Goal: Information Seeking & Learning: Check status

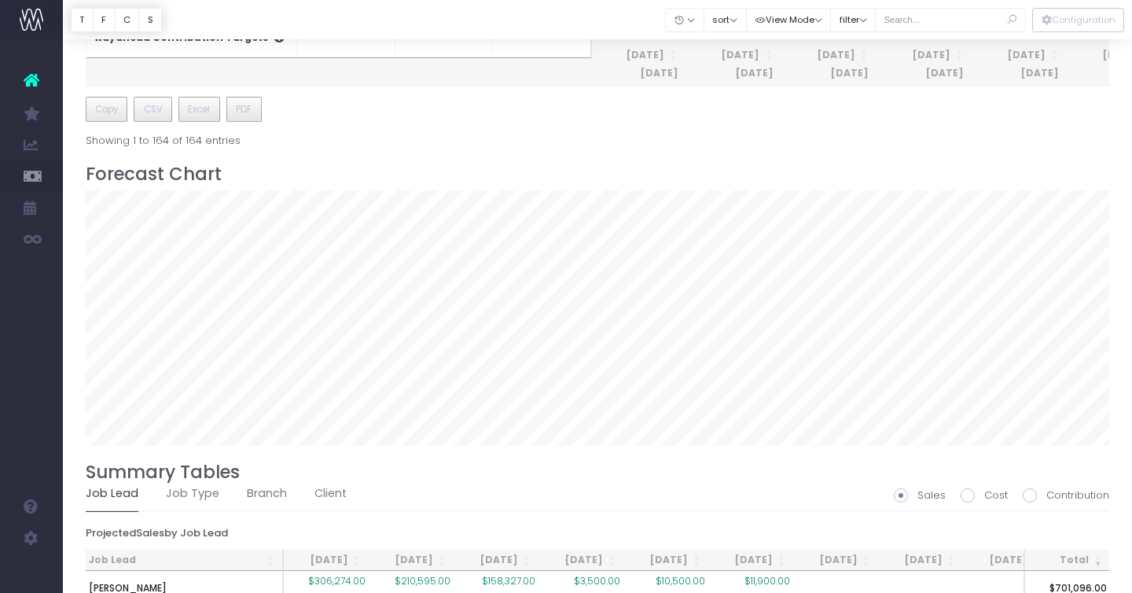
scroll to position [1174, 0]
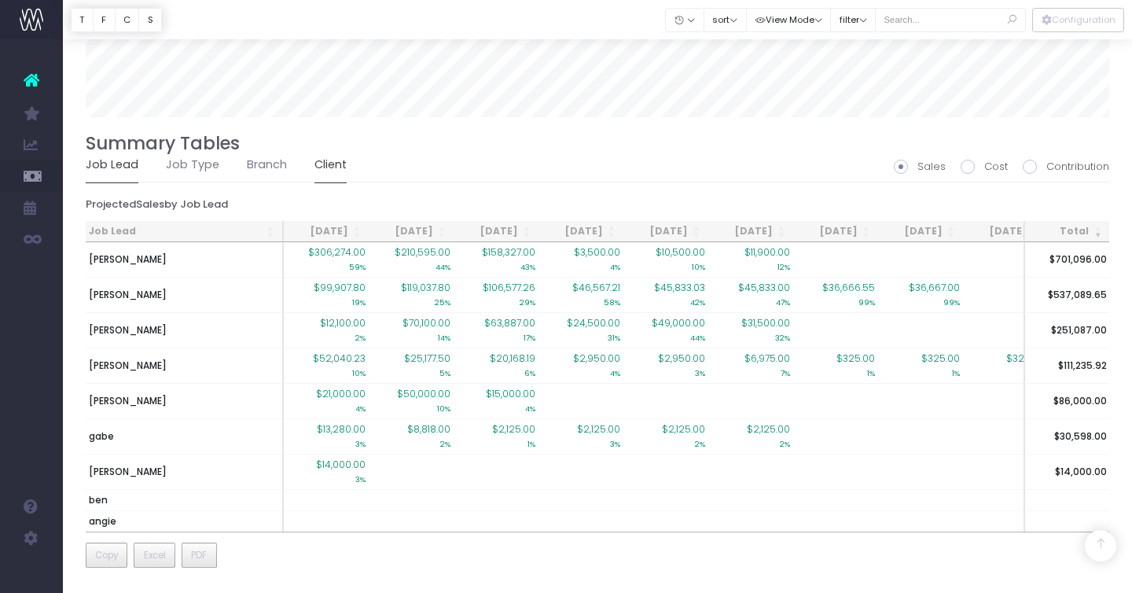
click at [325, 153] on link "Client" at bounding box center [330, 165] width 32 height 36
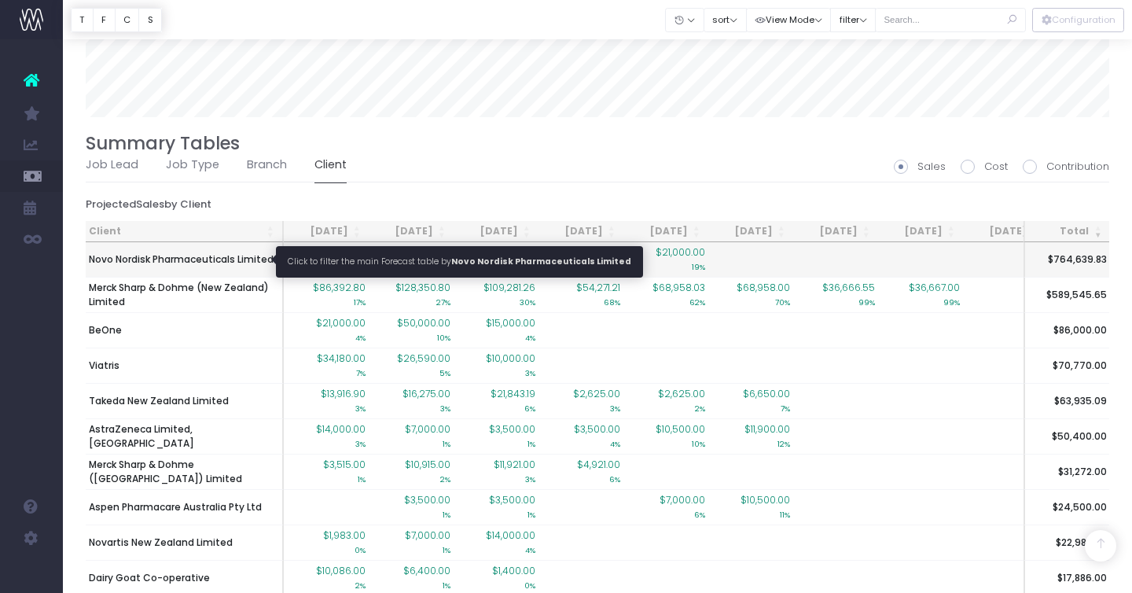
click at [187, 255] on span "Novo Nordisk Pharmaceuticals Limited" at bounding box center [181, 259] width 185 height 14
type input ""Novo Nordisk Pharmaceuticals Limited""
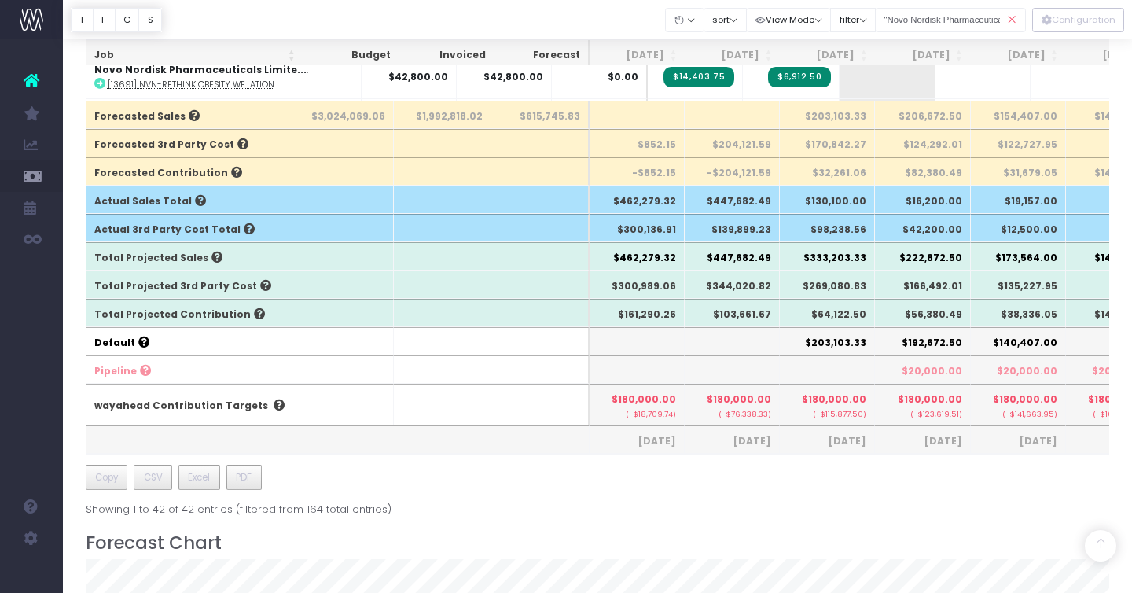
scroll to position [475, 0]
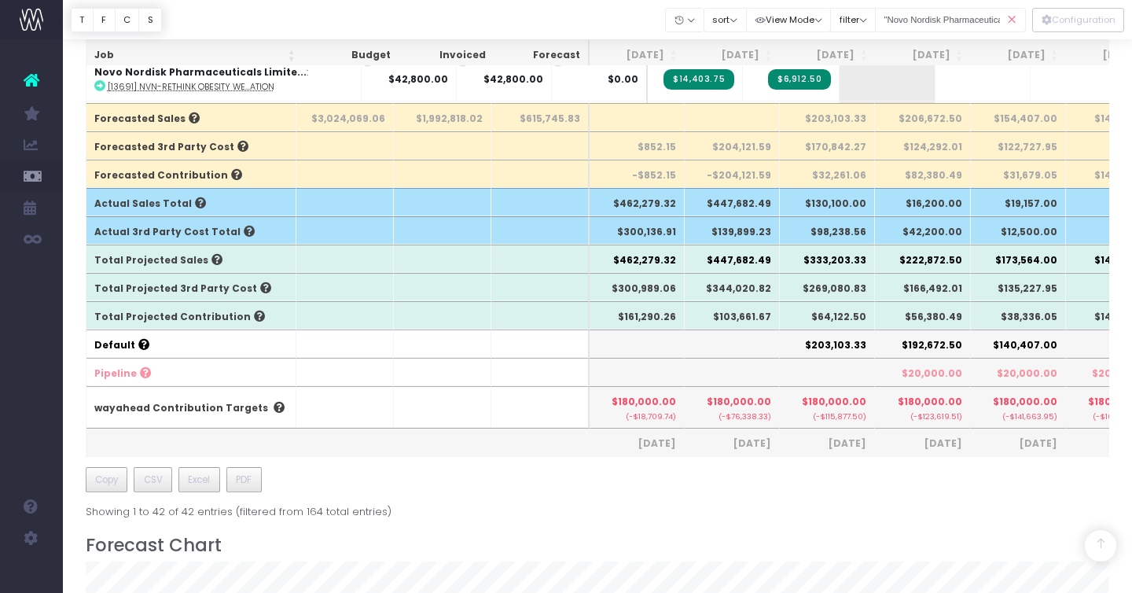
click at [1013, 18] on icon at bounding box center [1012, 20] width 28 height 32
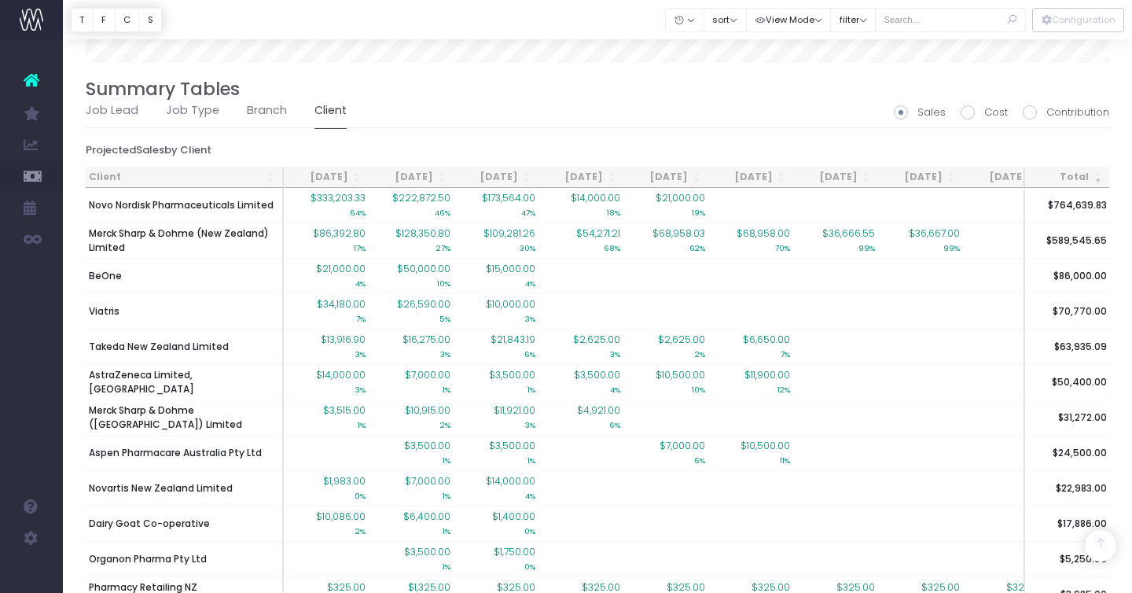
scroll to position [1216, 0]
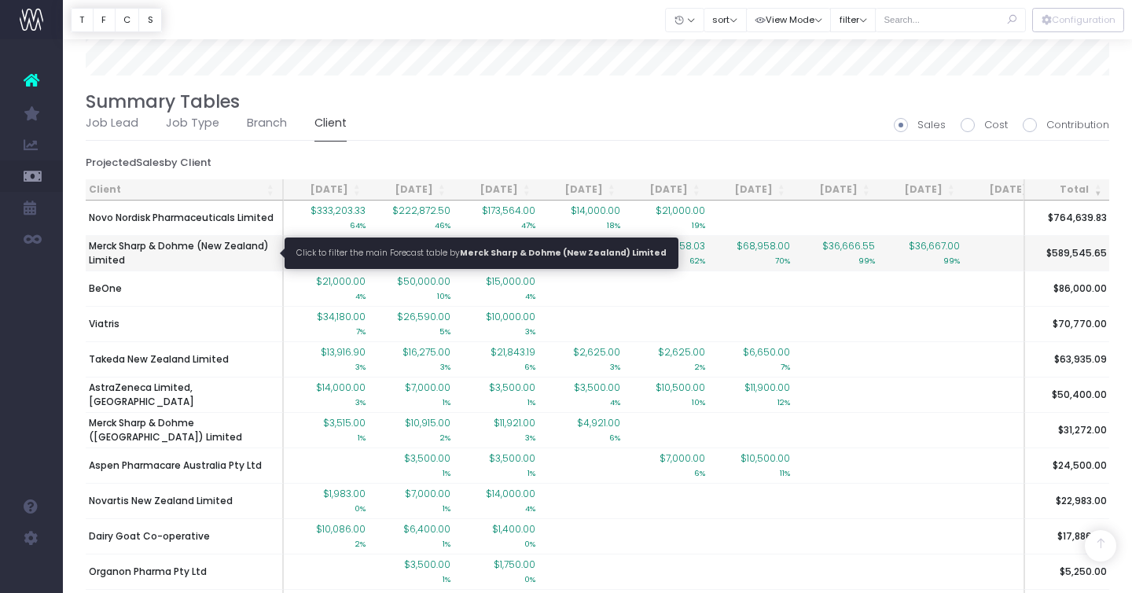
click at [202, 251] on span "Merck Sharp & Dohme (New Zealand) Limited" at bounding box center [184, 253] width 190 height 28
type input ""Merck Sharp & Dohme (New Zealand) Limited""
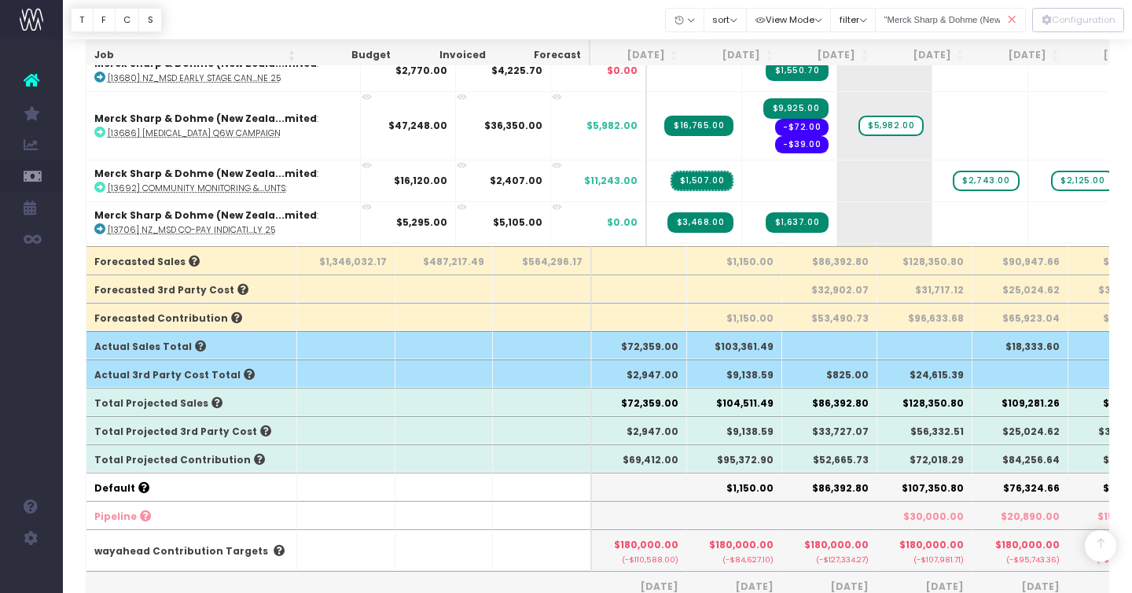
scroll to position [361, 0]
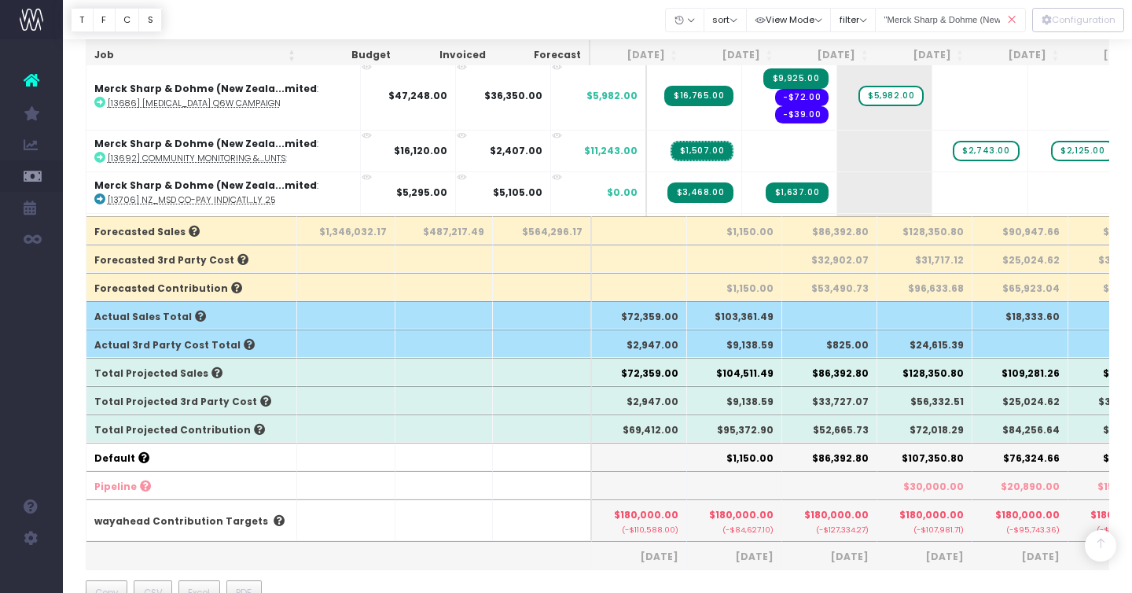
click at [1018, 17] on icon at bounding box center [1012, 20] width 28 height 32
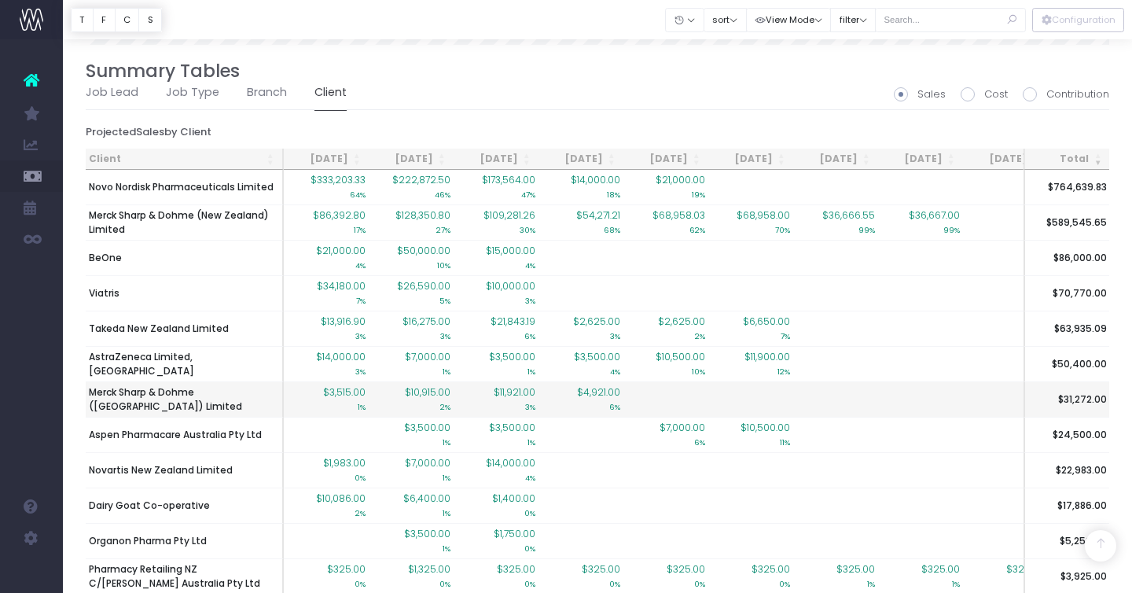
scroll to position [1246, 0]
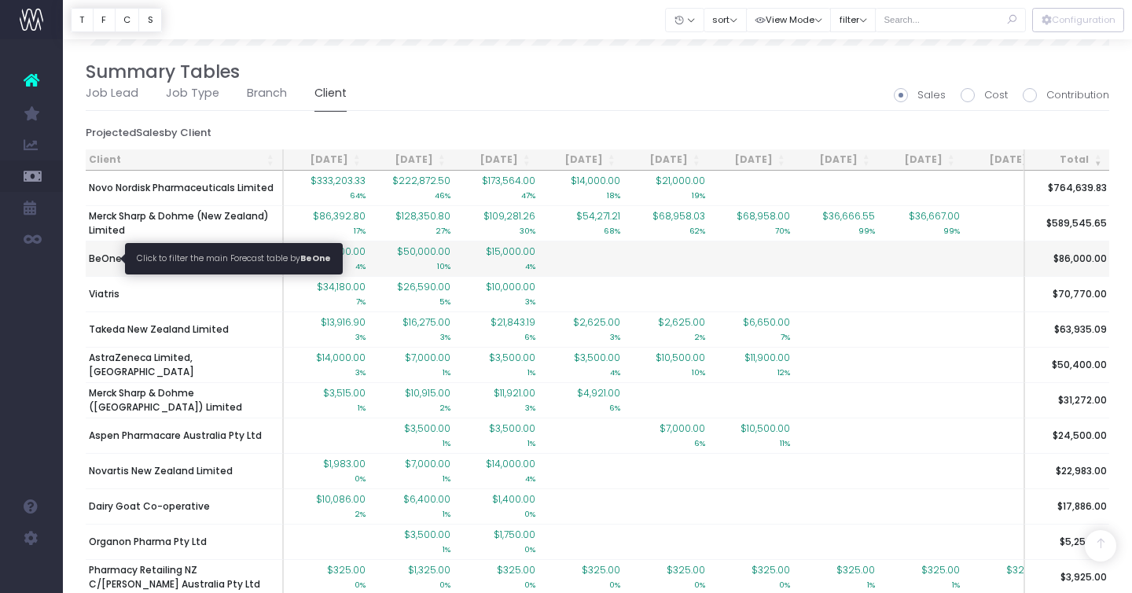
click at [101, 258] on span "BeOne" at bounding box center [105, 258] width 33 height 14
type input ""BeOne""
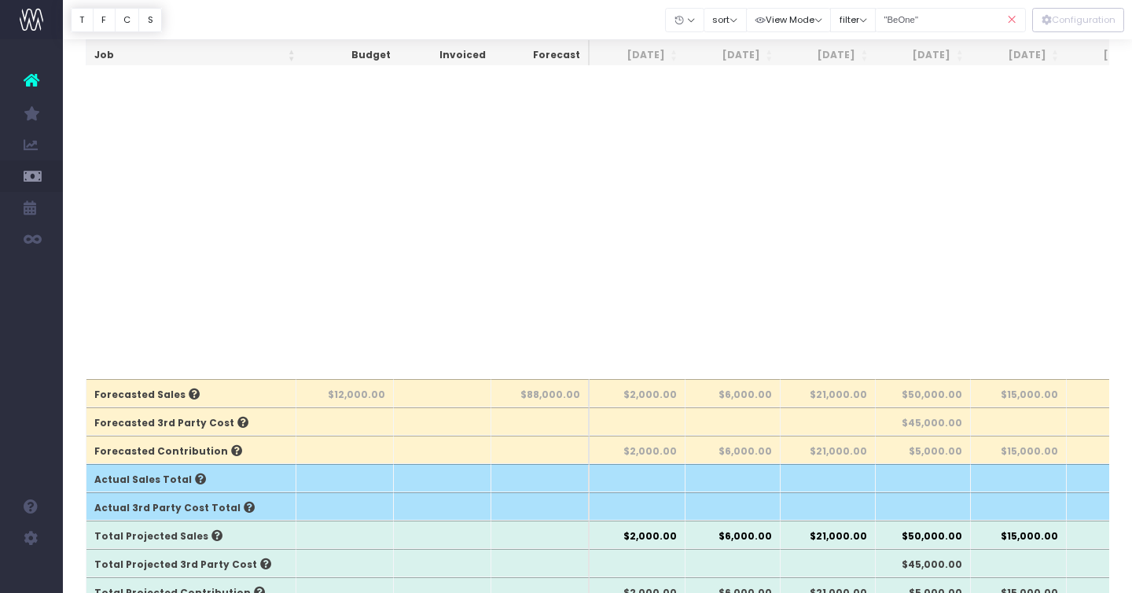
scroll to position [0, 0]
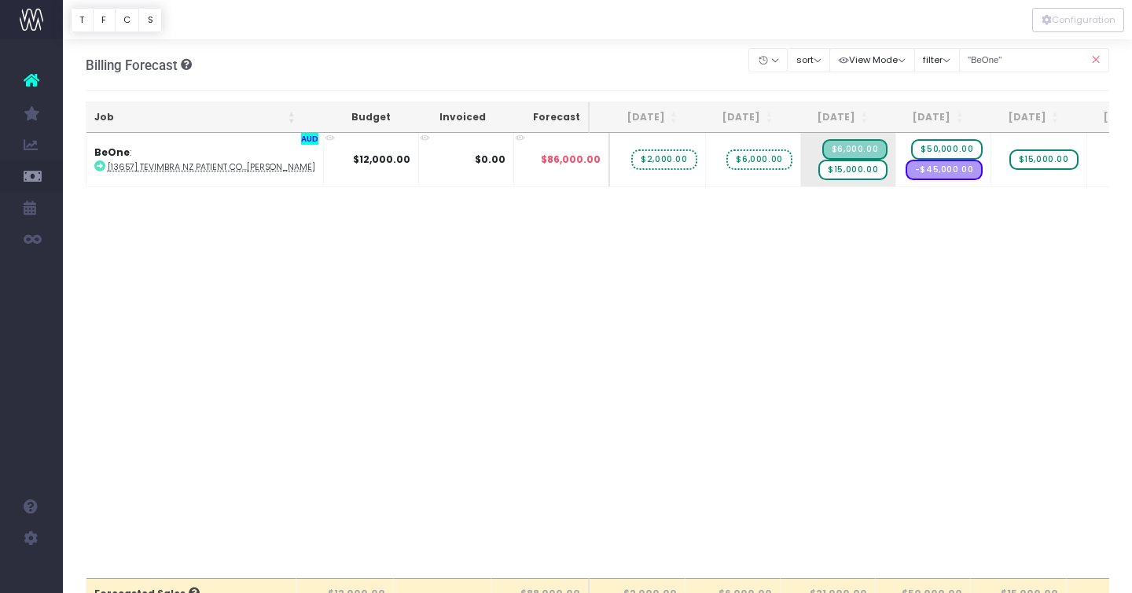
click at [1095, 58] on icon at bounding box center [1095, 60] width 28 height 32
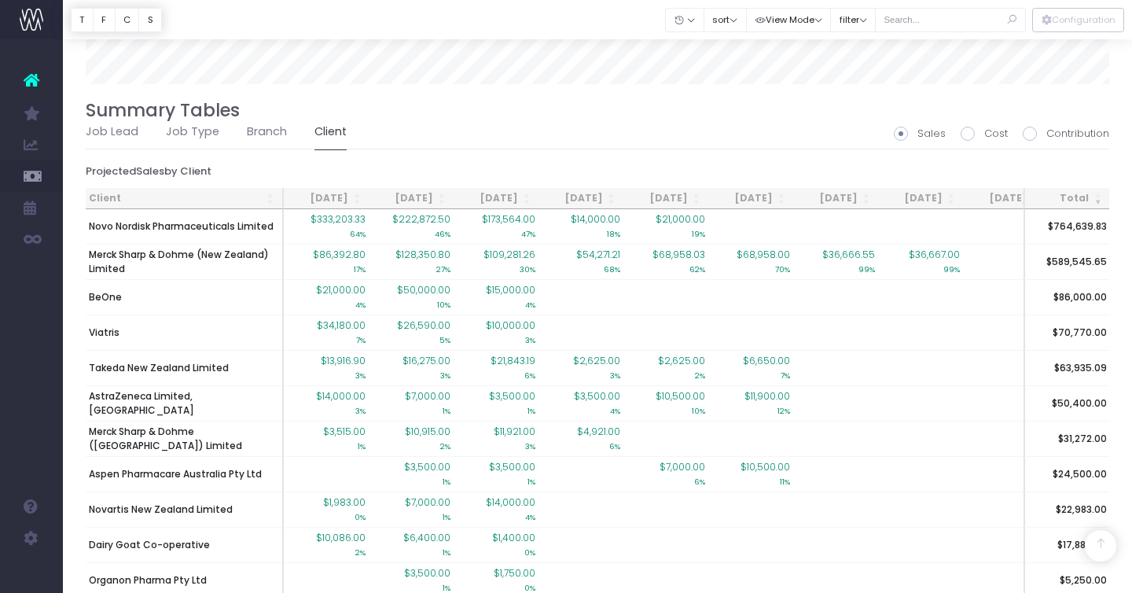
scroll to position [1308, 0]
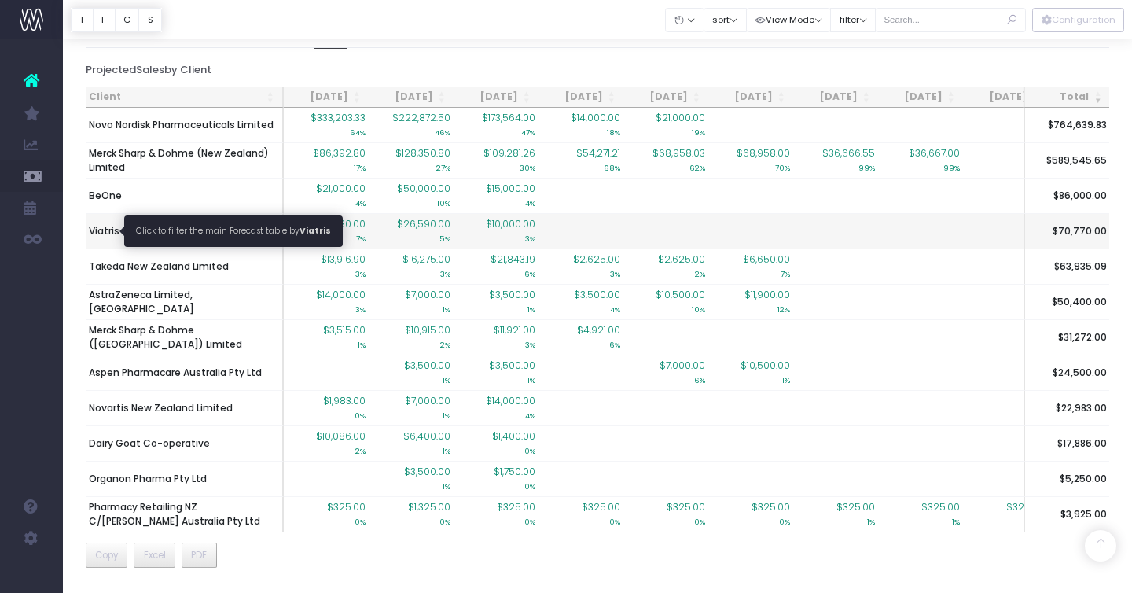
click at [101, 229] on span "Viatris" at bounding box center [104, 231] width 31 height 14
type input ""Viatris""
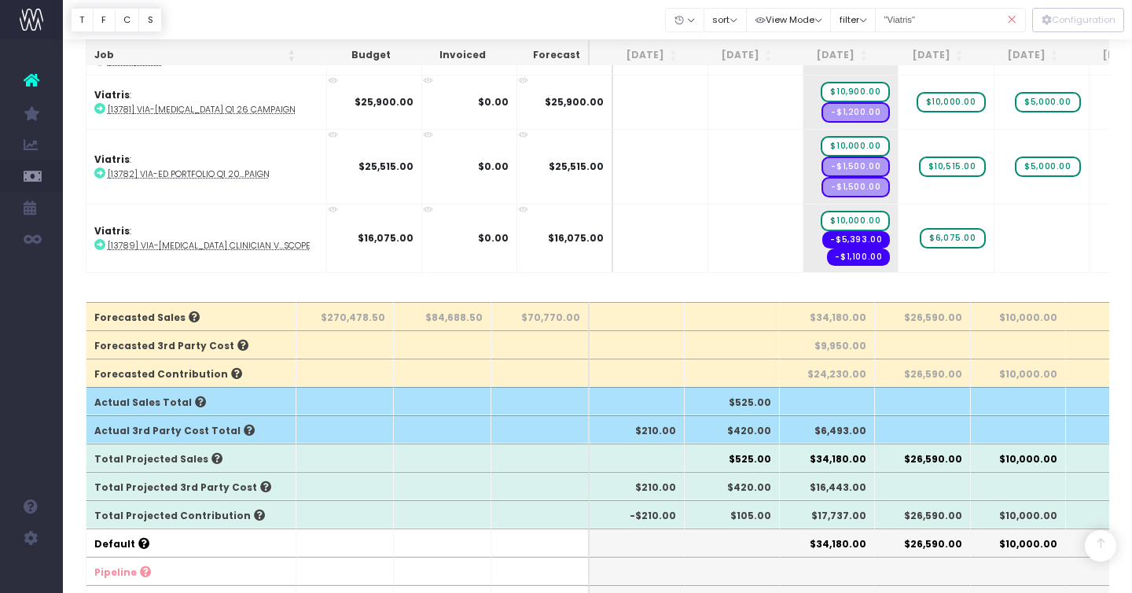
scroll to position [277, 0]
click at [1015, 20] on icon at bounding box center [1012, 20] width 28 height 32
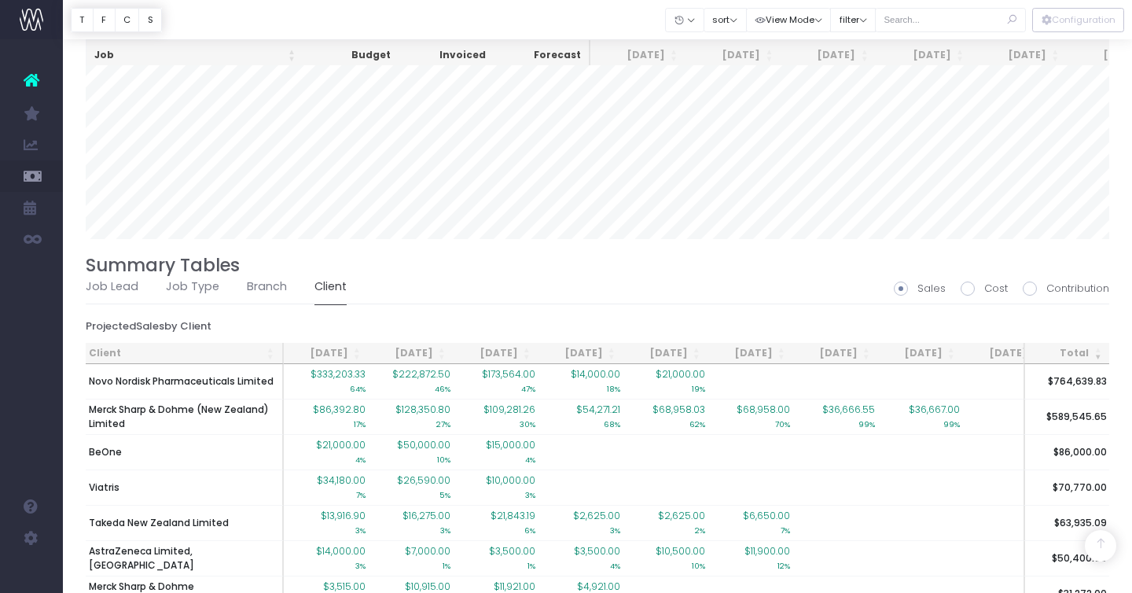
scroll to position [1308, 0]
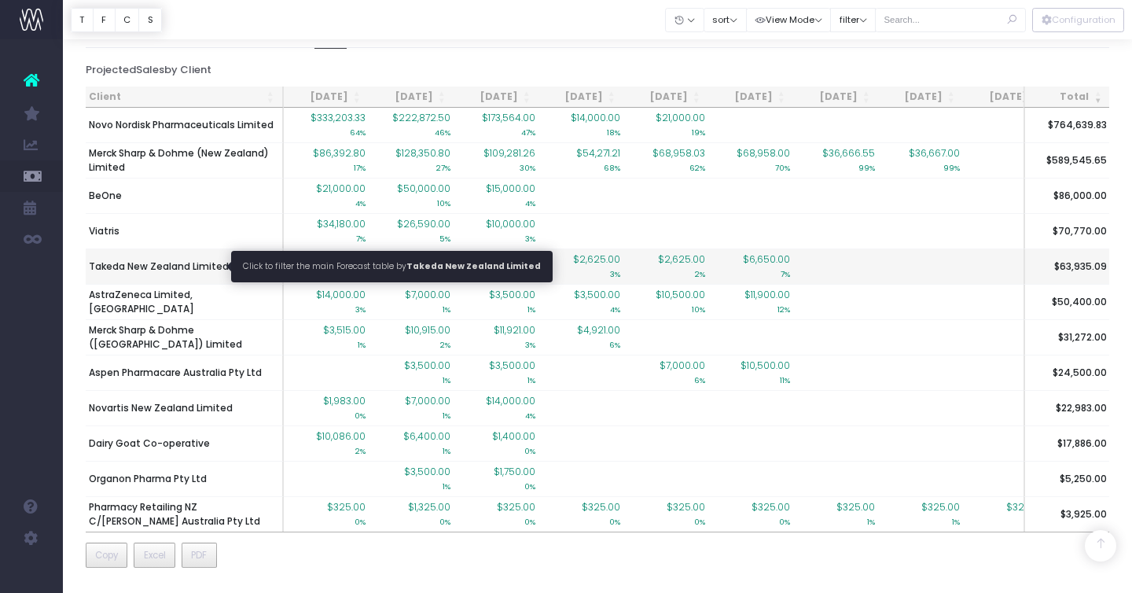
click at [141, 270] on span "Takeda New Zealand Limited" at bounding box center [159, 266] width 140 height 14
type input ""Takeda New Zealand Limited""
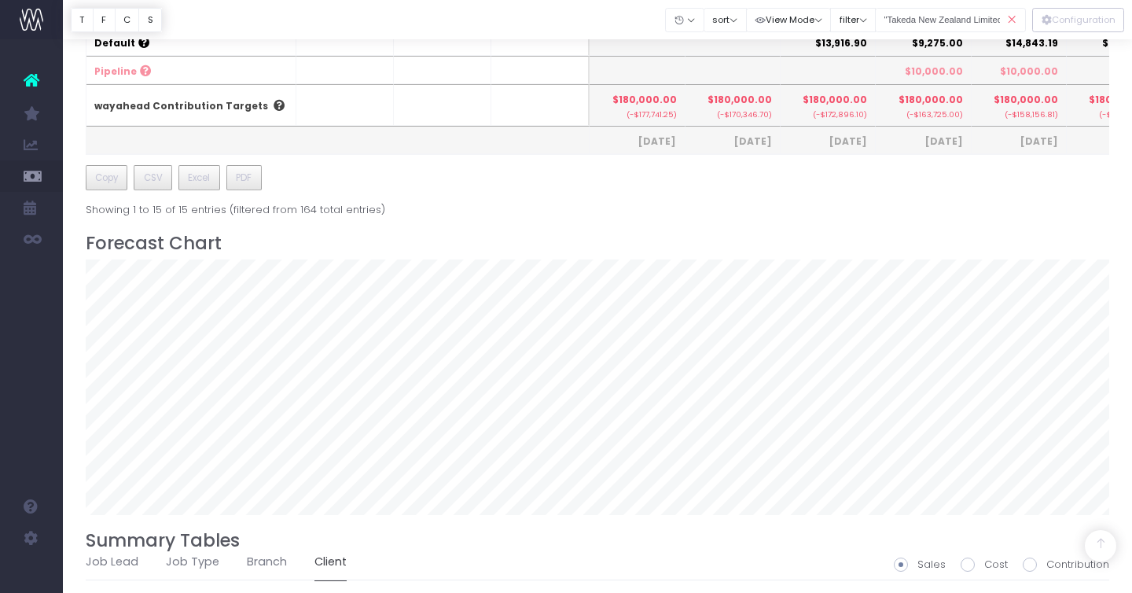
scroll to position [816, 0]
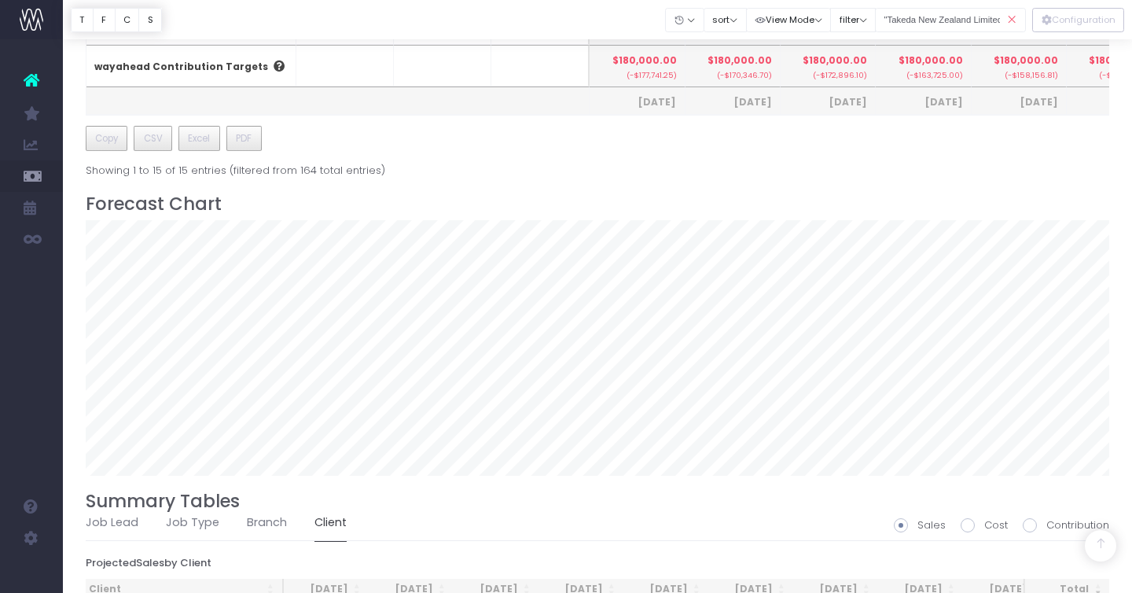
click at [1009, 22] on icon at bounding box center [1012, 20] width 28 height 32
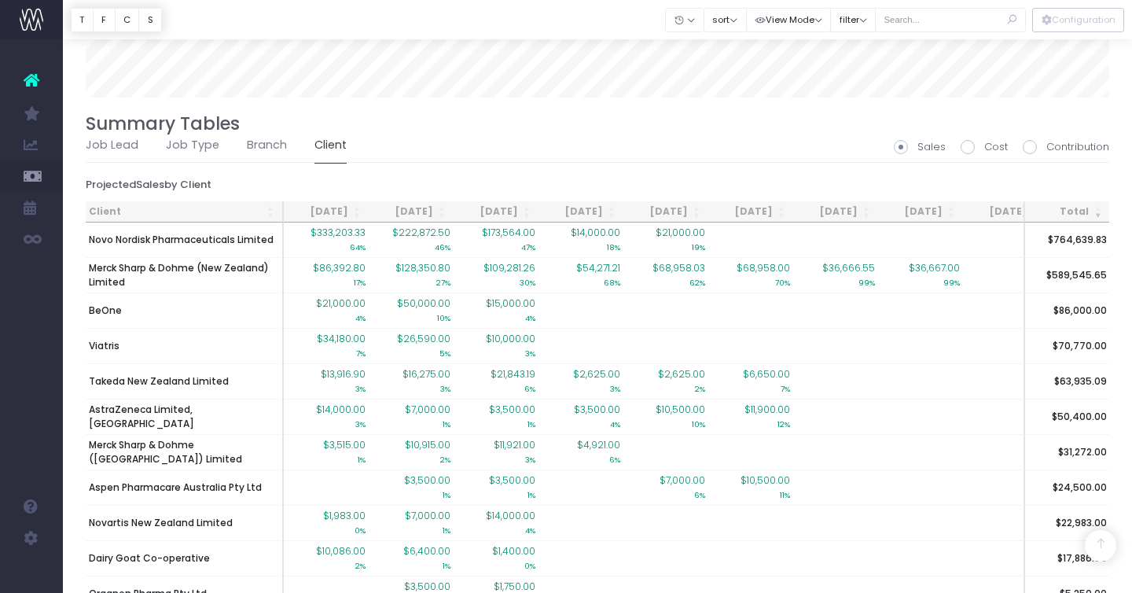
scroll to position [1308, 0]
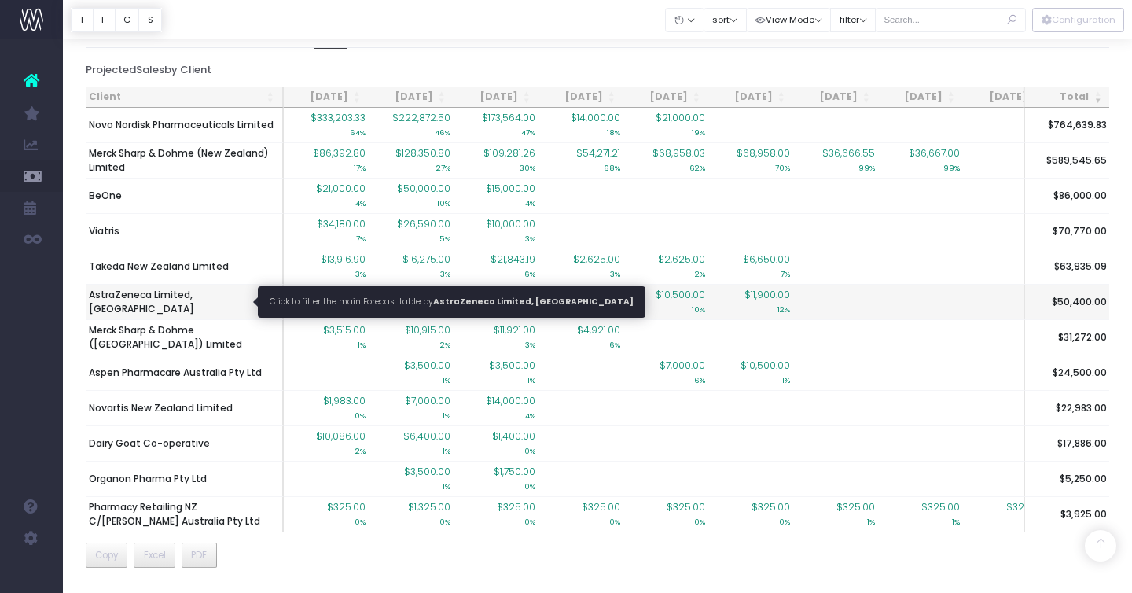
click at [168, 297] on span "AstraZeneca Limited, [GEOGRAPHIC_DATA]" at bounding box center [184, 302] width 190 height 28
type input ""AstraZeneca Limited, [GEOGRAPHIC_DATA]""
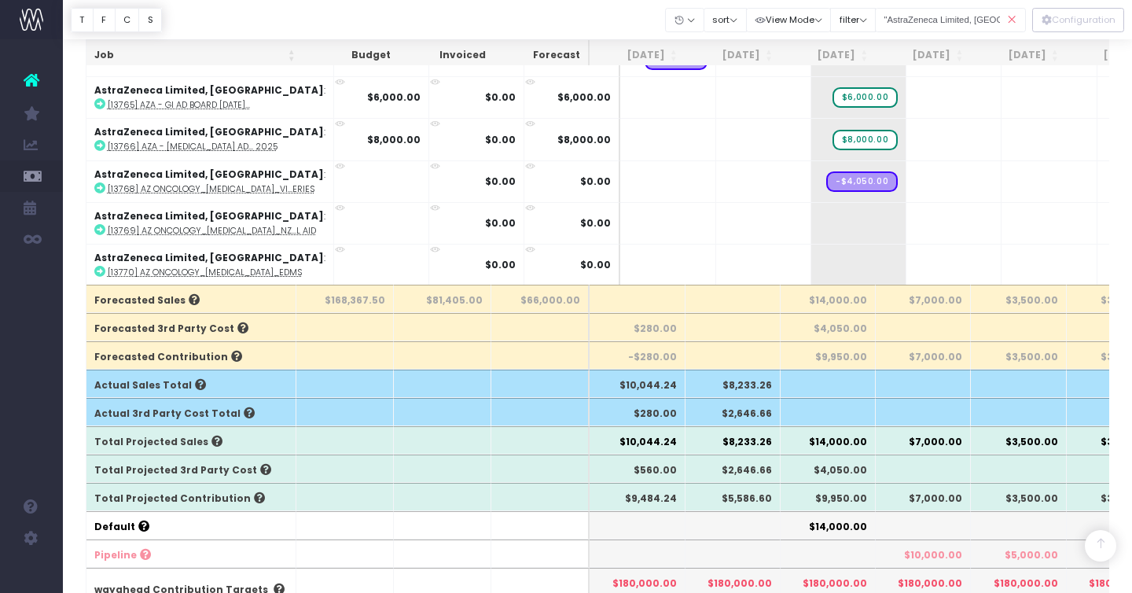
scroll to position [296, 0]
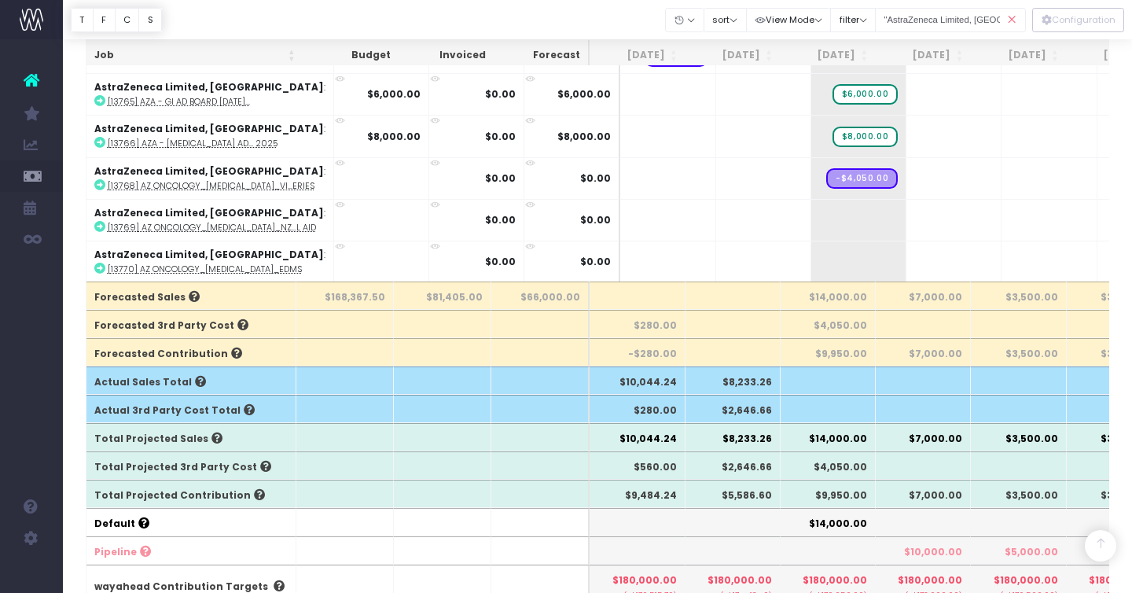
click at [1013, 20] on icon at bounding box center [1012, 20] width 28 height 32
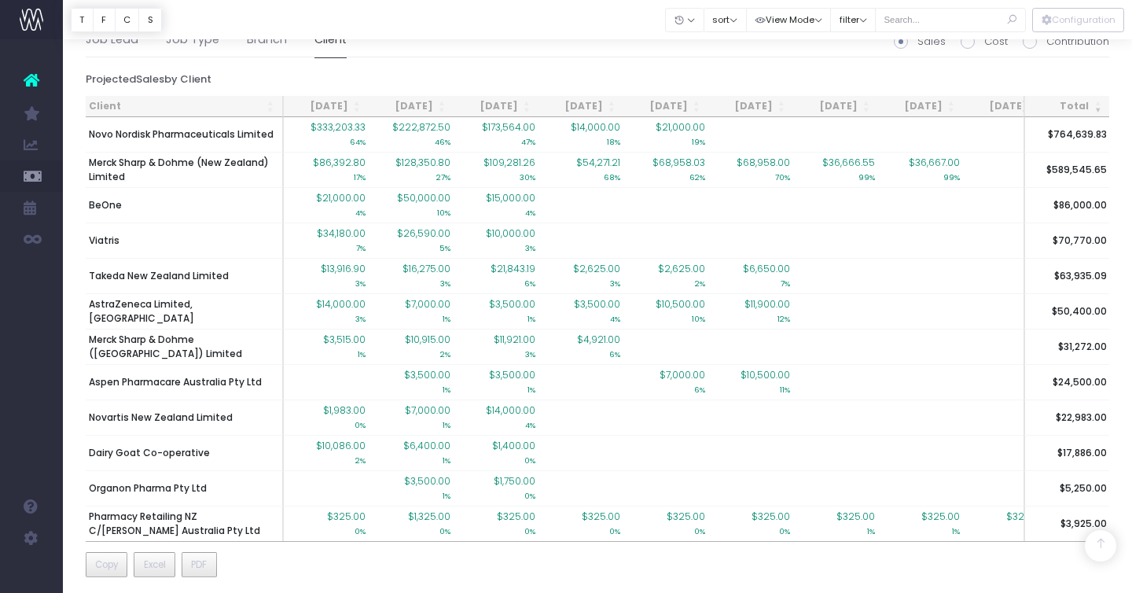
scroll to position [1308, 0]
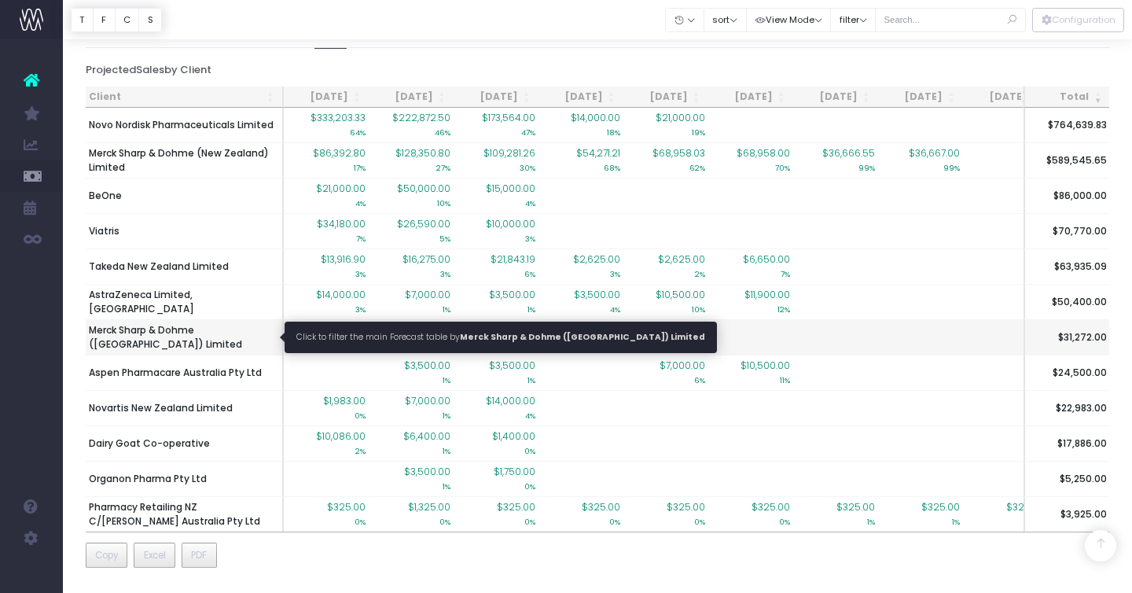
click at [145, 333] on span "Merck Sharp & Dohme ([GEOGRAPHIC_DATA]) Limited" at bounding box center [184, 337] width 190 height 28
type input ""Merck Sharp & Dohme ([GEOGRAPHIC_DATA]) Limited""
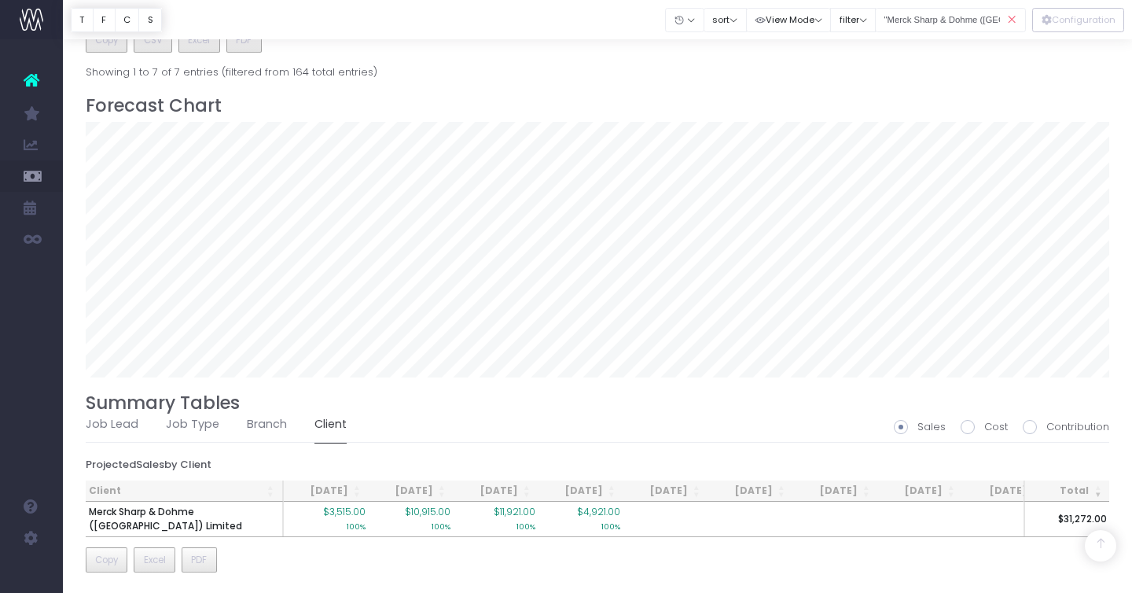
scroll to position [919, 0]
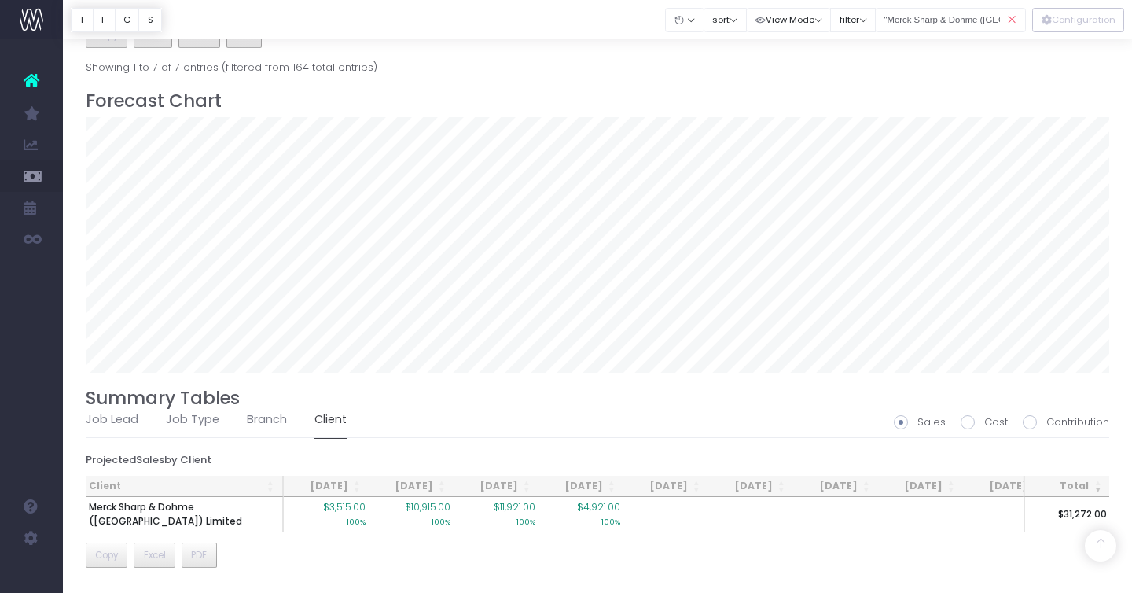
click at [1009, 20] on icon at bounding box center [1012, 20] width 28 height 32
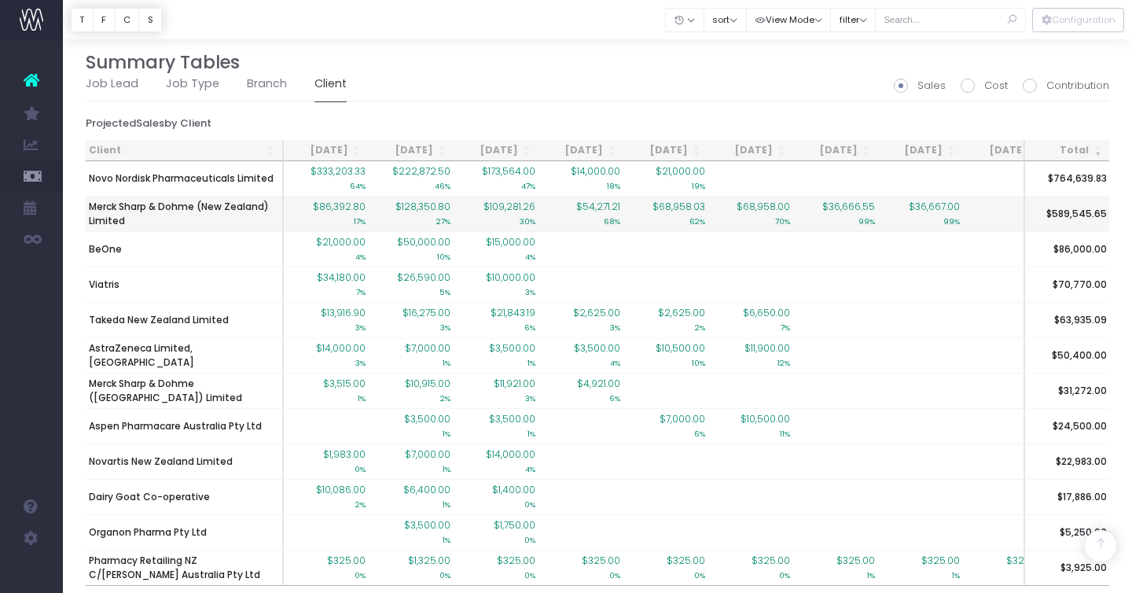
scroll to position [1308, 0]
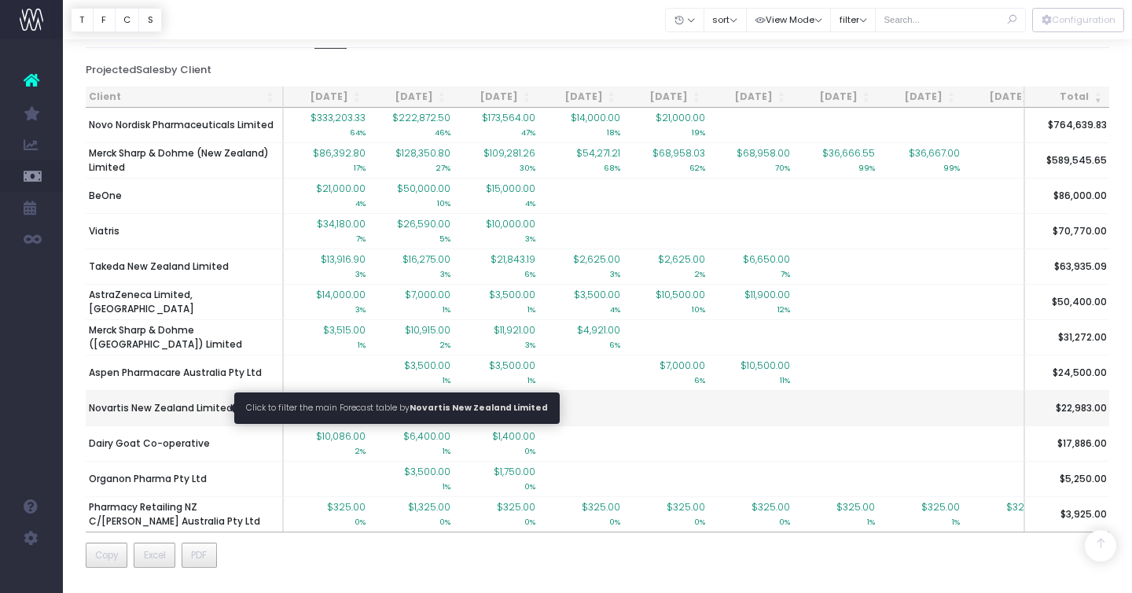
click at [177, 408] on span "Novartis New Zealand Limited" at bounding box center [161, 408] width 144 height 14
type input ""Novartis New Zealand Limited""
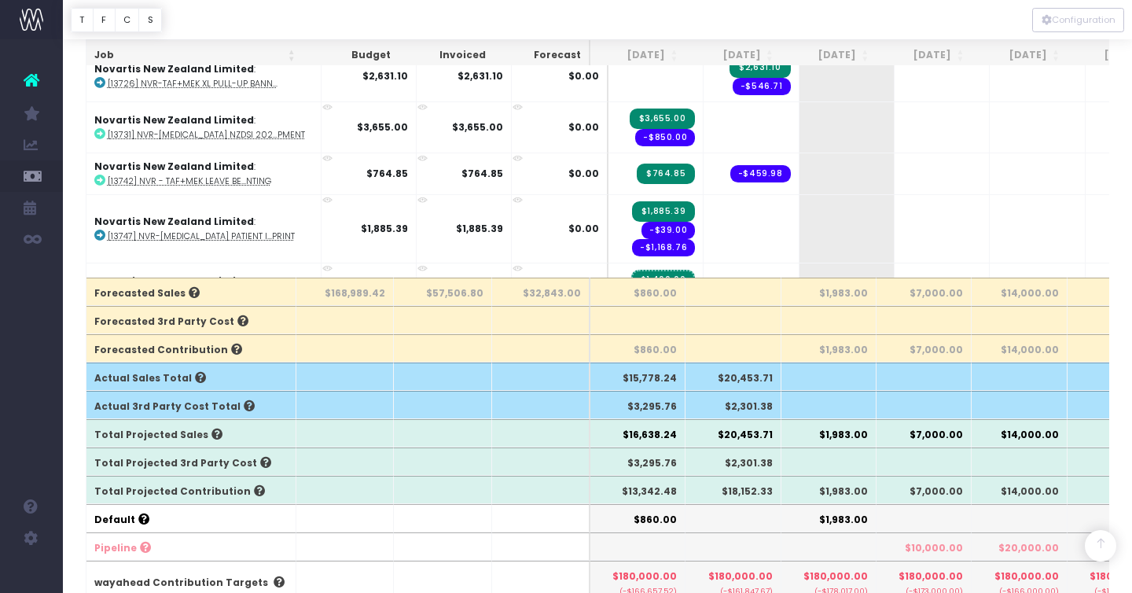
scroll to position [315, 0]
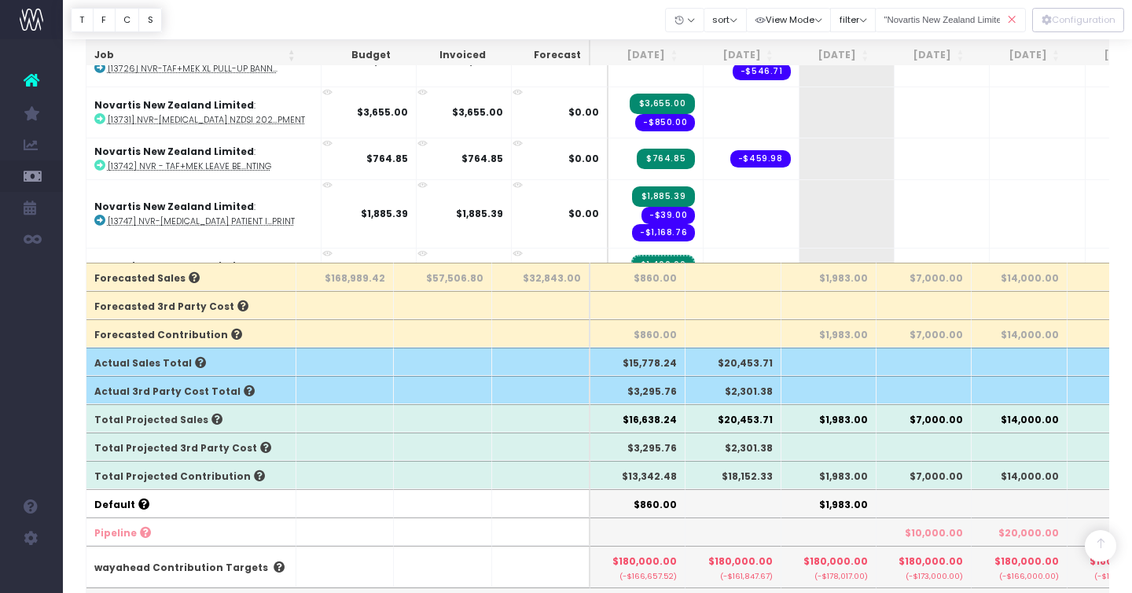
click at [1015, 19] on icon at bounding box center [1012, 20] width 28 height 32
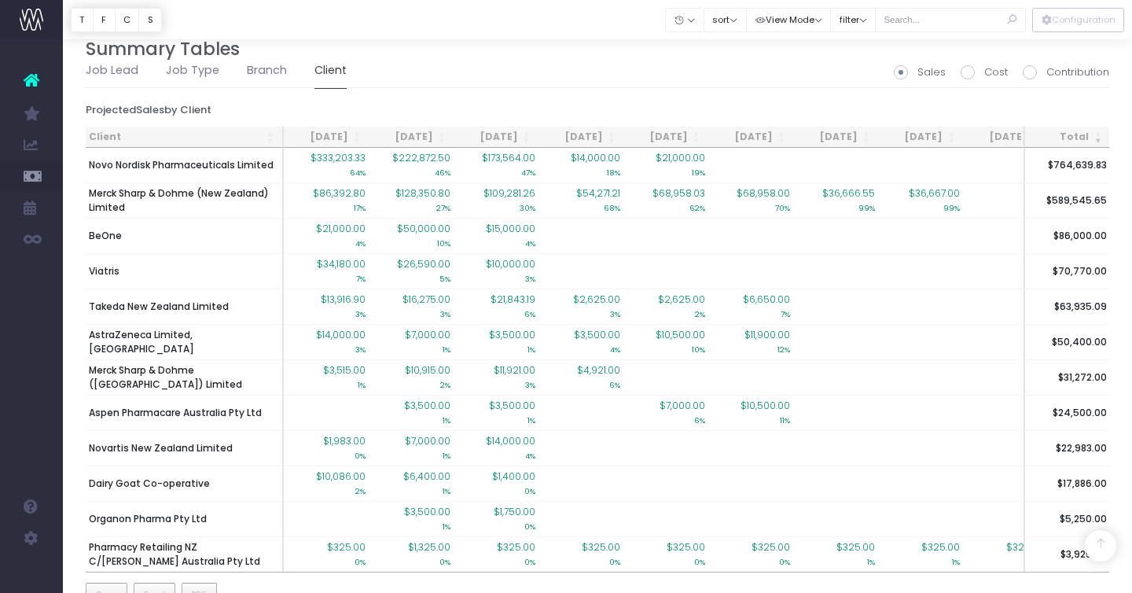
scroll to position [1269, 0]
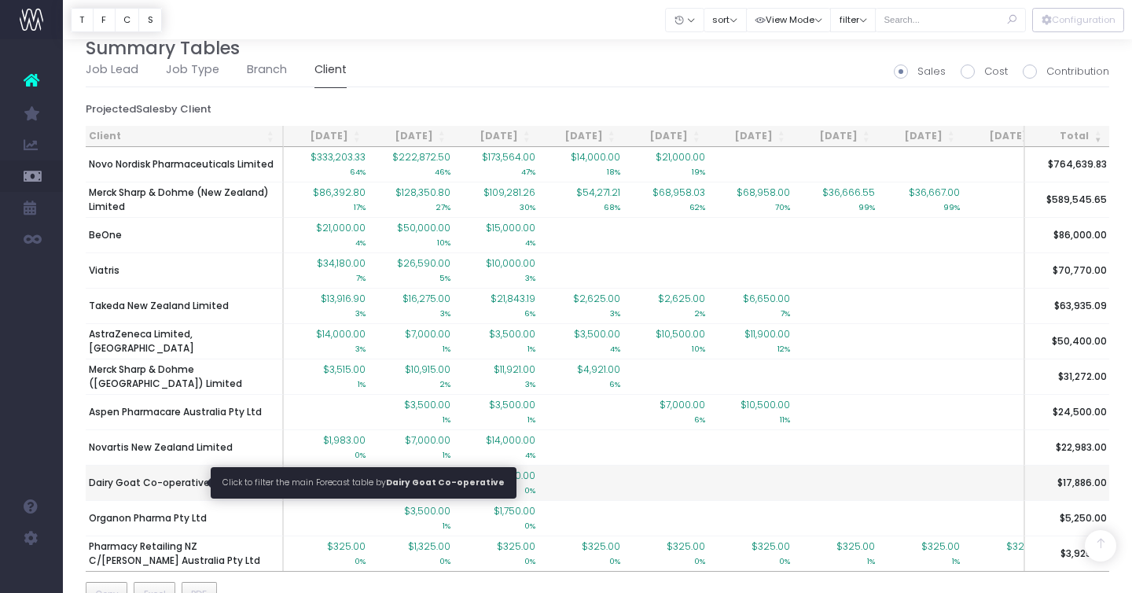
click at [171, 481] on span "Dairy Goat Co-operative" at bounding box center [149, 482] width 121 height 14
type input ""Dairy Goat Co-operative""
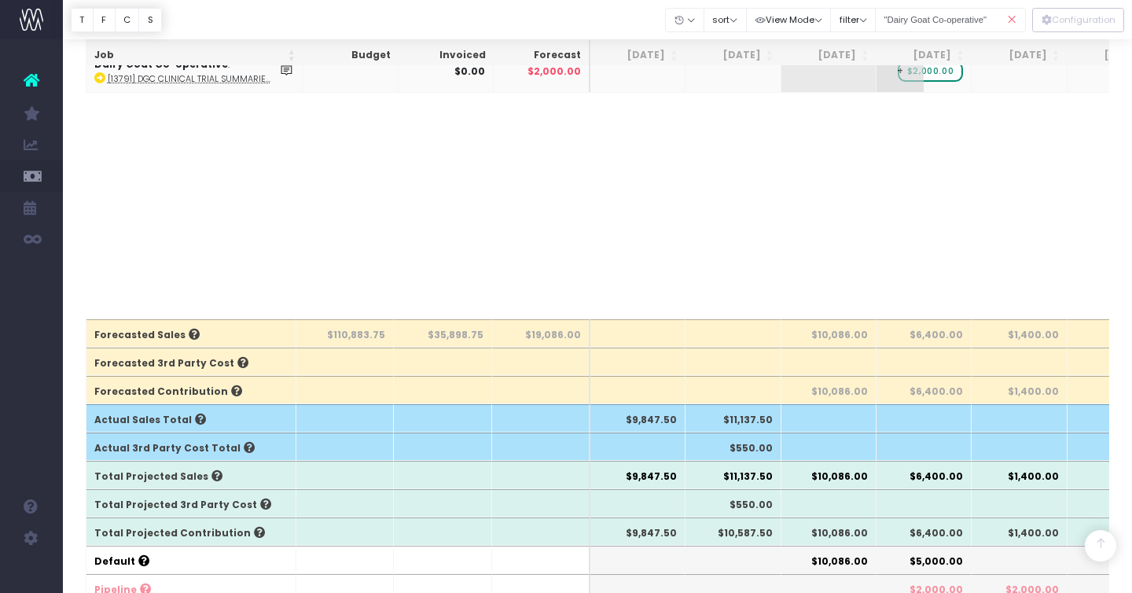
scroll to position [294, 0]
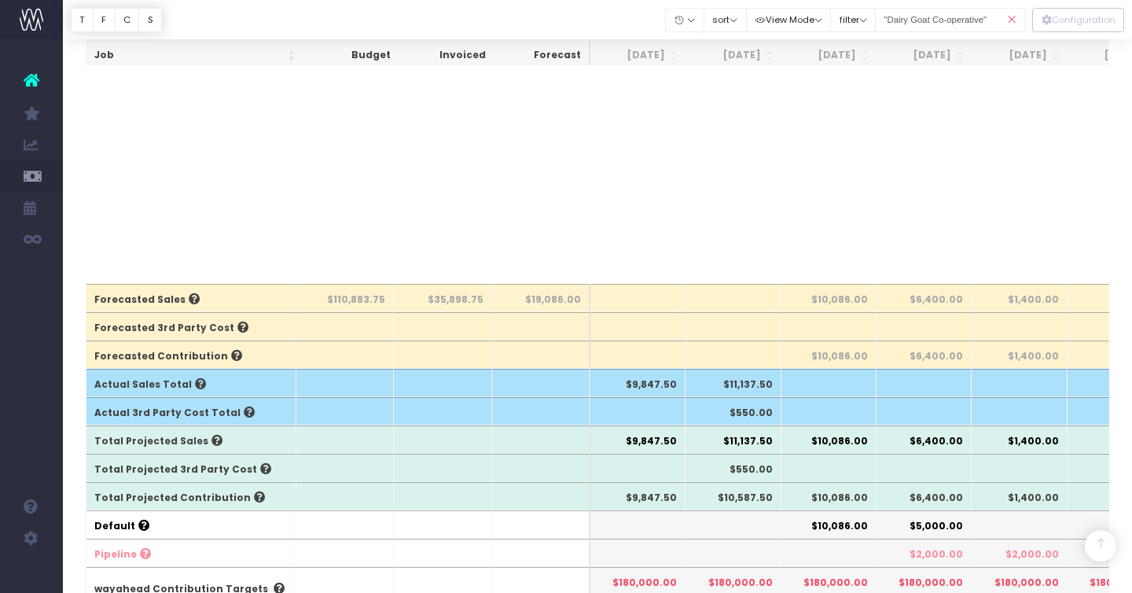
drag, startPoint x: 1009, startPoint y: 15, endPoint x: 541, endPoint y: 450, distance: 638.9
click at [1009, 15] on icon at bounding box center [1012, 20] width 28 height 32
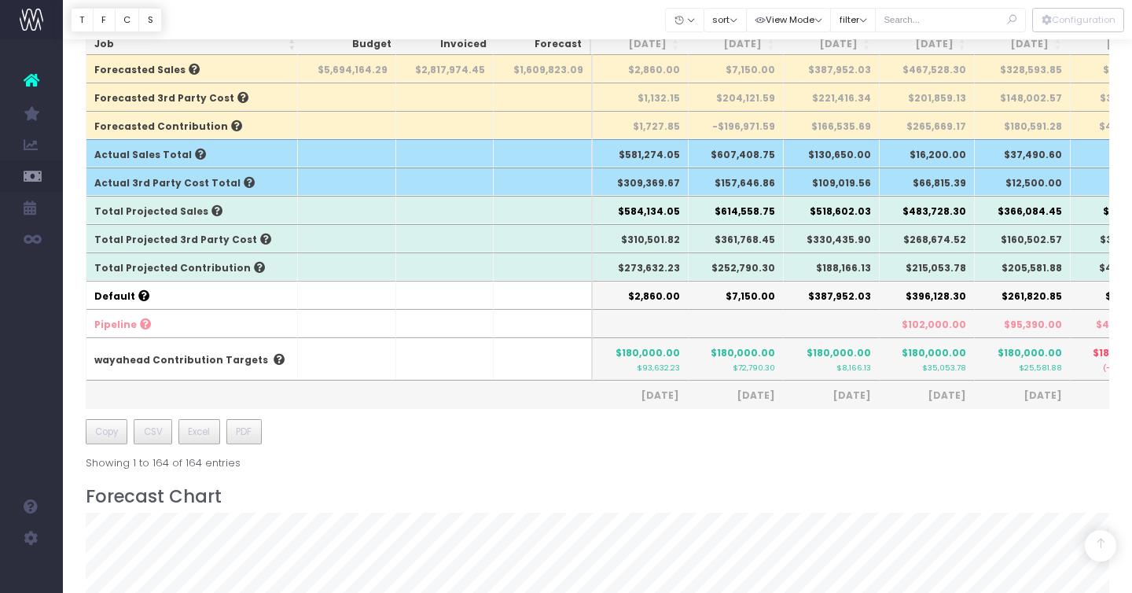
scroll to position [1308, 0]
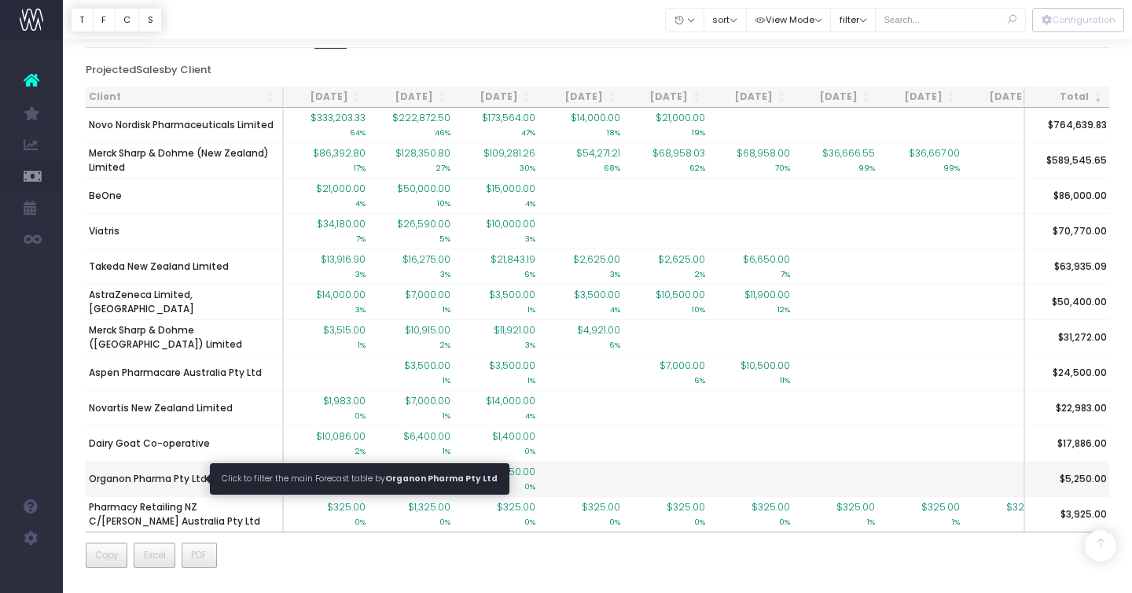
click at [156, 483] on span "Organon Pharma Pty Ltd" at bounding box center [148, 479] width 118 height 14
type input ""Organon Pharma Pty Ltd""
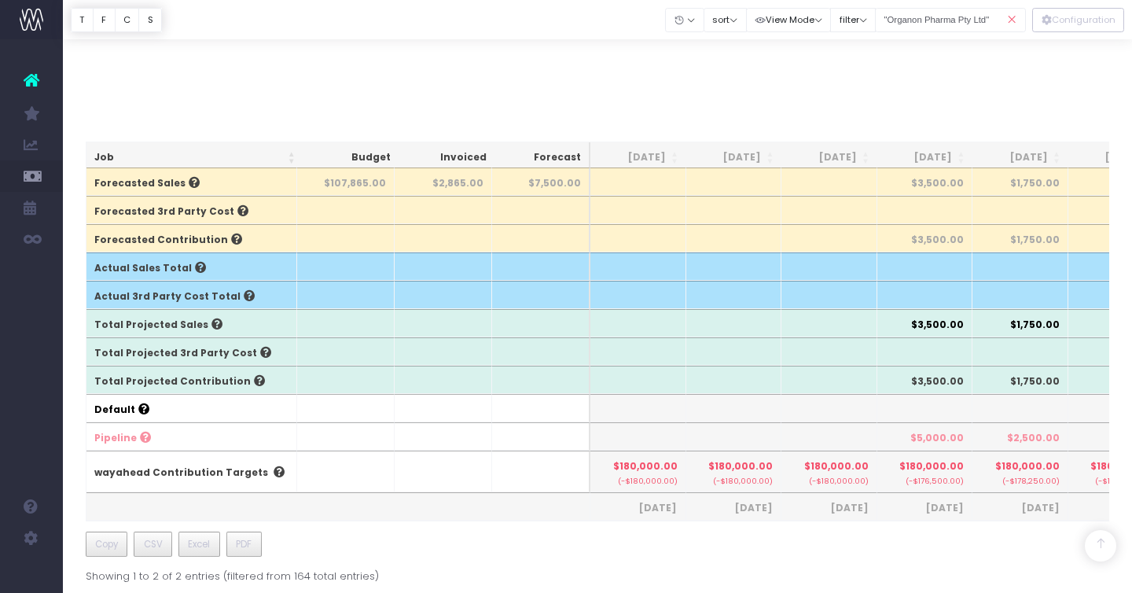
scroll to position [38, 0]
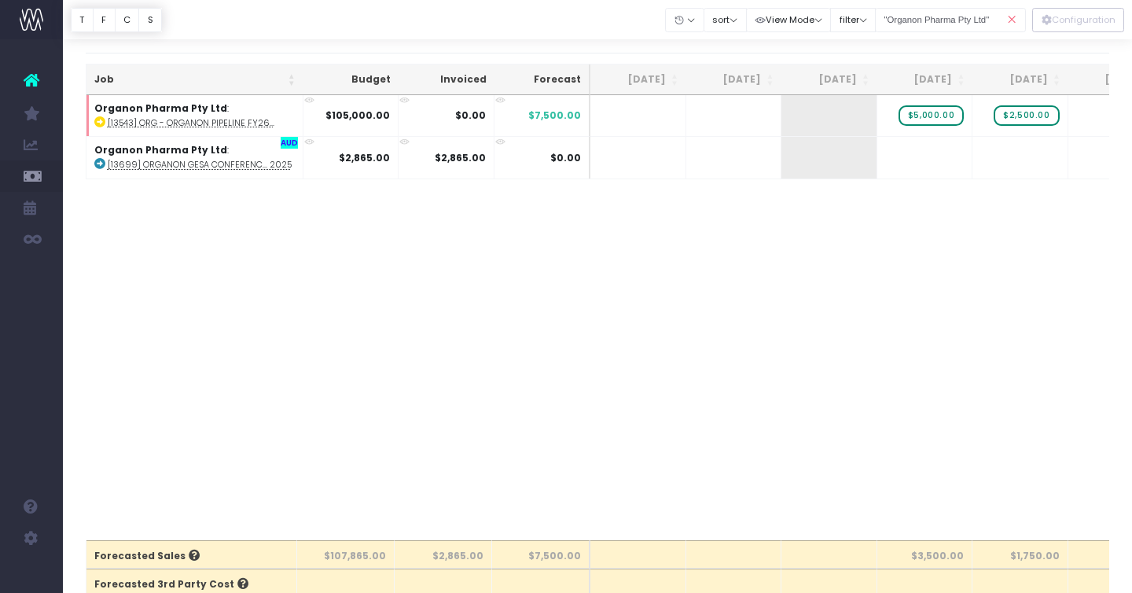
click at [1011, 23] on icon at bounding box center [1012, 20] width 28 height 32
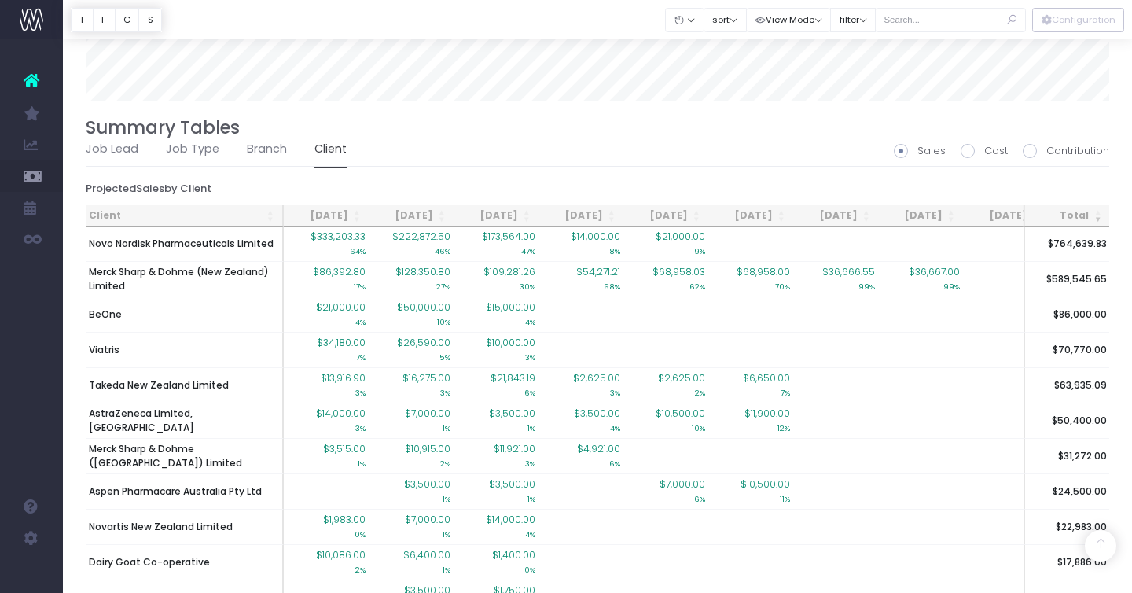
scroll to position [1308, 0]
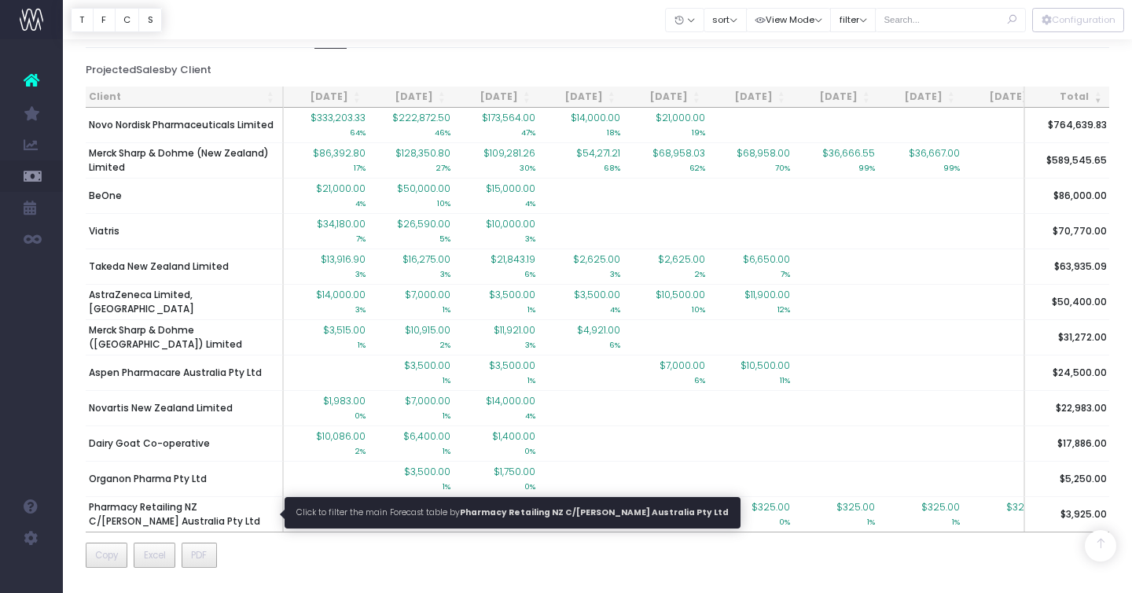
drag, startPoint x: 110, startPoint y: 510, endPoint x: 397, endPoint y: 464, distance: 290.4
click at [110, 510] on span "Pharmacy Retailing NZ C/[PERSON_NAME] Australia Pty Ltd" at bounding box center [184, 514] width 190 height 28
type input ""Pharmacy Retailing NZ C/[PERSON_NAME] Australia Pty Ltd""
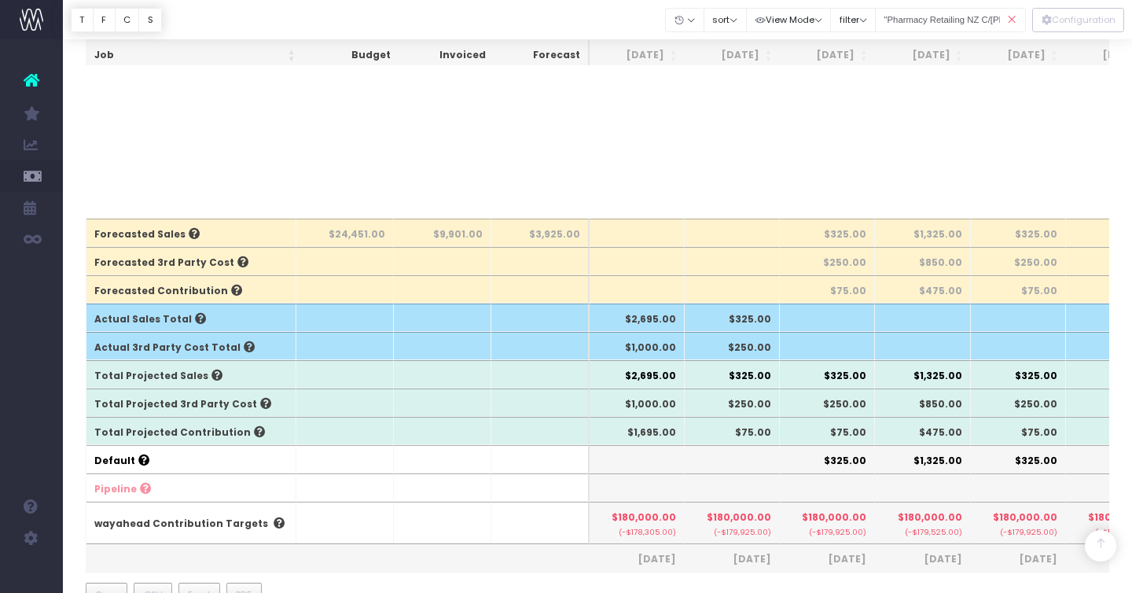
scroll to position [371, 0]
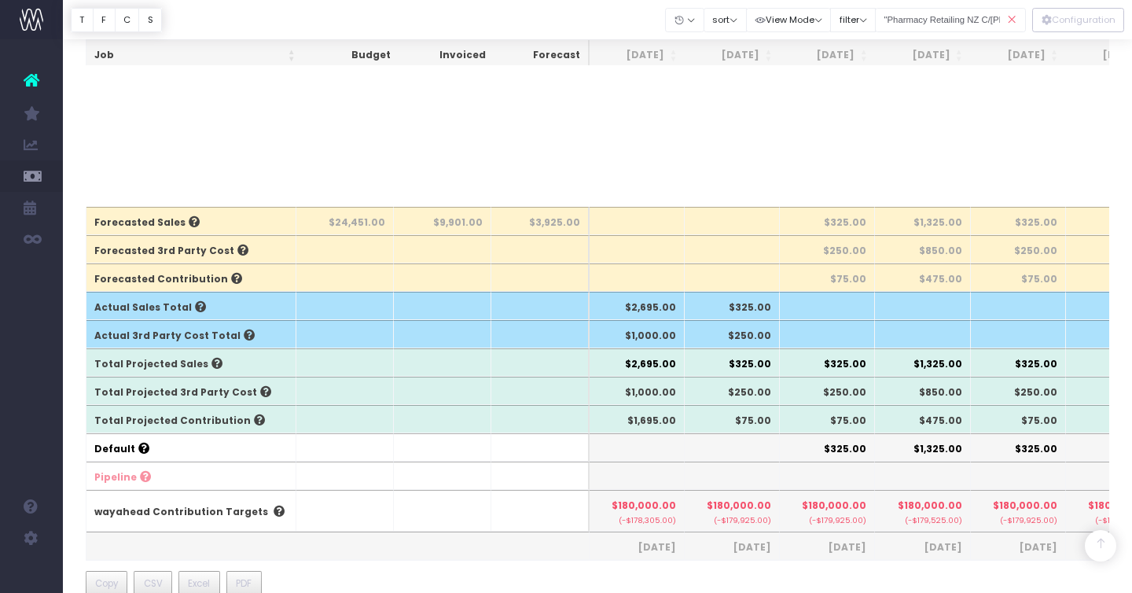
click at [1012, 15] on icon at bounding box center [1012, 20] width 28 height 32
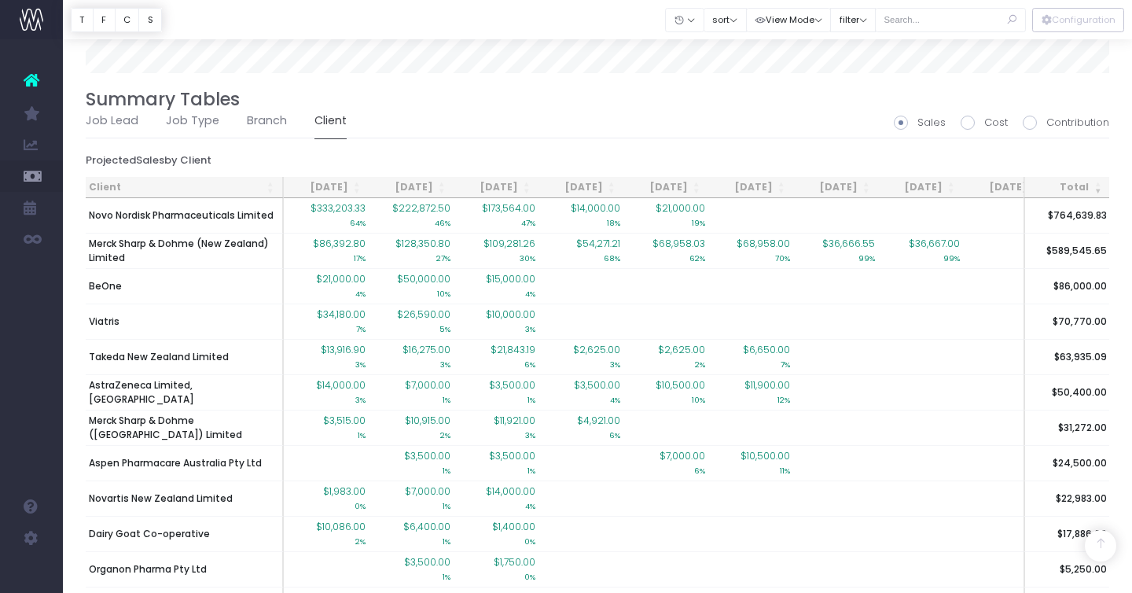
scroll to position [1308, 0]
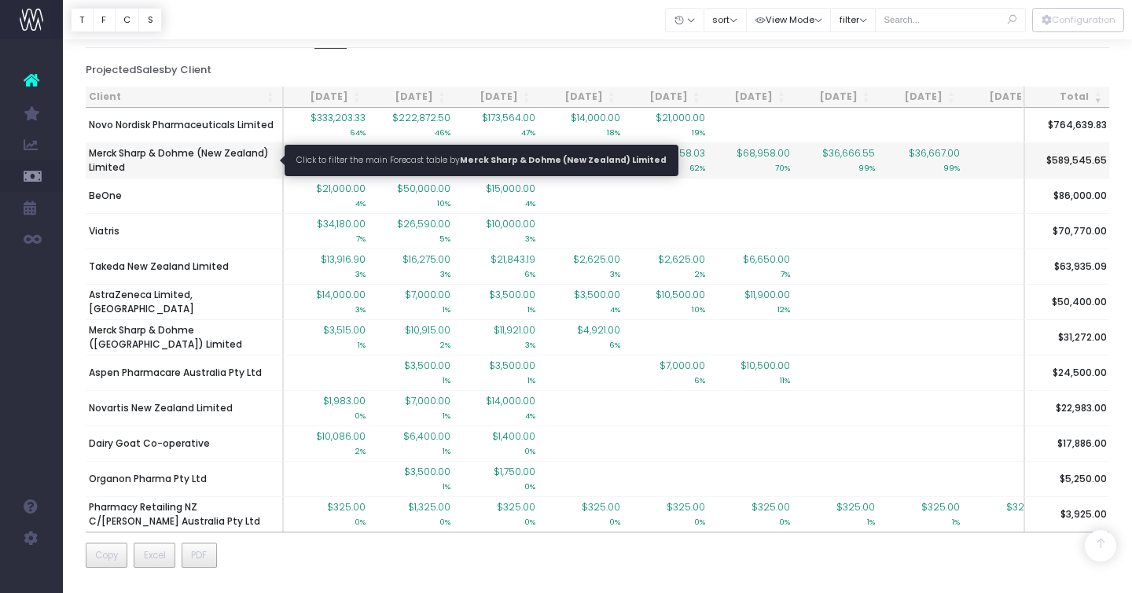
click at [178, 152] on span "Merck Sharp & Dohme (New Zealand) Limited" at bounding box center [184, 160] width 190 height 28
type input ""Merck Sharp & Dohme (New Zealand) Limited""
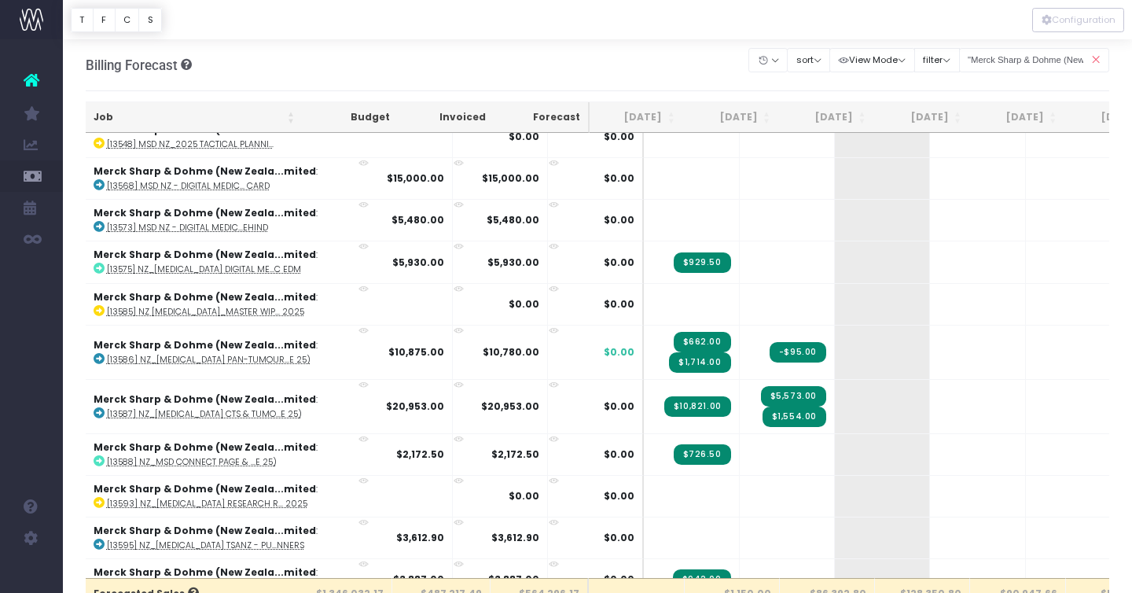
scroll to position [0, 3]
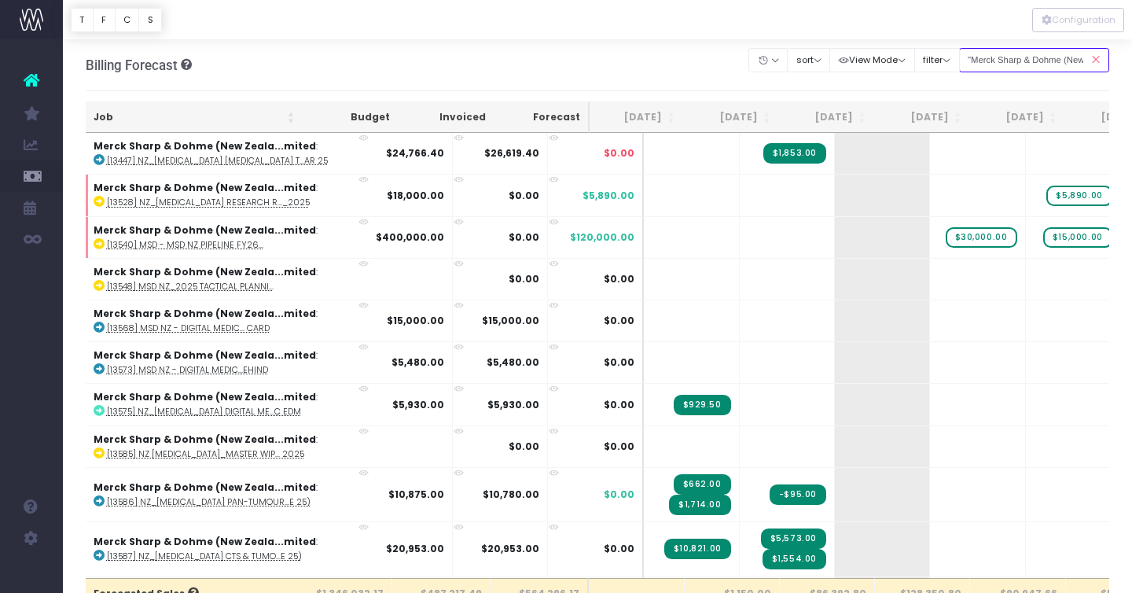
click at [1059, 64] on input ""Merck Sharp & Dohme (New Zealand) Limited"" at bounding box center [1034, 60] width 151 height 24
click at [1092, 61] on icon at bounding box center [1095, 60] width 28 height 32
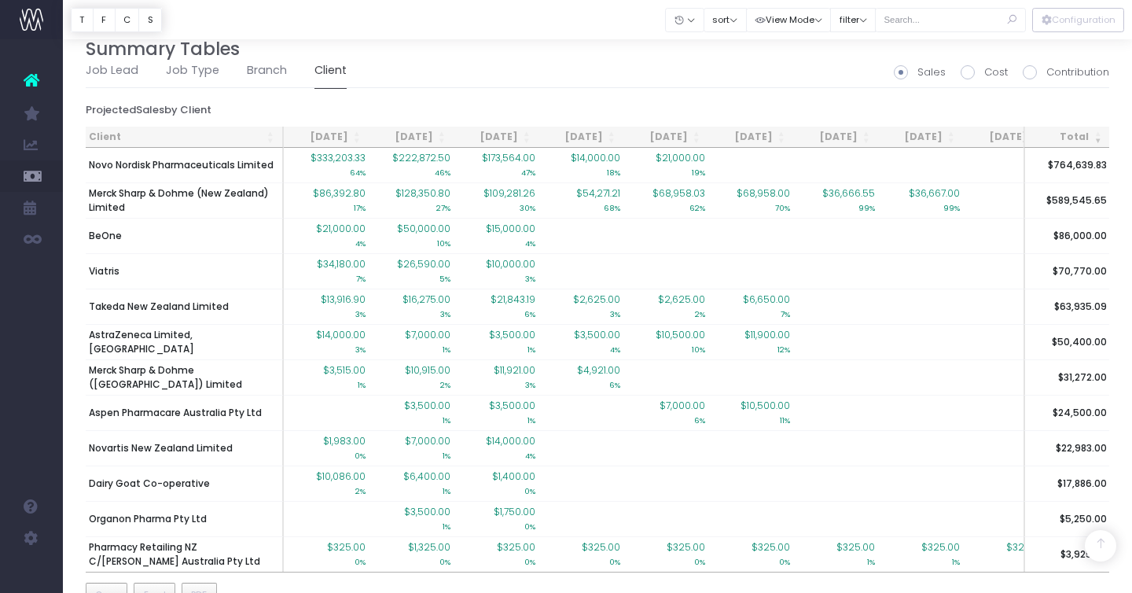
scroll to position [1279, 0]
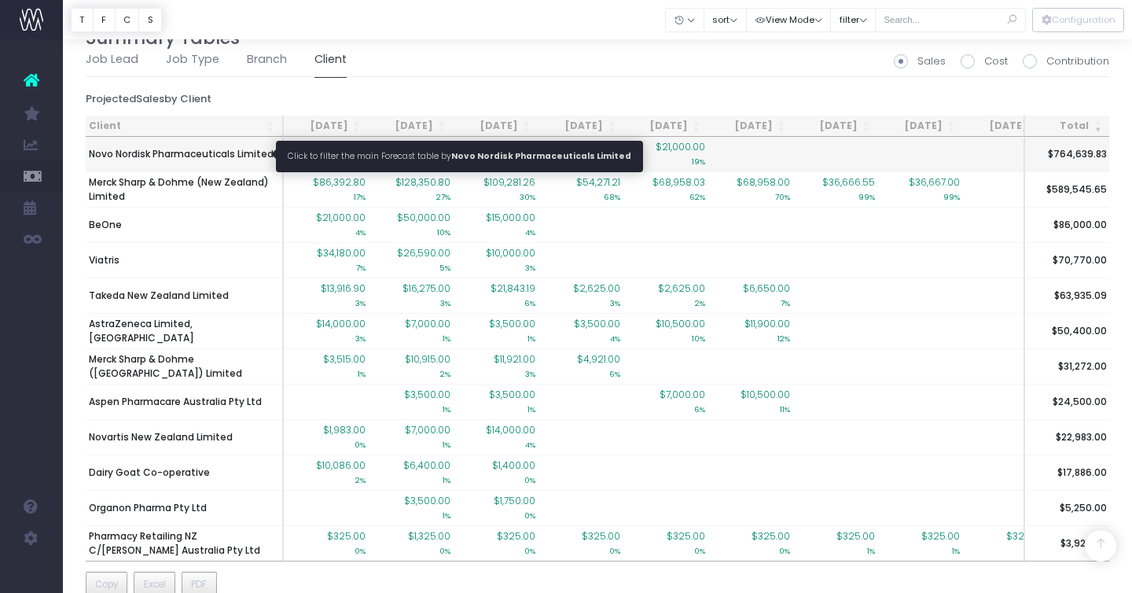
click at [200, 149] on span "Novo Nordisk Pharmaceuticals Limited" at bounding box center [181, 154] width 185 height 14
type input ""Novo Nordisk Pharmaceuticals Limited""
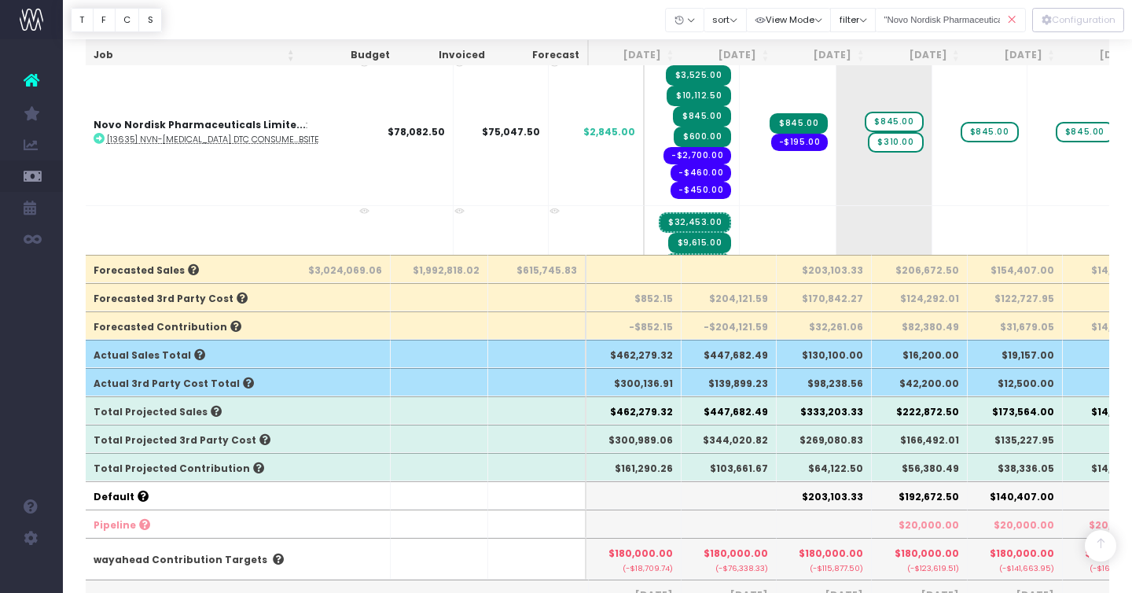
scroll to position [328, 0]
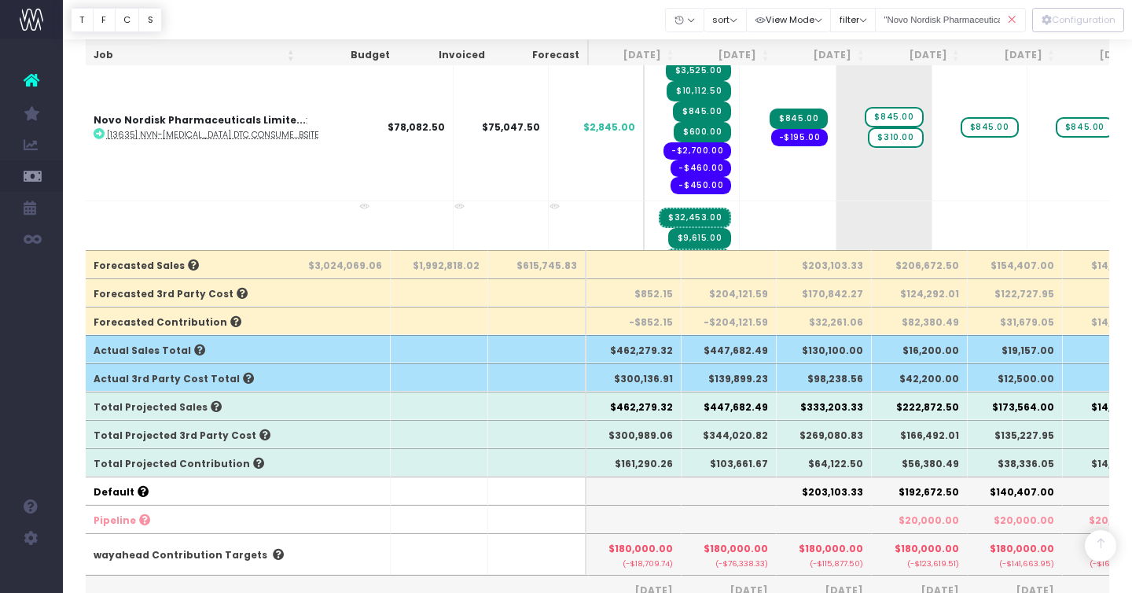
click at [1010, 22] on icon at bounding box center [1012, 20] width 28 height 32
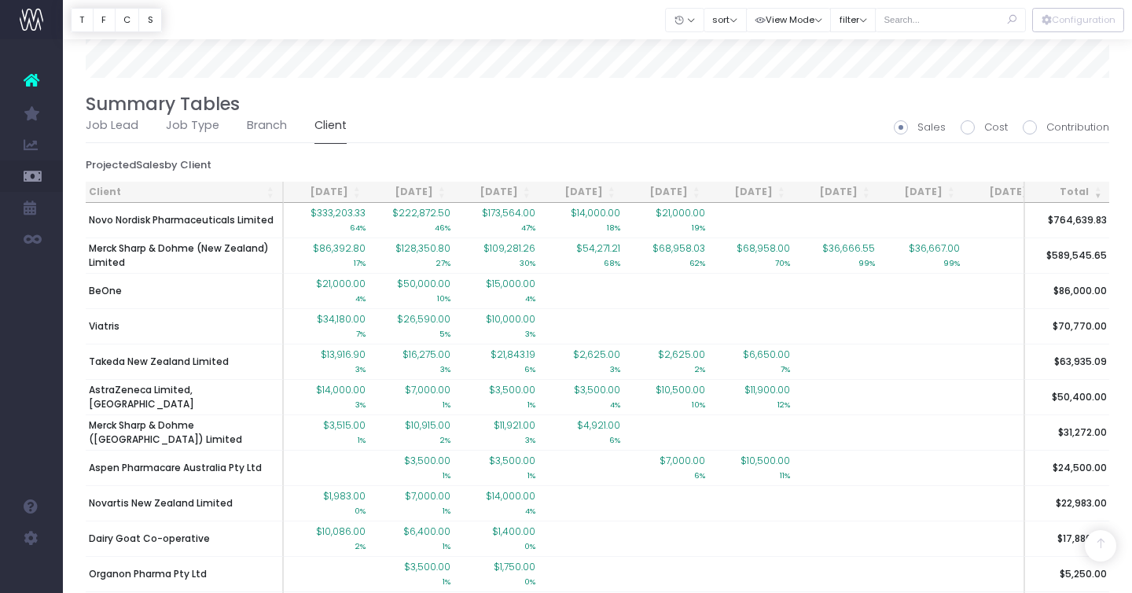
scroll to position [1266, 0]
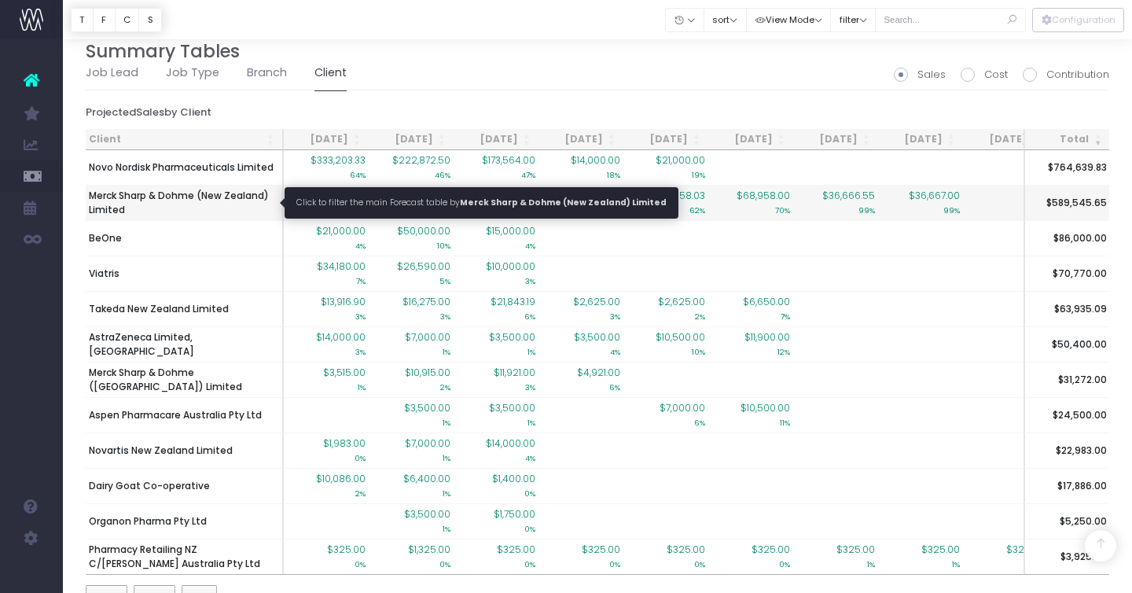
click at [225, 193] on span "Merck Sharp & Dohme (New Zealand) Limited" at bounding box center [184, 203] width 190 height 28
type input ""Merck Sharp & Dohme (New Zealand) Limited""
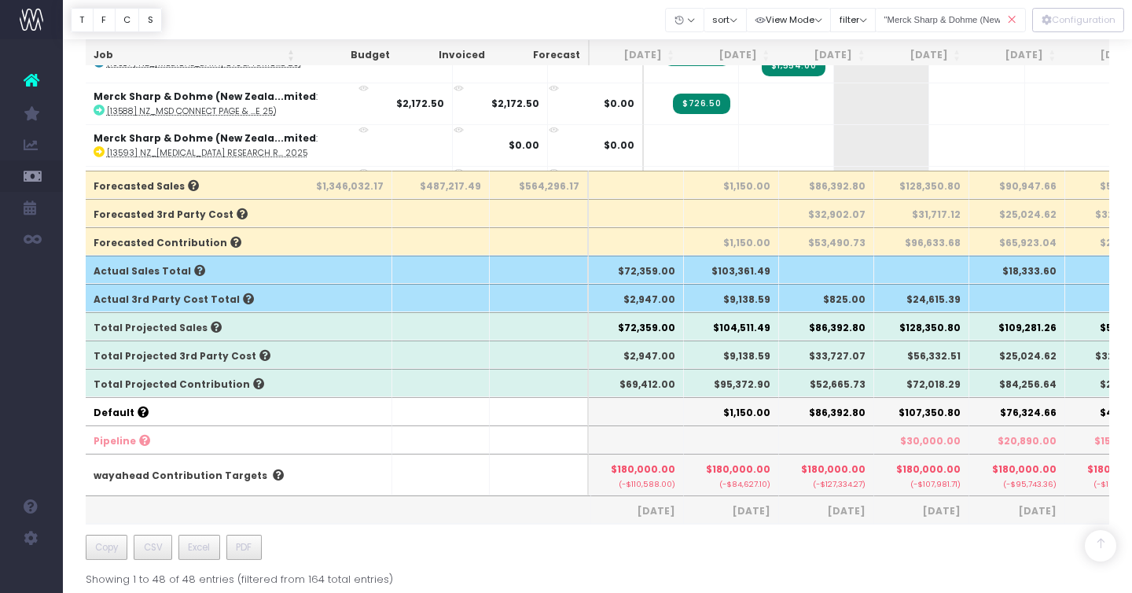
scroll to position [411, 0]
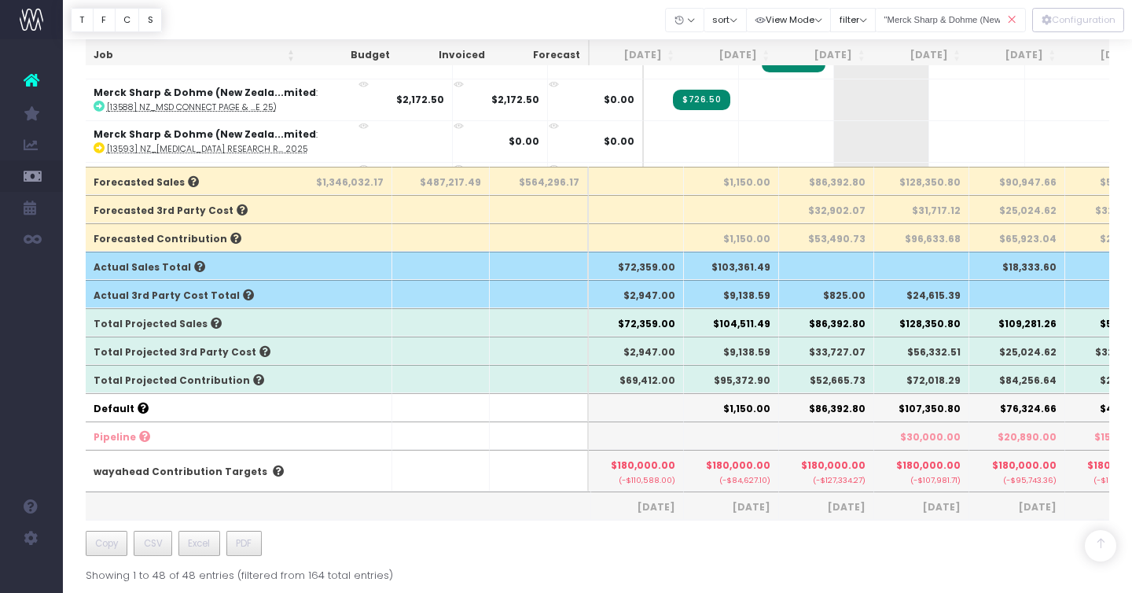
click at [1011, 17] on icon at bounding box center [1012, 20] width 28 height 32
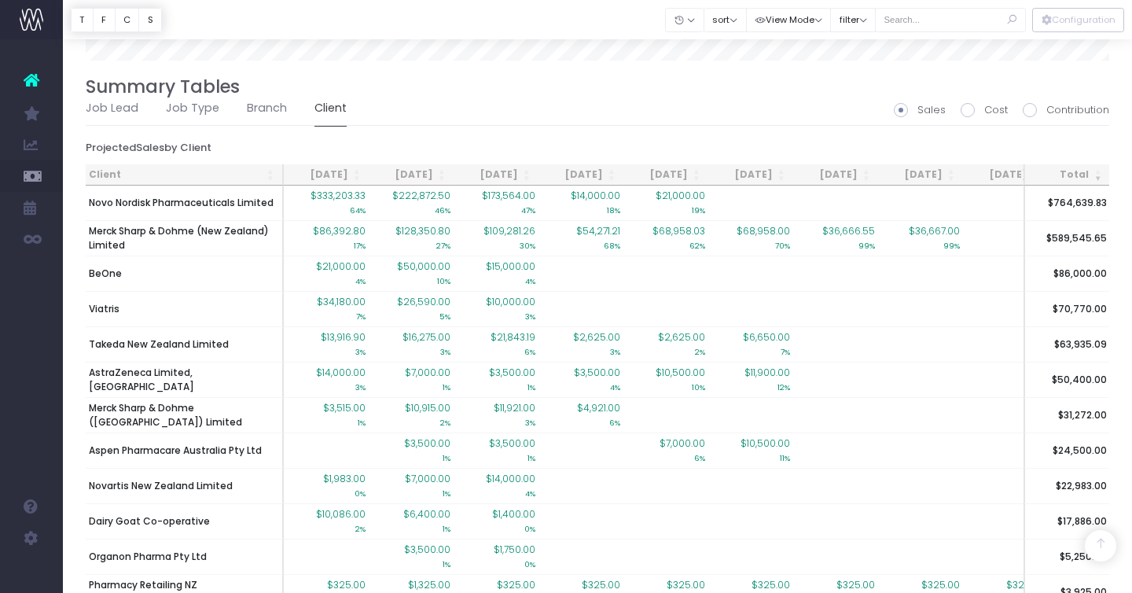
scroll to position [1235, 0]
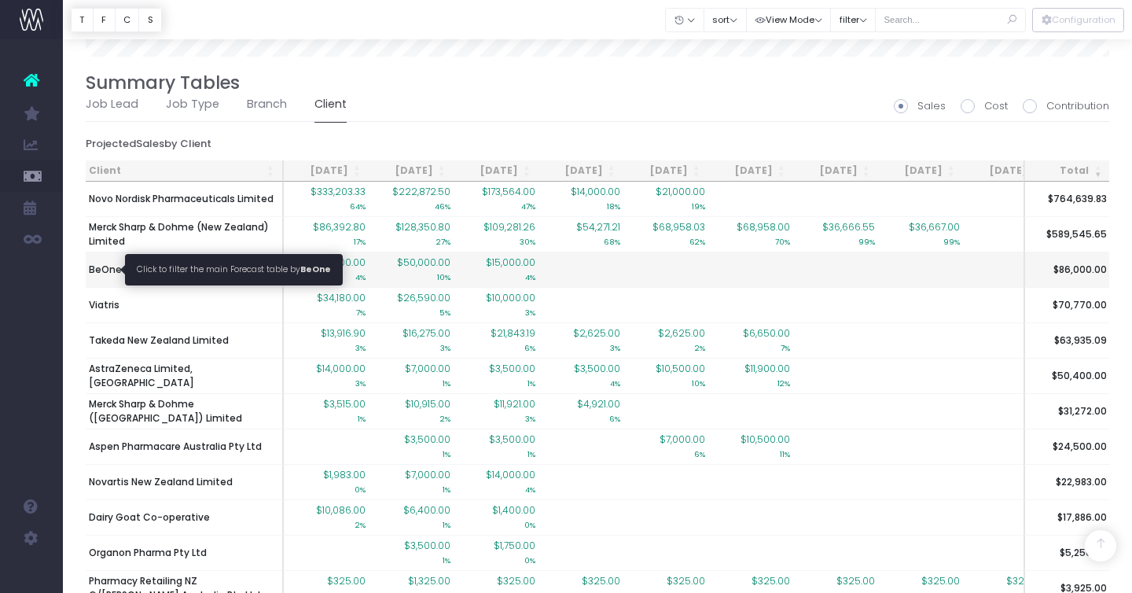
click at [108, 267] on span "BeOne" at bounding box center [105, 269] width 33 height 14
type input ""BeOne""
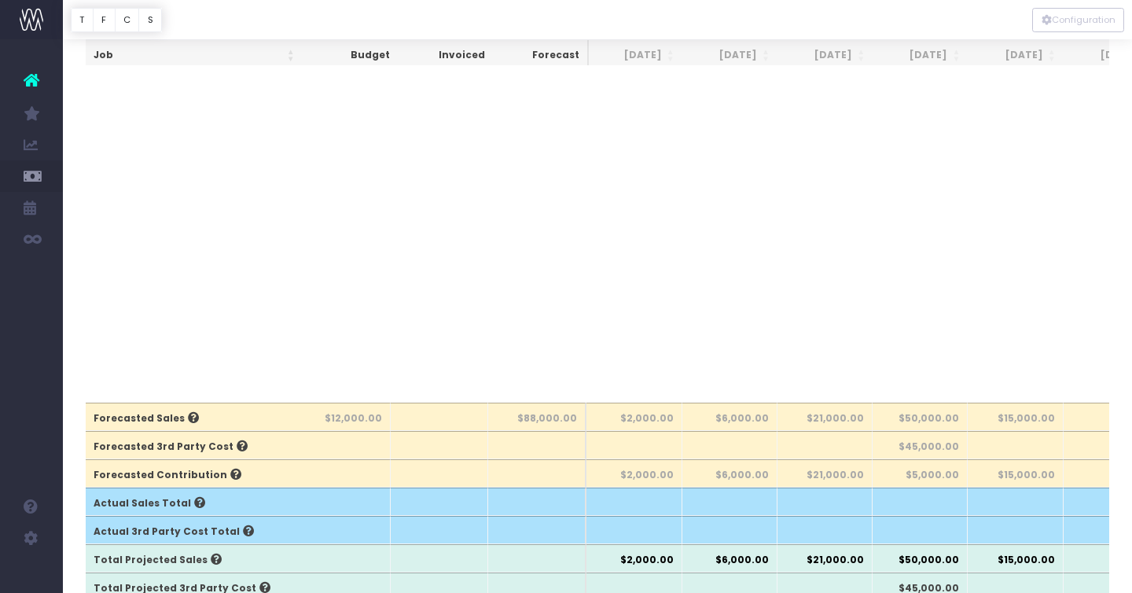
scroll to position [178, 0]
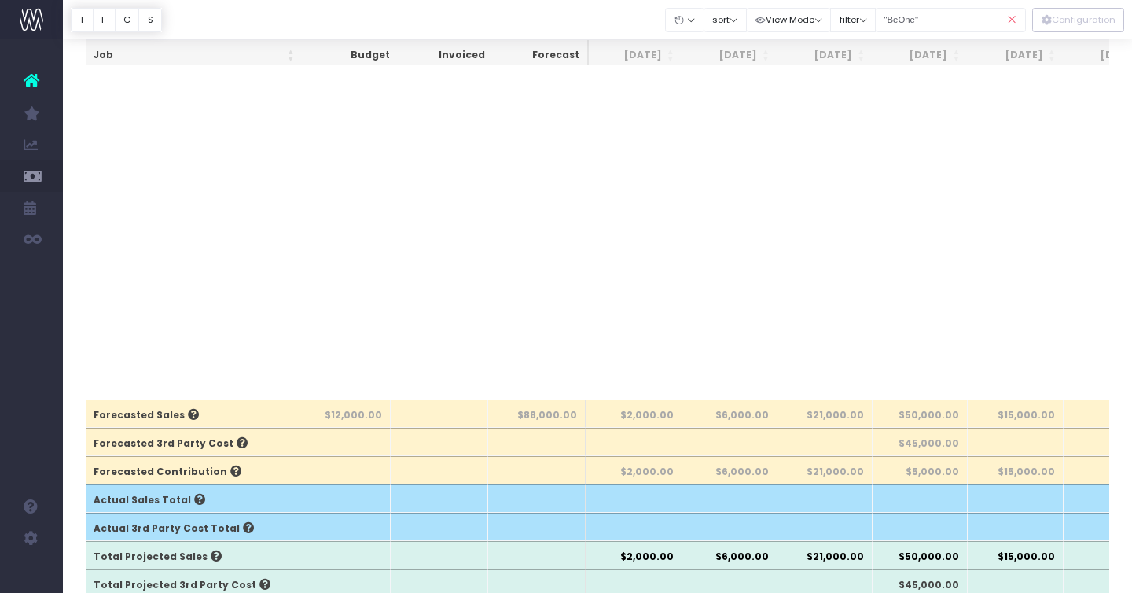
click at [1012, 17] on icon at bounding box center [1012, 20] width 28 height 32
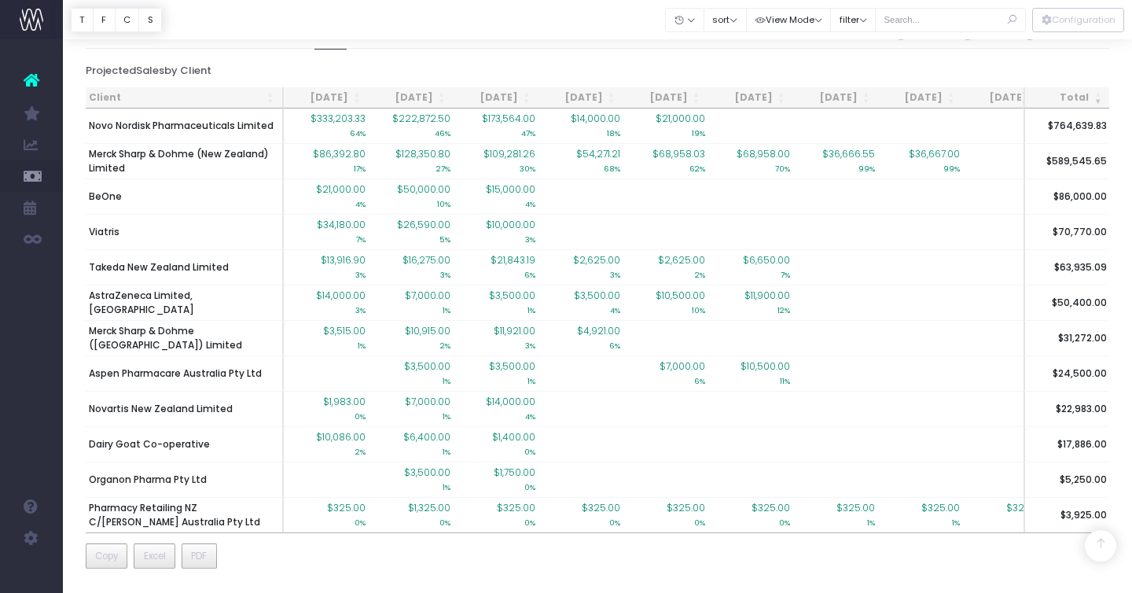
scroll to position [1308, 0]
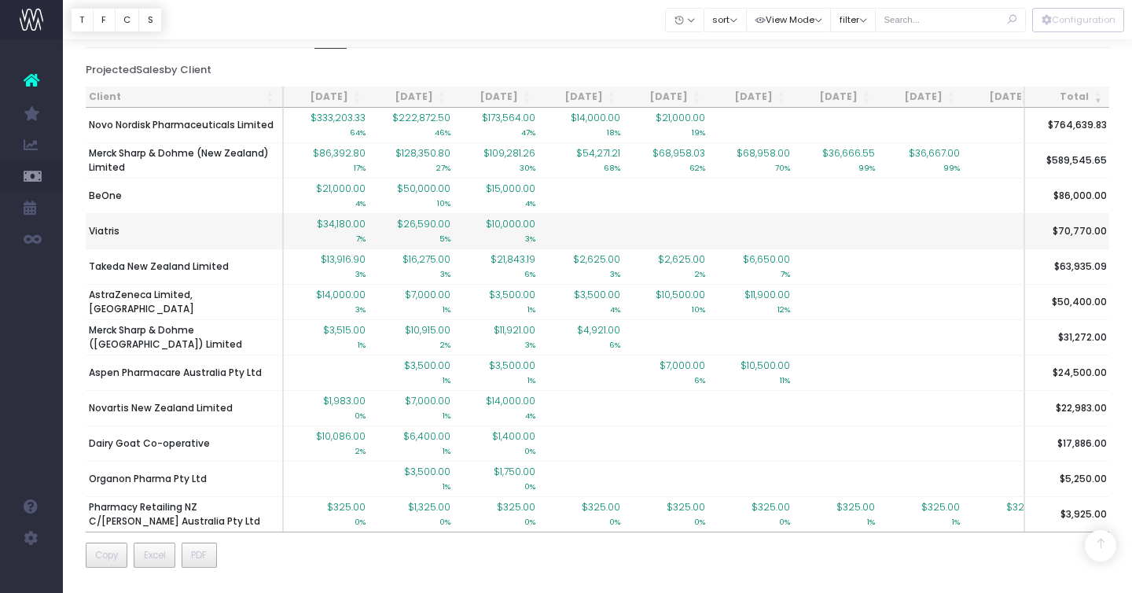
click at [112, 239] on td "Viatris" at bounding box center [185, 230] width 198 height 35
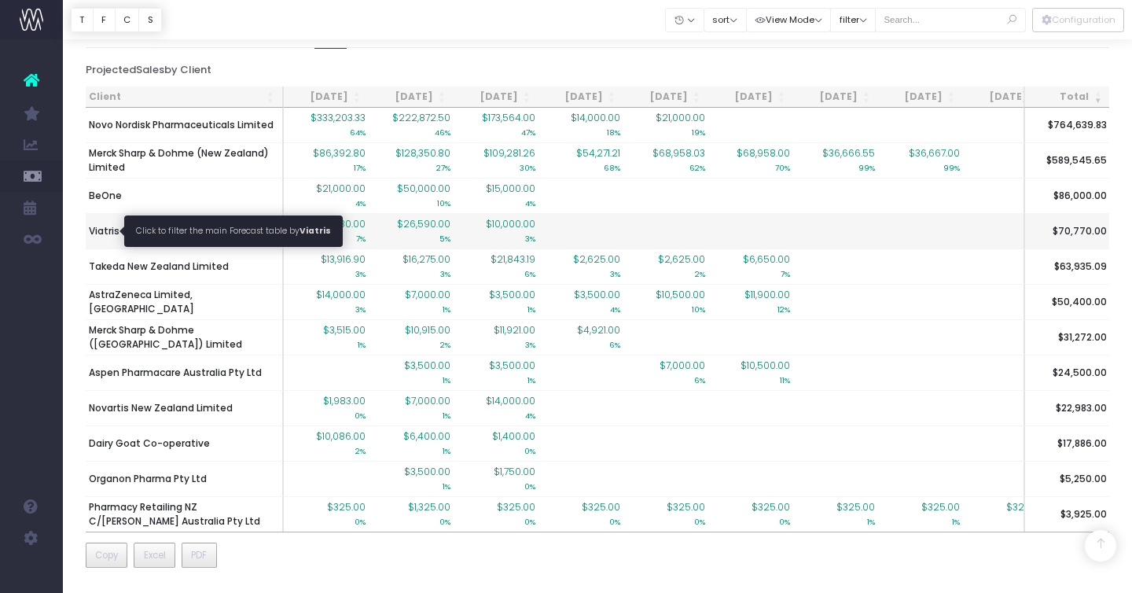
click at [104, 224] on span "Viatris" at bounding box center [104, 231] width 31 height 14
type input ""Viatris""
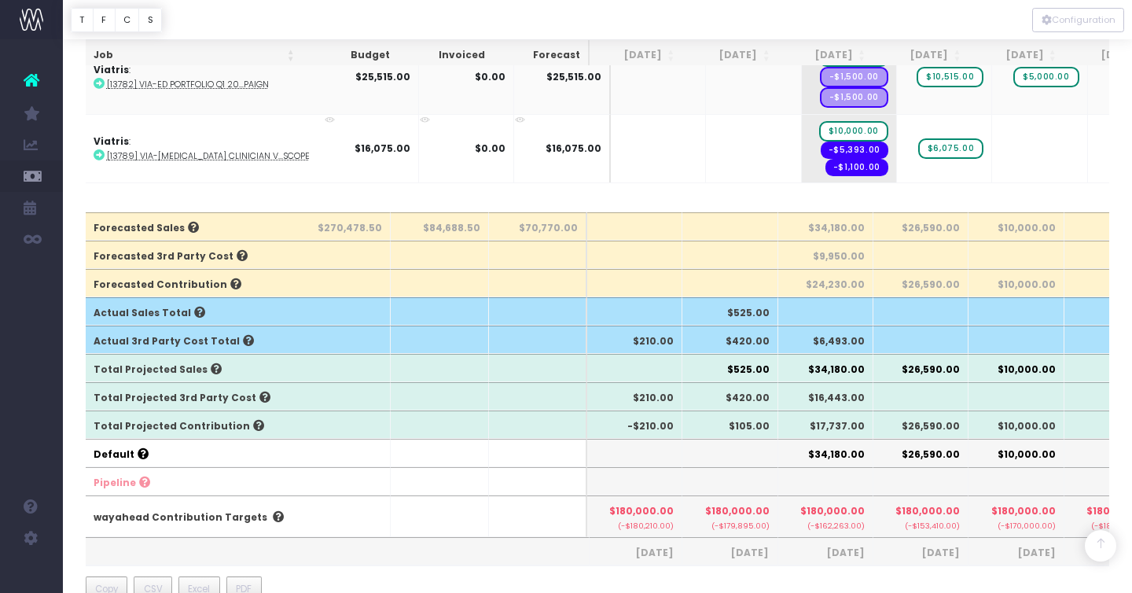
scroll to position [426, 0]
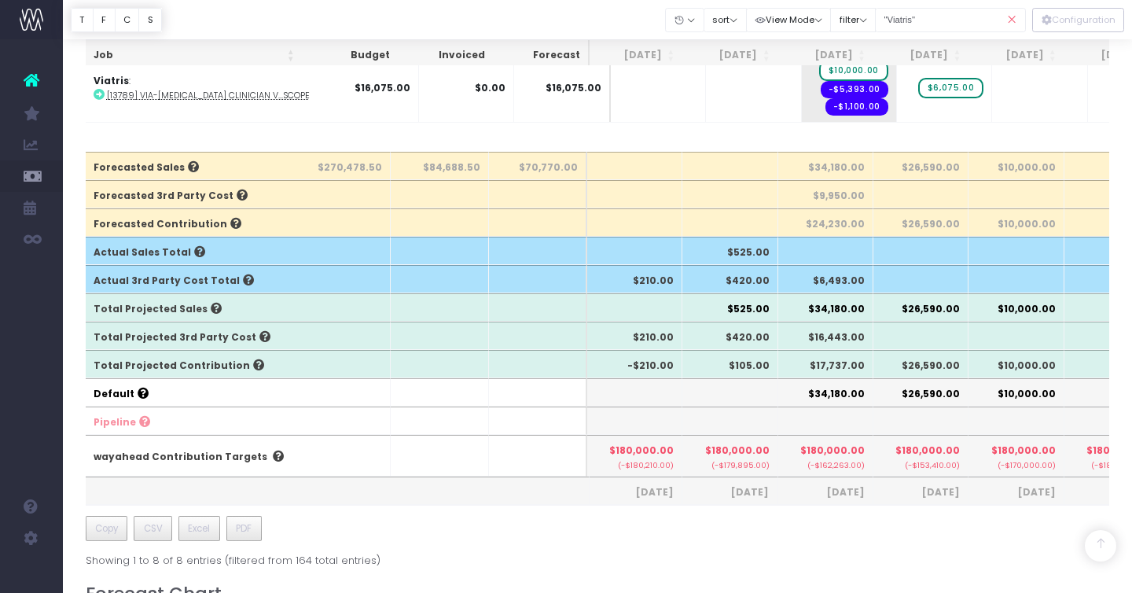
click at [1011, 19] on icon at bounding box center [1012, 20] width 28 height 32
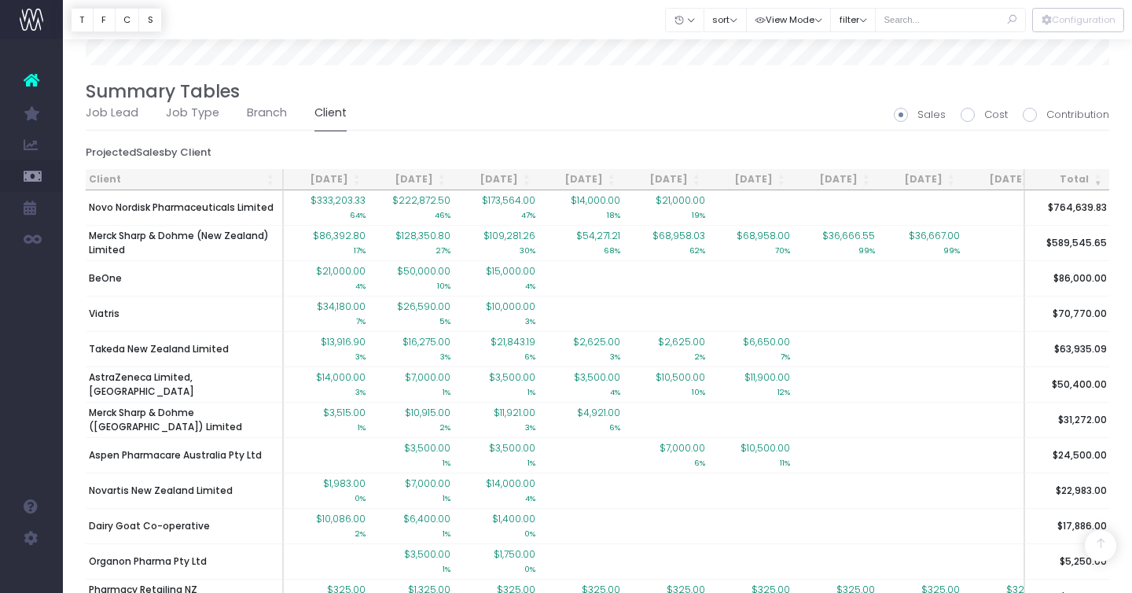
scroll to position [1241, 0]
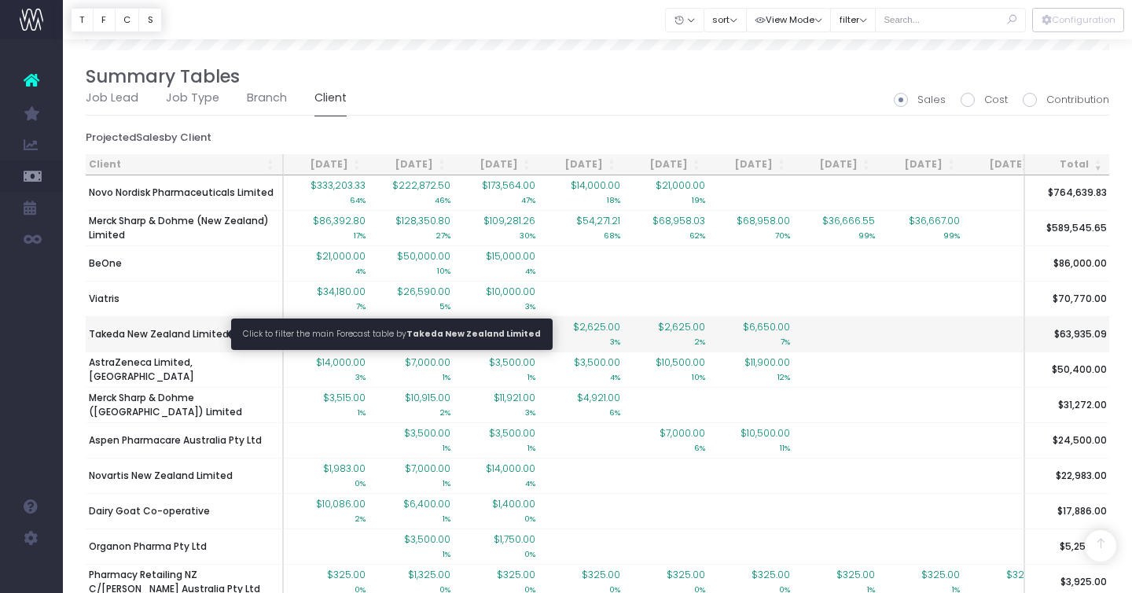
click at [119, 330] on span "Takeda New Zealand Limited" at bounding box center [159, 334] width 140 height 14
type input ""Takeda New Zealand Limited""
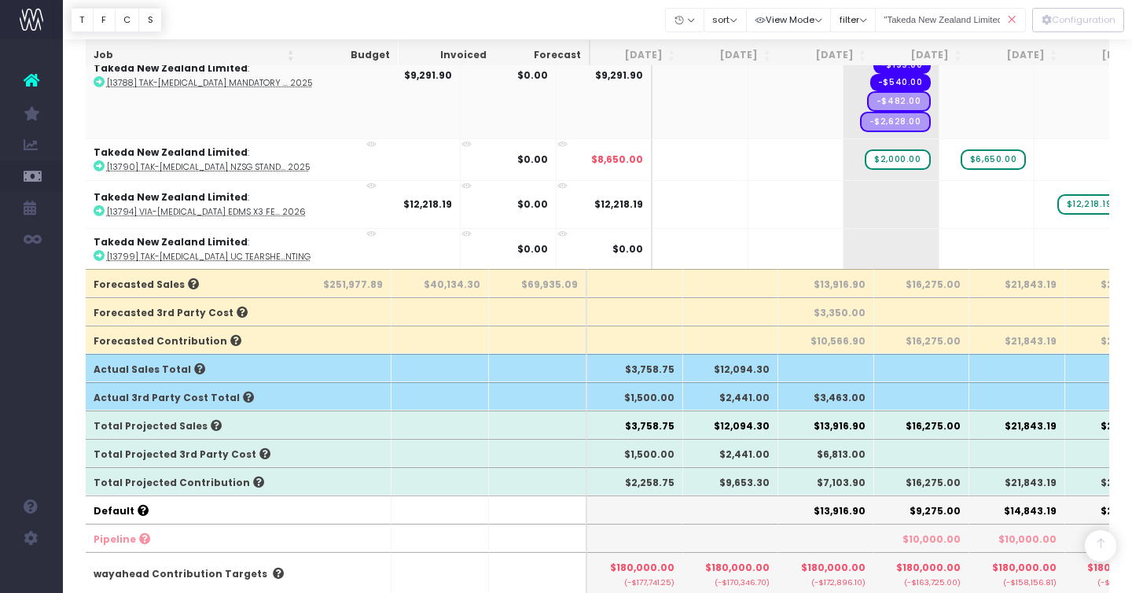
scroll to position [311, 0]
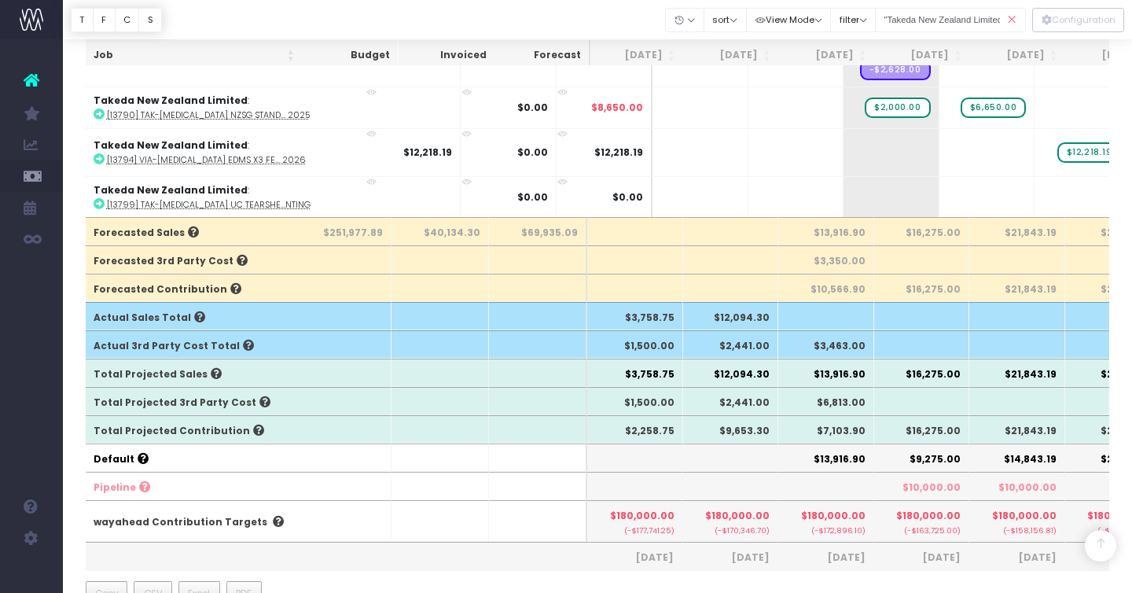
scroll to position [366, 0]
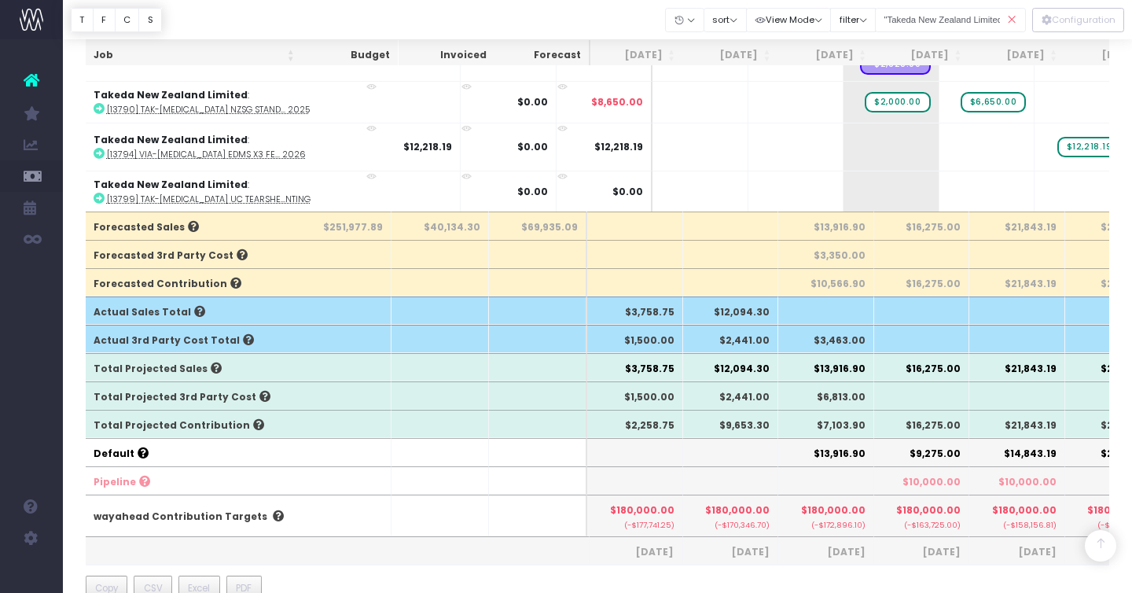
click at [1010, 22] on icon at bounding box center [1012, 20] width 28 height 32
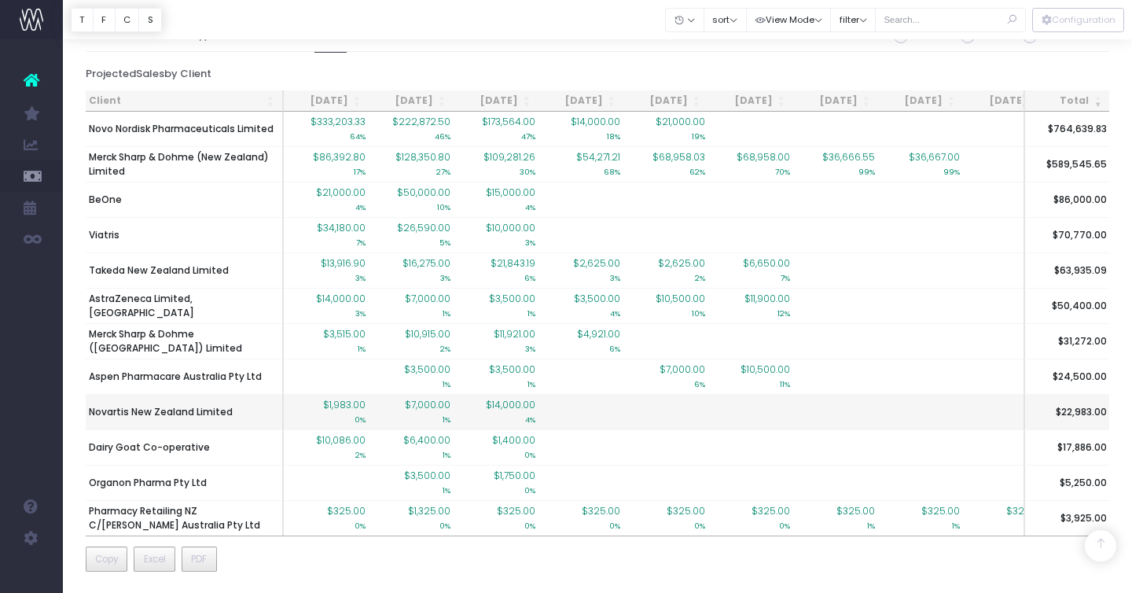
scroll to position [1308, 0]
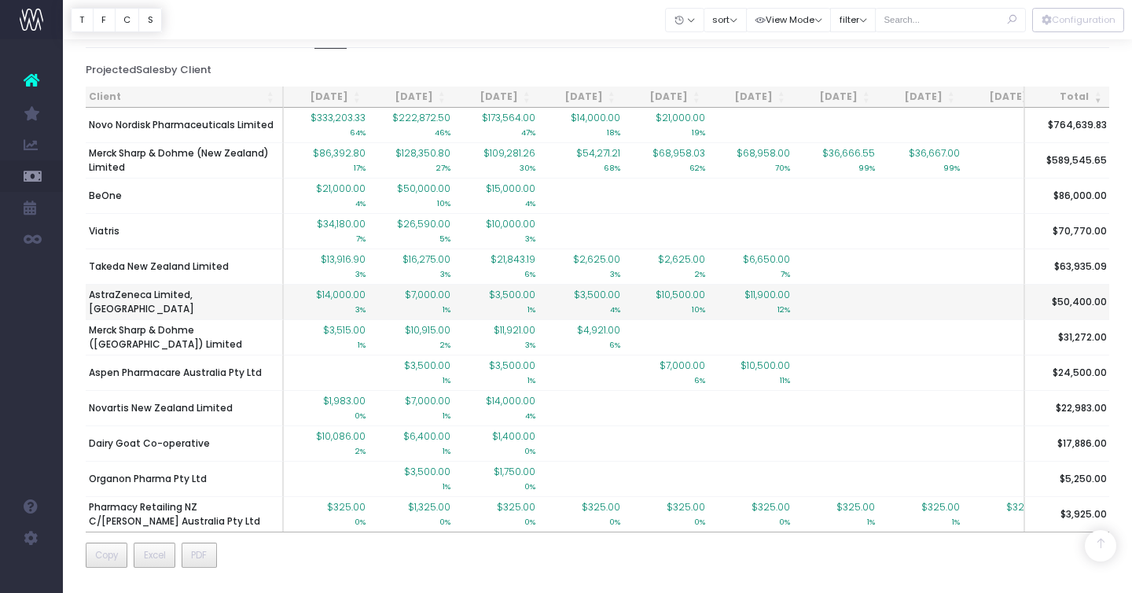
click at [184, 293] on td "AstraZeneca Limited, [GEOGRAPHIC_DATA]" at bounding box center [185, 301] width 198 height 35
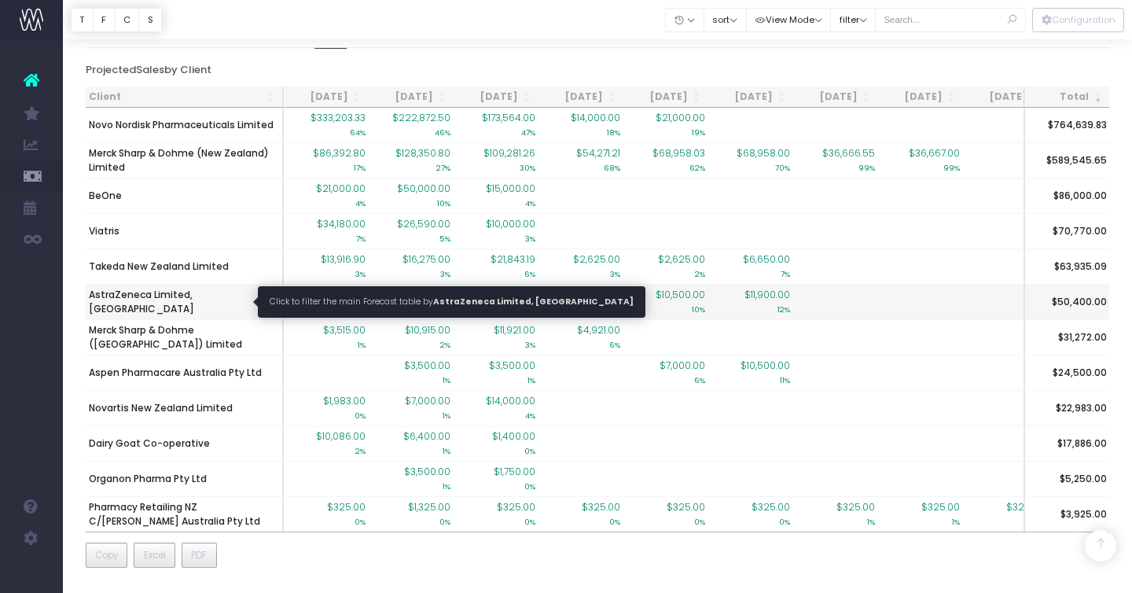
click at [174, 300] on span "AstraZeneca Limited, [GEOGRAPHIC_DATA]" at bounding box center [184, 302] width 190 height 28
type input ""AstraZeneca Limited, [GEOGRAPHIC_DATA]""
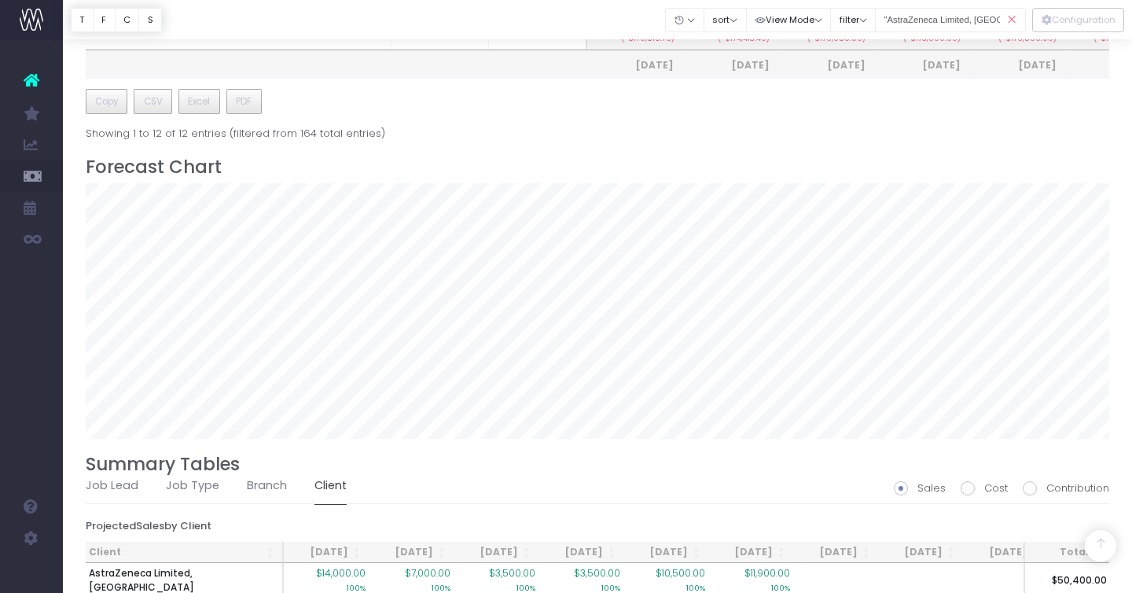
scroll to position [704, 0]
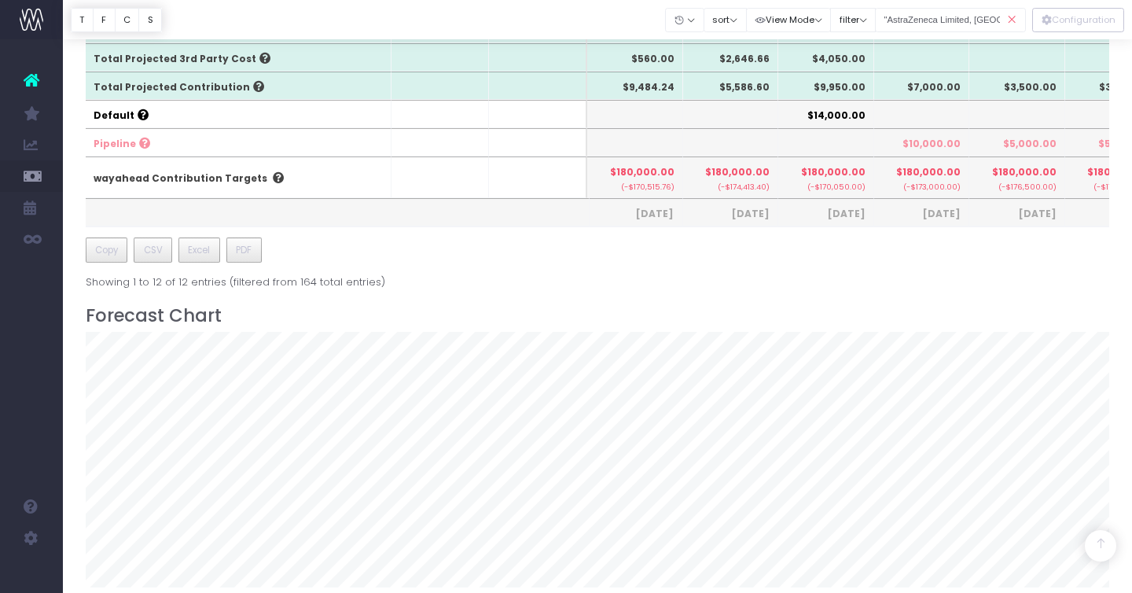
click at [1014, 18] on icon at bounding box center [1012, 20] width 28 height 32
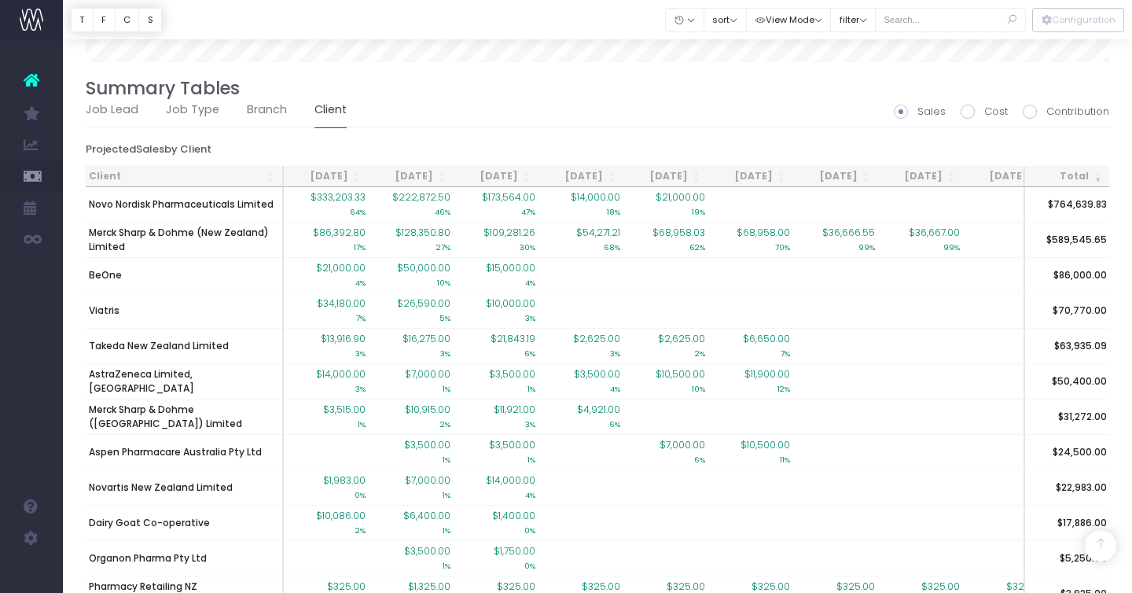
scroll to position [1308, 0]
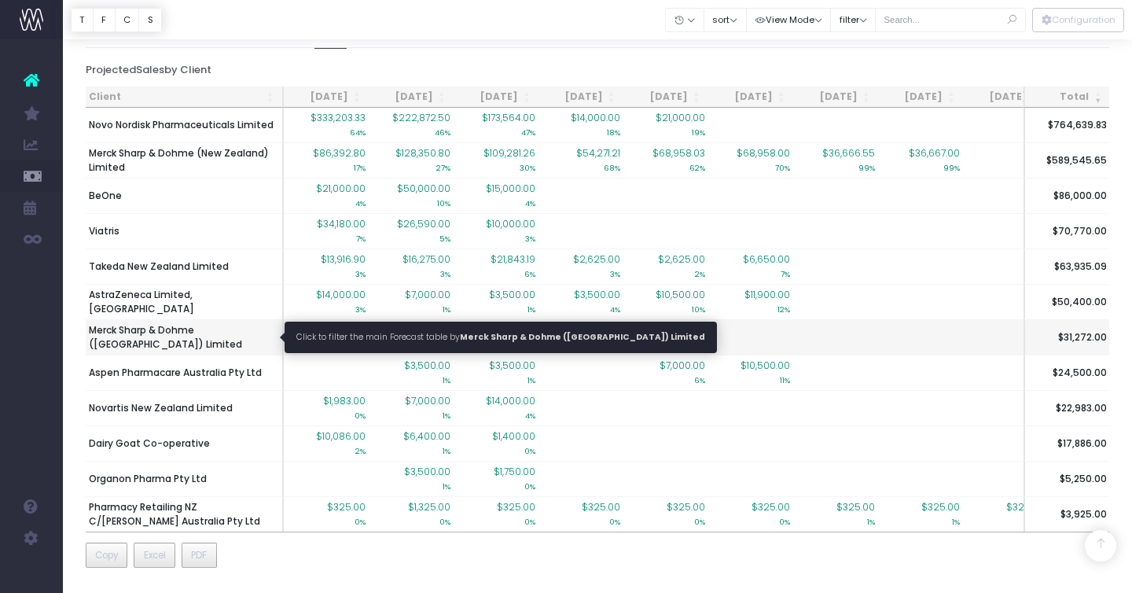
click at [216, 330] on span "Merck Sharp & Dohme ([GEOGRAPHIC_DATA]) Limited" at bounding box center [184, 337] width 190 height 28
type input ""Merck Sharp & Dohme ([GEOGRAPHIC_DATA]) Limited""
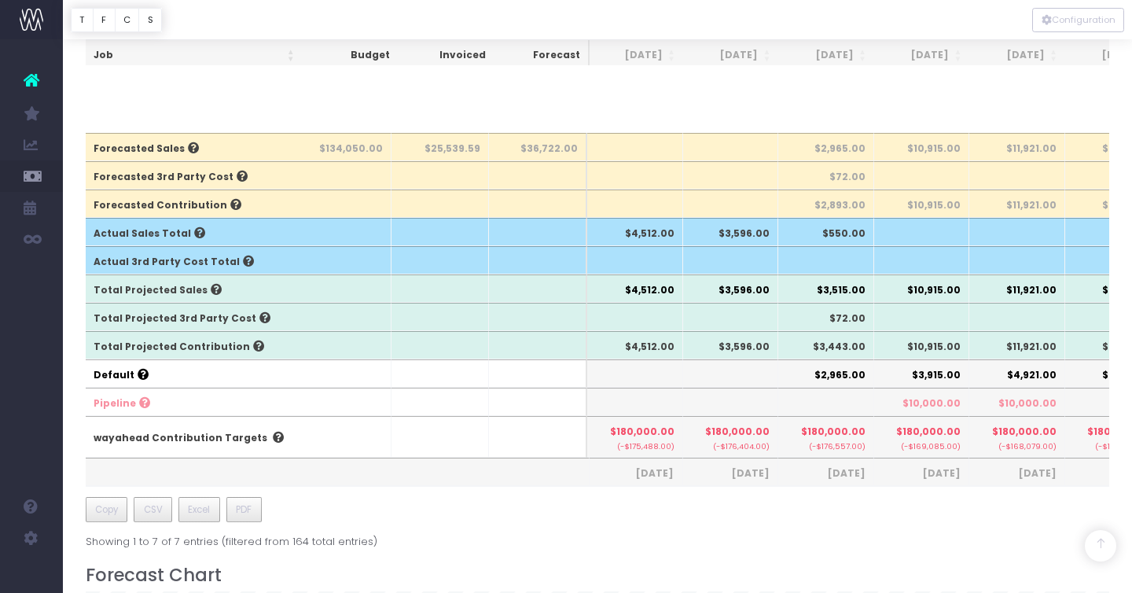
scroll to position [506, 0]
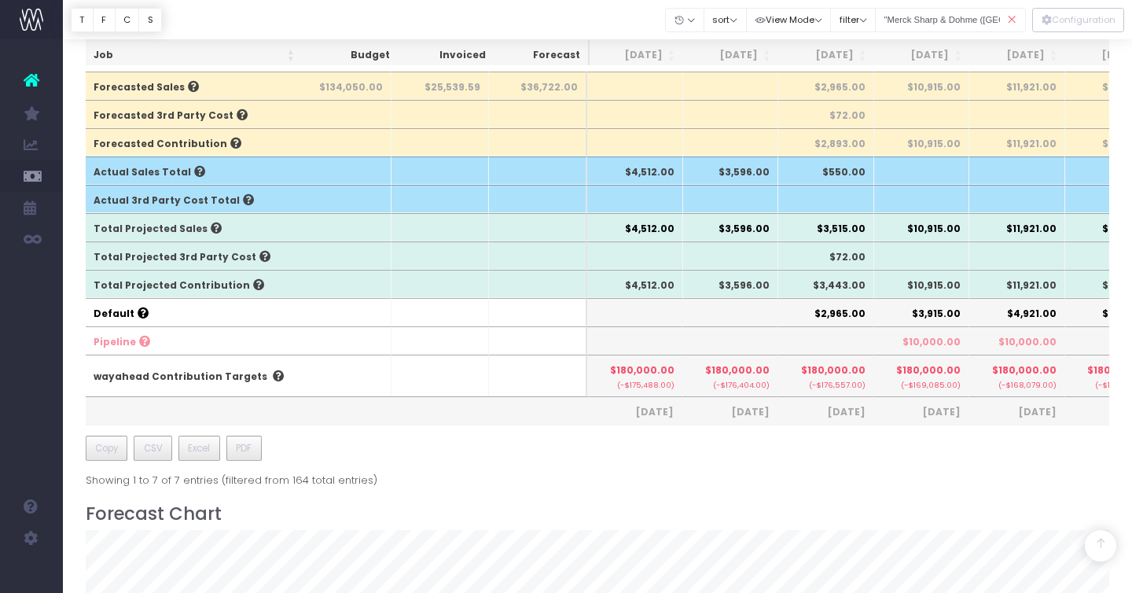
click at [1011, 18] on icon at bounding box center [1012, 20] width 28 height 32
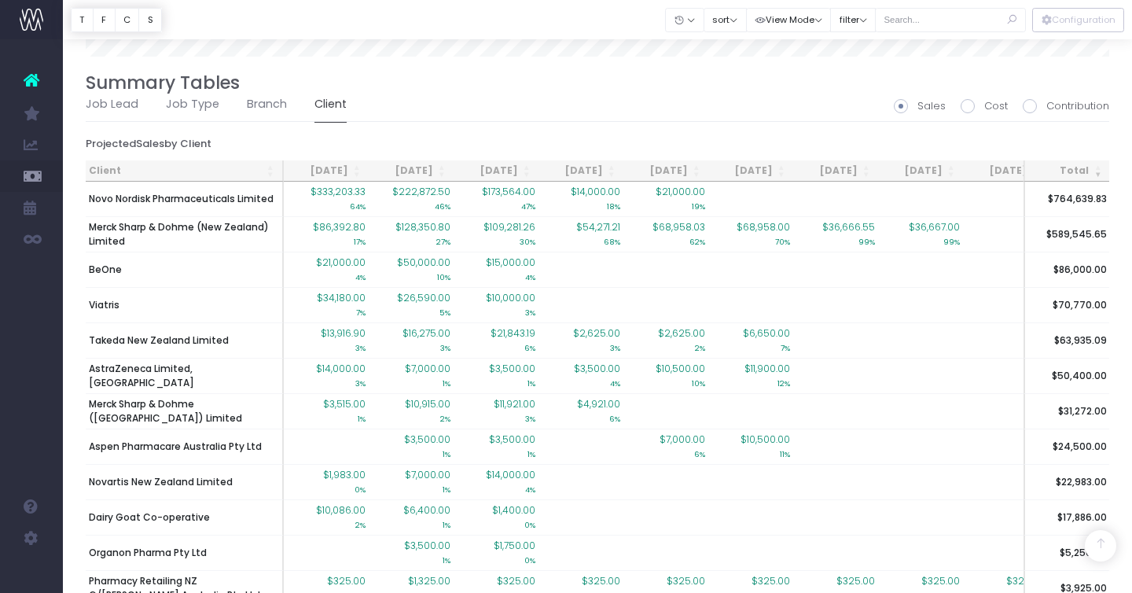
scroll to position [1308, 0]
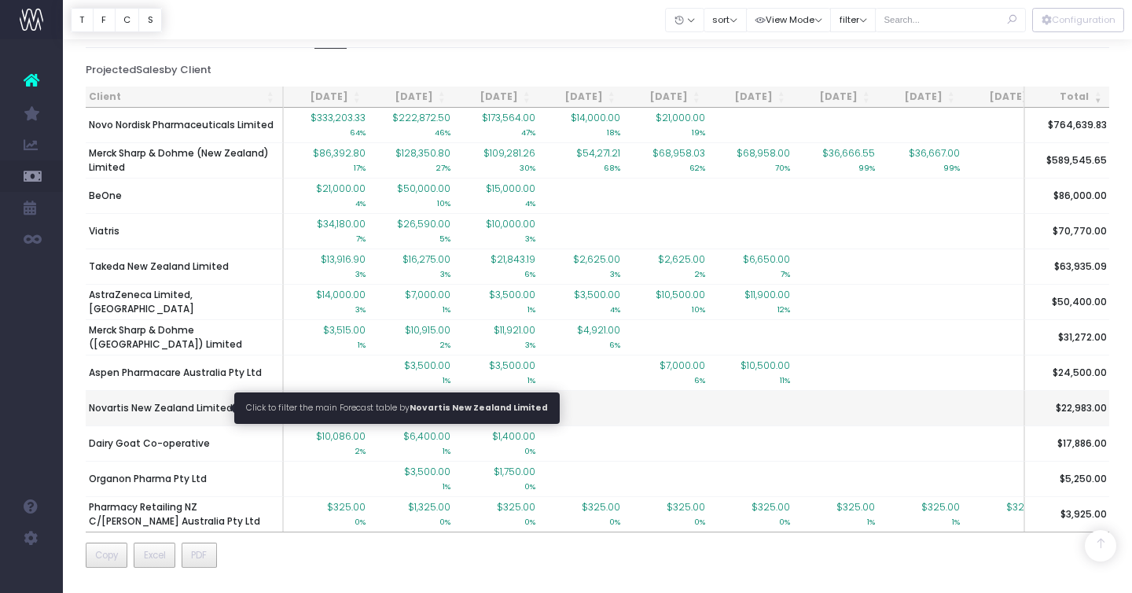
click at [174, 406] on span "Novartis New Zealand Limited" at bounding box center [161, 408] width 144 height 14
type input ""Novartis New Zealand Limited""
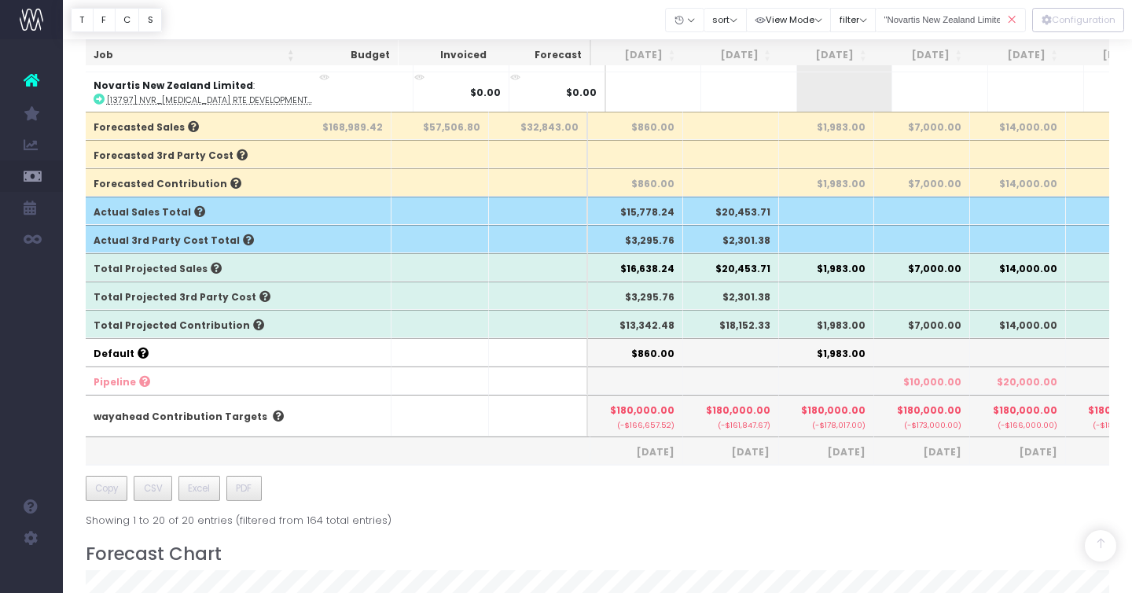
scroll to position [468, 0]
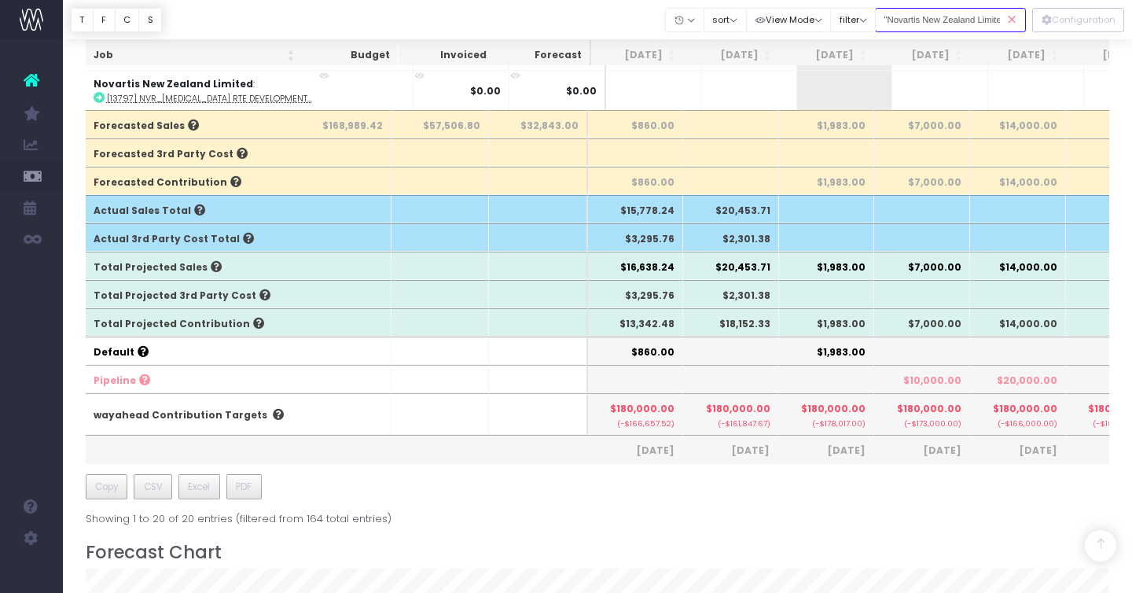
click at [986, 23] on input ""Novartis New Zealand Limited"" at bounding box center [950, 20] width 151 height 24
click at [1015, 18] on icon at bounding box center [1012, 20] width 28 height 32
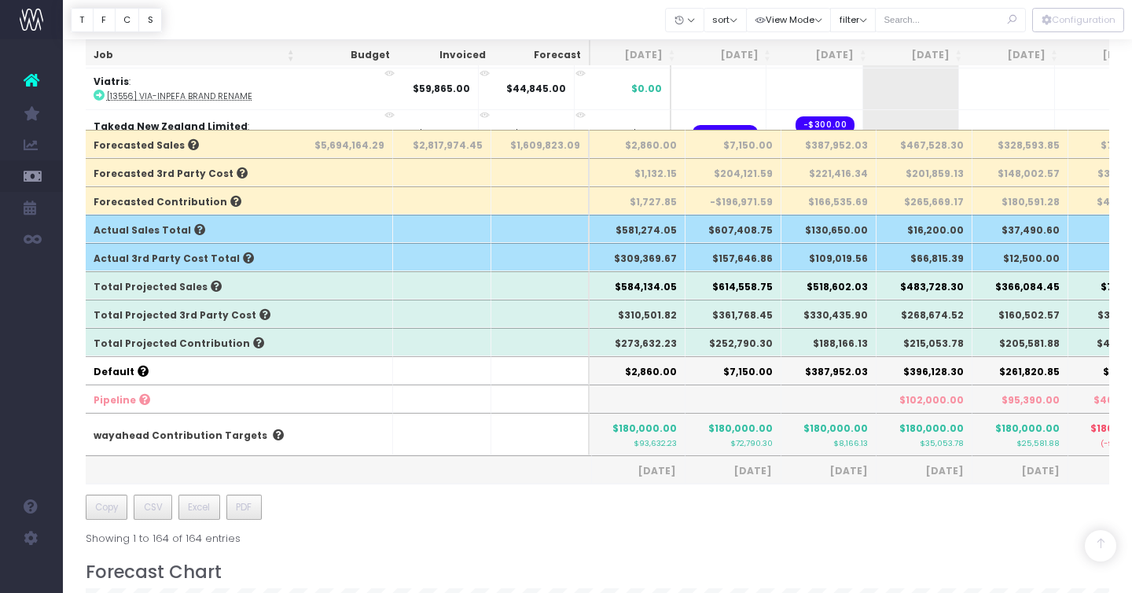
scroll to position [447, 0]
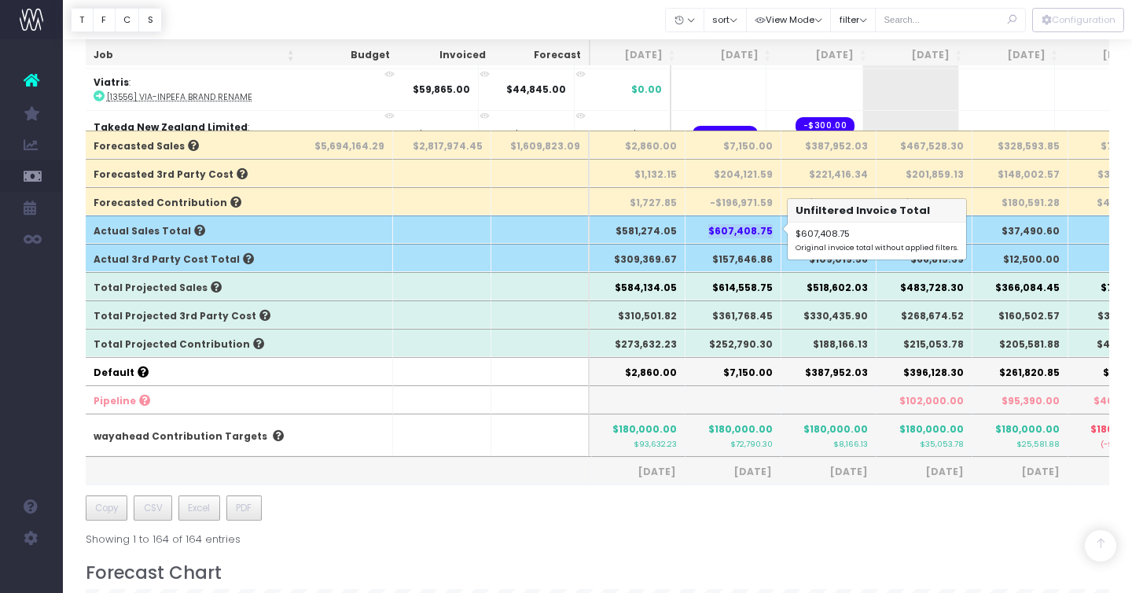
drag, startPoint x: 710, startPoint y: 229, endPoint x: 780, endPoint y: 229, distance: 69.2
click at [780, 229] on th "$607,408.75" at bounding box center [733, 229] width 96 height 28
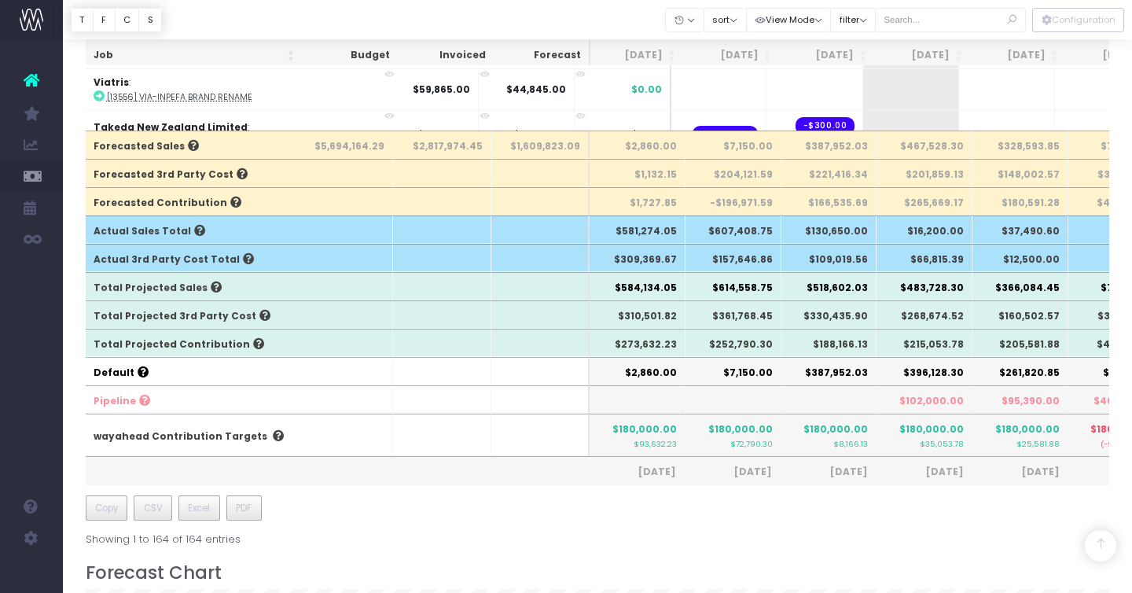
click at [787, 249] on th "$109,019.56" at bounding box center [829, 258] width 96 height 28
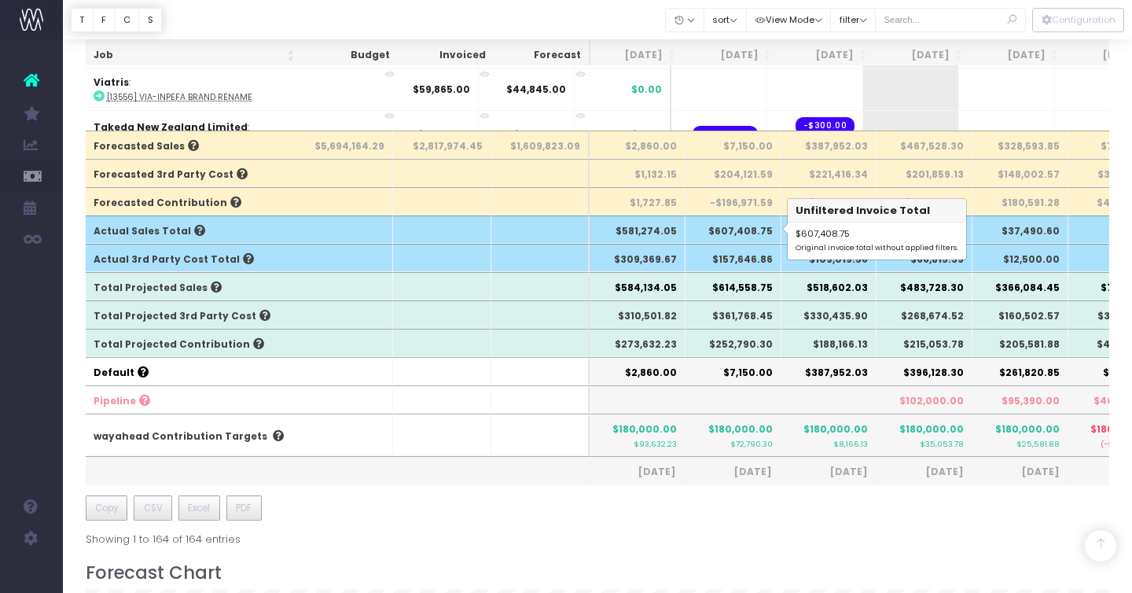
click at [749, 233] on th "$607,408.75" at bounding box center [733, 229] width 96 height 28
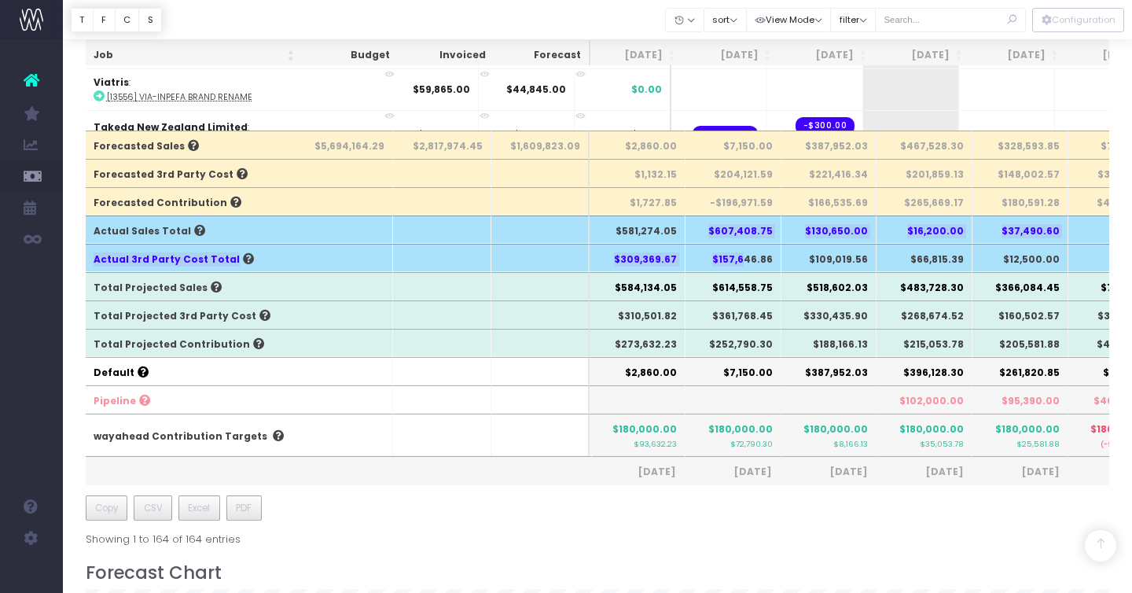
drag, startPoint x: 710, startPoint y: 227, endPoint x: 747, endPoint y: 262, distance: 51.7
click at [747, 262] on tfoot "Forecasted Sales $5,694,164.29 $2,817,974.45 $1,609,823.09 $2,860.00 $7,150.00 …" at bounding box center [1006, 307] width 1846 height 354
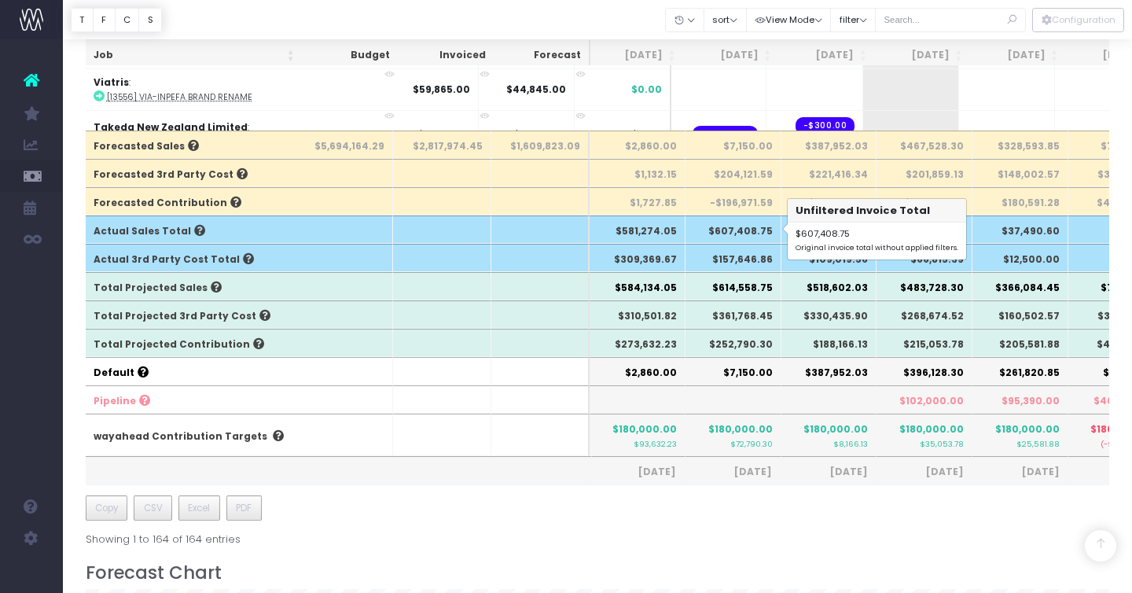
click at [790, 220] on th "$130,650.00" at bounding box center [829, 229] width 96 height 28
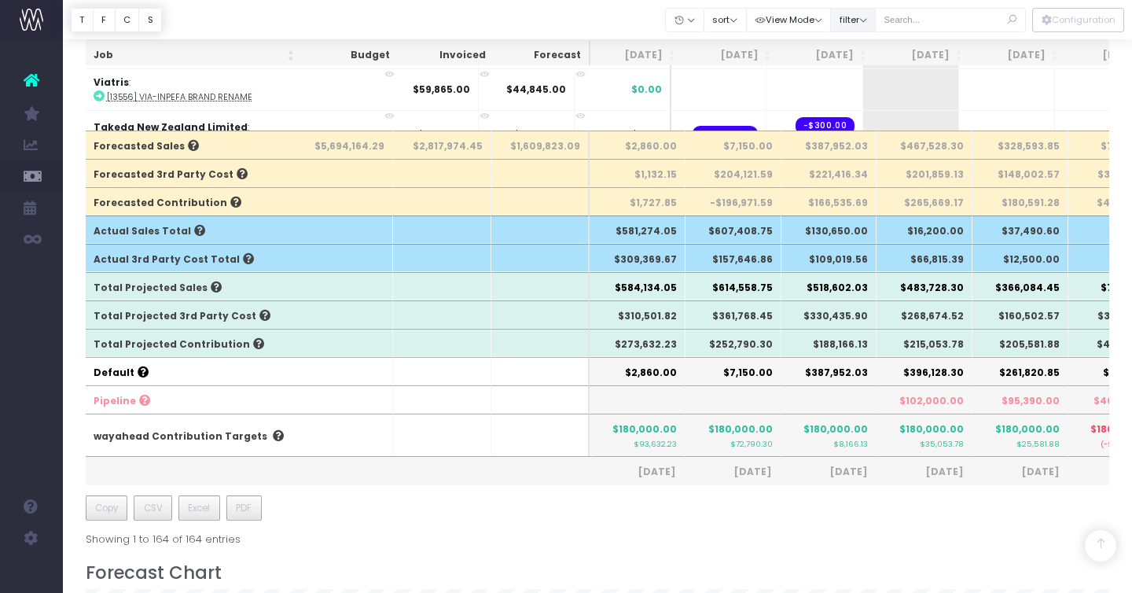
click at [874, 17] on button "filter" at bounding box center [853, 20] width 46 height 24
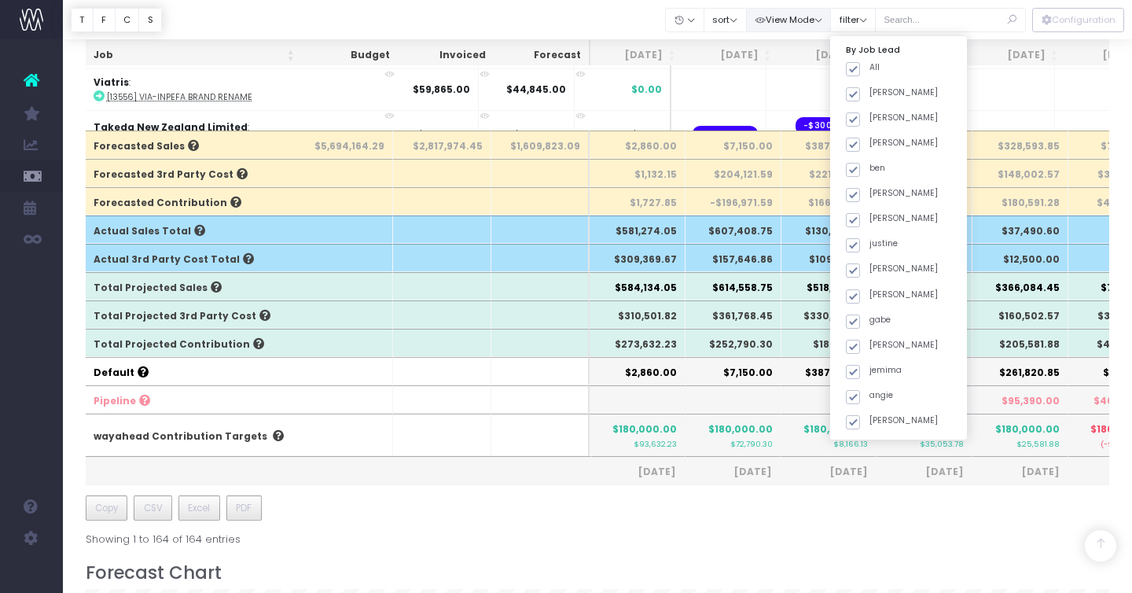
click at [821, 17] on button "View Mode" at bounding box center [789, 20] width 86 height 24
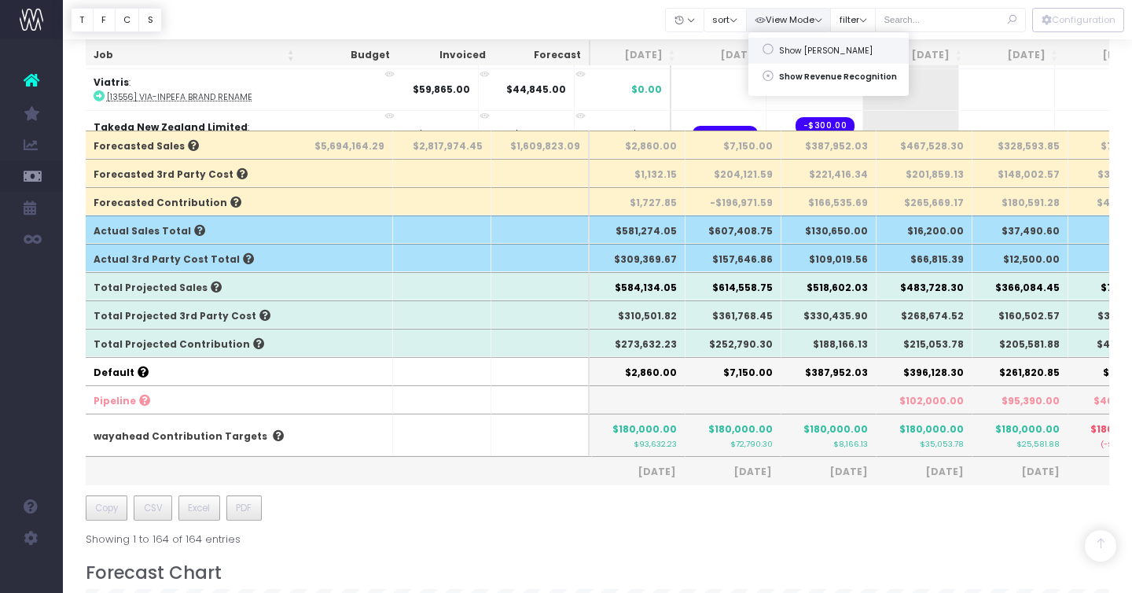
click at [815, 49] on link "Show [PERSON_NAME]" at bounding box center [828, 51] width 160 height 27
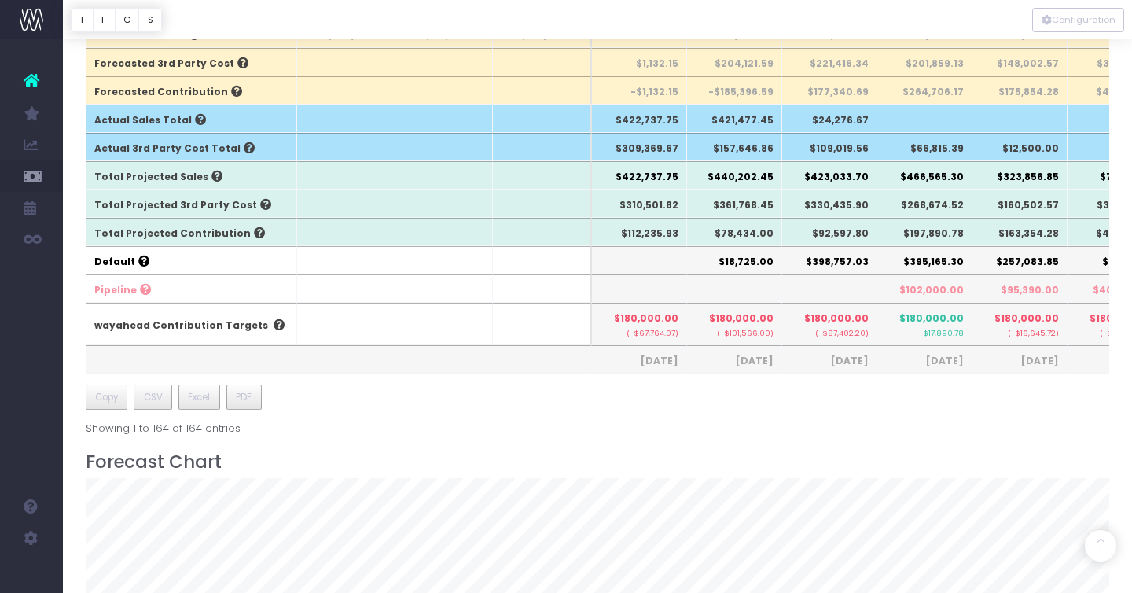
scroll to position [618, 0]
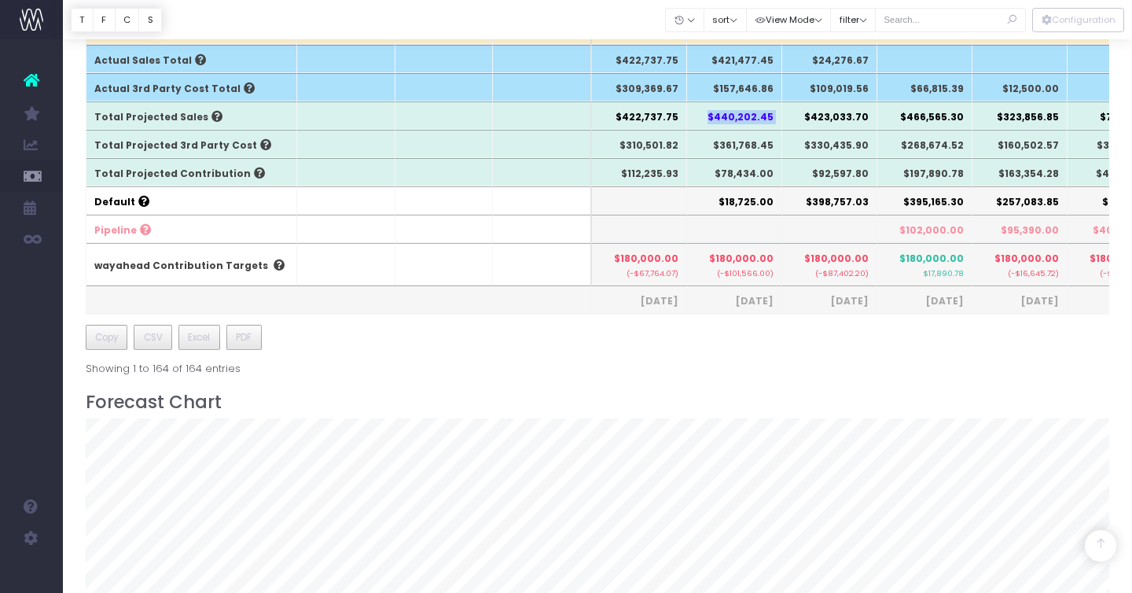
drag, startPoint x: 712, startPoint y: 117, endPoint x: 788, endPoint y: 117, distance: 76.2
click at [788, 117] on tr "Total Projected Sales $422,737.75 $440,202.45 $423,033.70 $466,565.30 $323,856.…" at bounding box center [1004, 115] width 1837 height 28
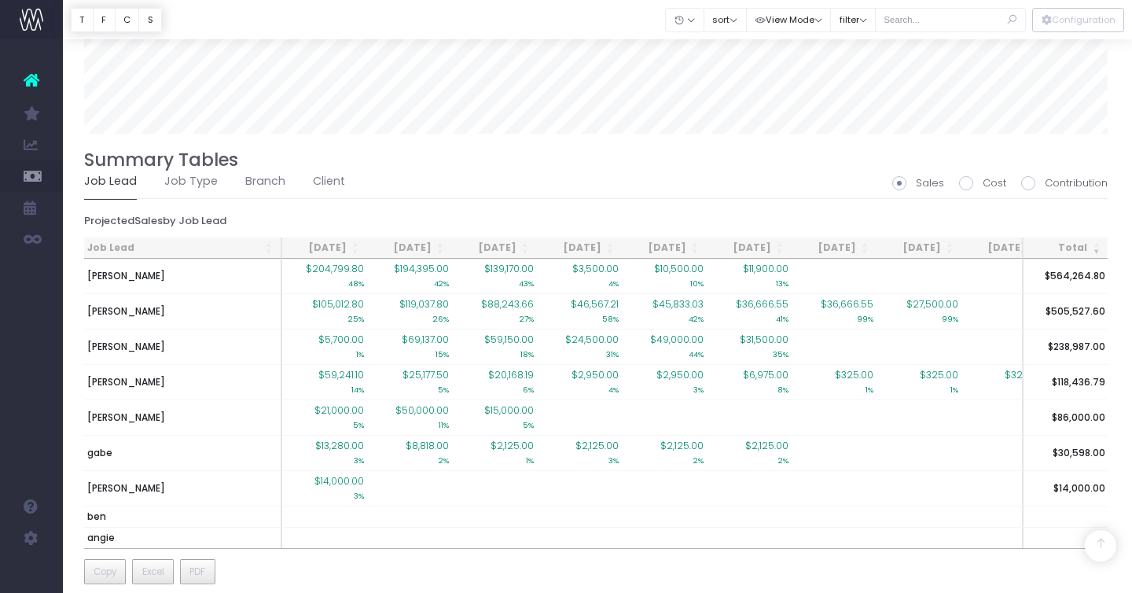
scroll to position [1174, 2]
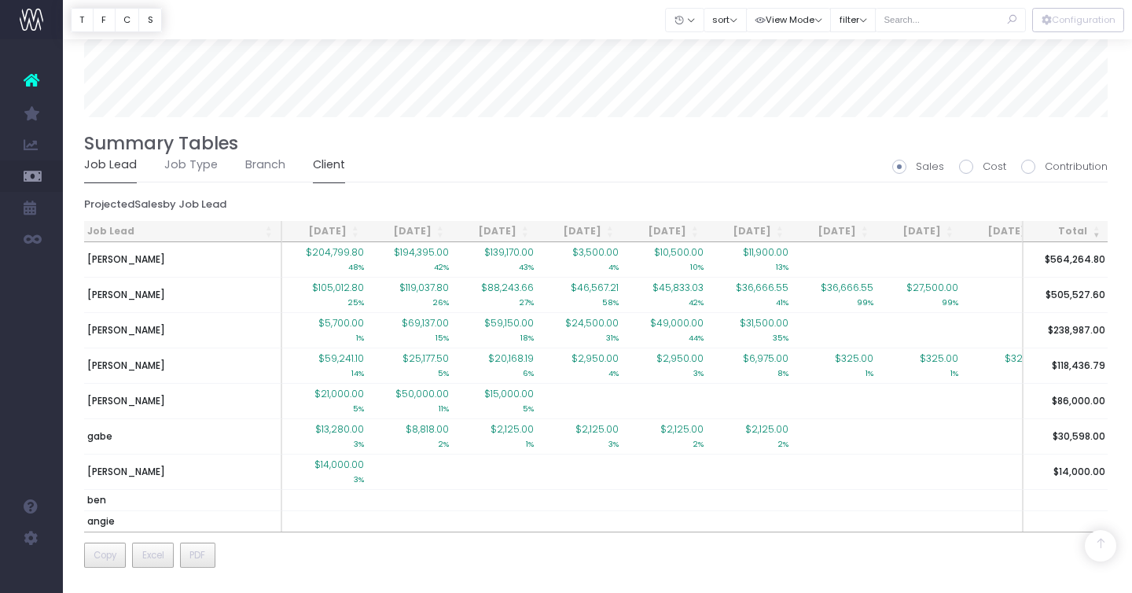
click at [323, 162] on link "Client" at bounding box center [329, 165] width 32 height 36
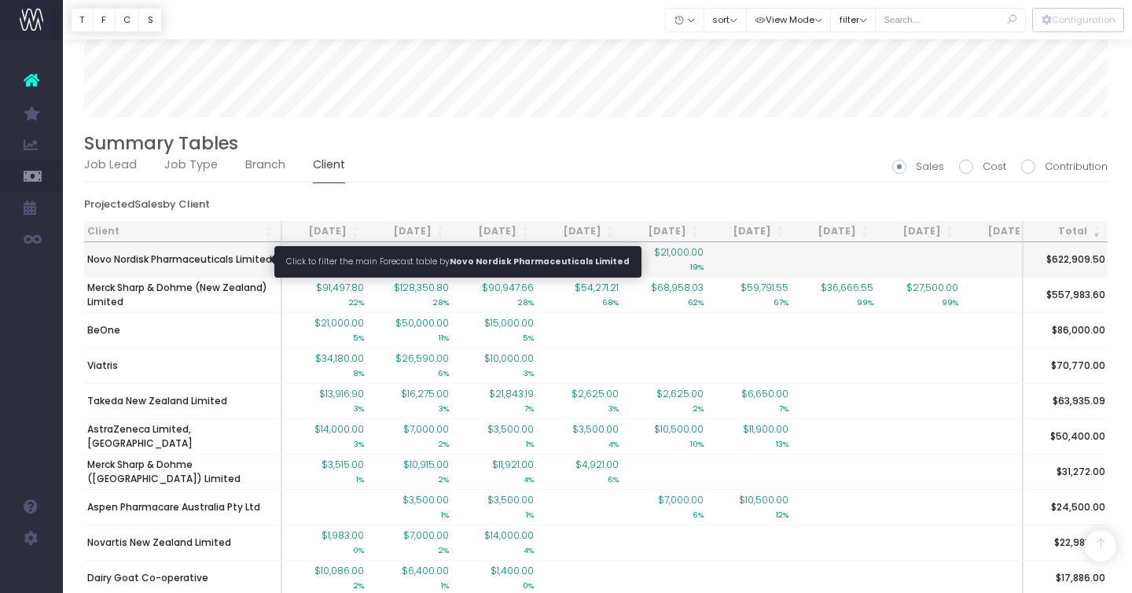
click at [229, 256] on span "Novo Nordisk Pharmaceuticals Limited" at bounding box center [179, 259] width 185 height 14
type input ""Novo Nordisk Pharmaceuticals Limited""
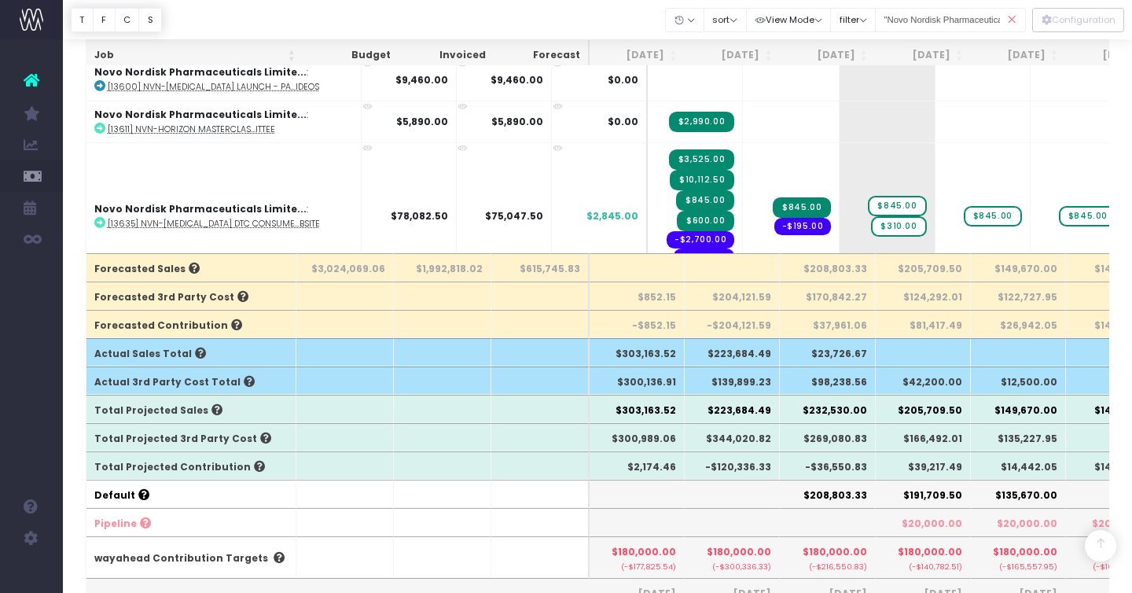
scroll to position [321, 0]
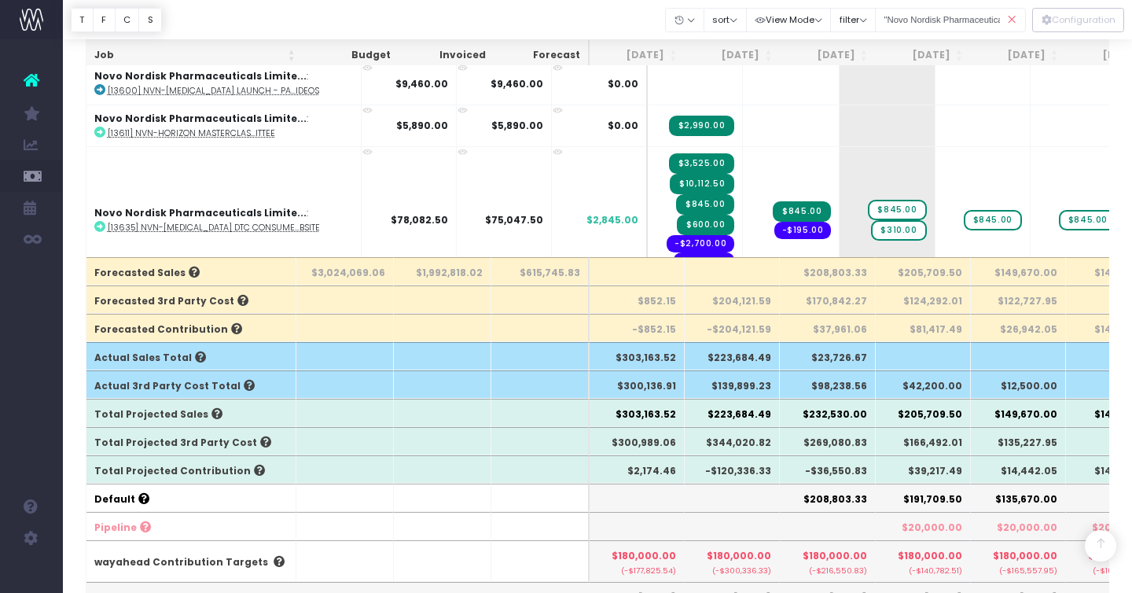
click at [1009, 20] on icon at bounding box center [1012, 20] width 28 height 32
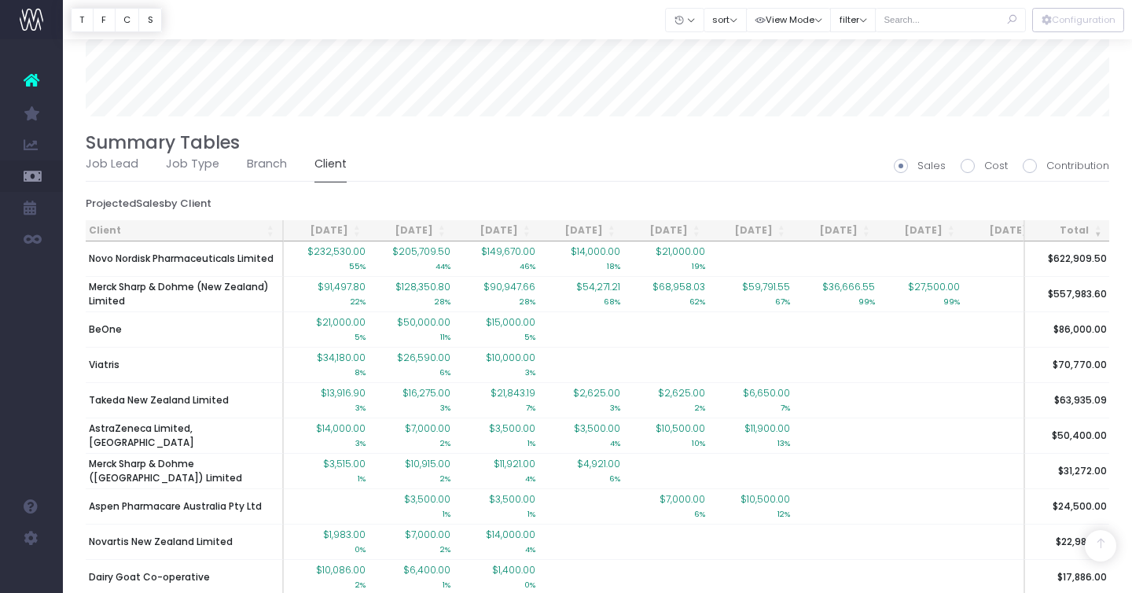
scroll to position [1176, 0]
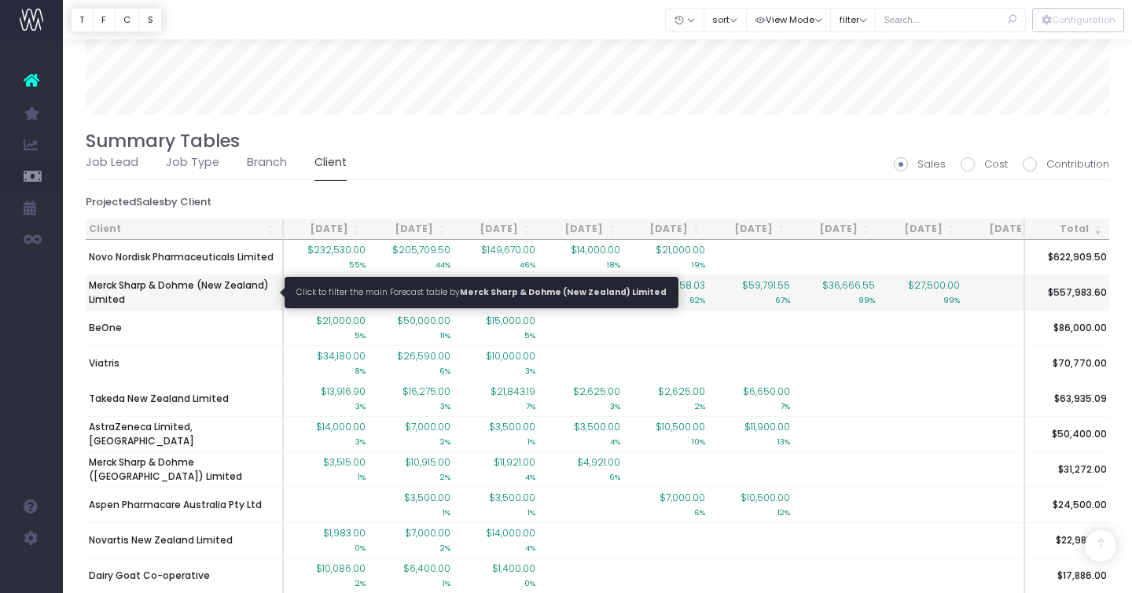
click at [218, 287] on span "Merck Sharp & Dohme (New Zealand) Limited" at bounding box center [184, 292] width 190 height 28
type input ""Merck Sharp & Dohme (New Zealand) Limited""
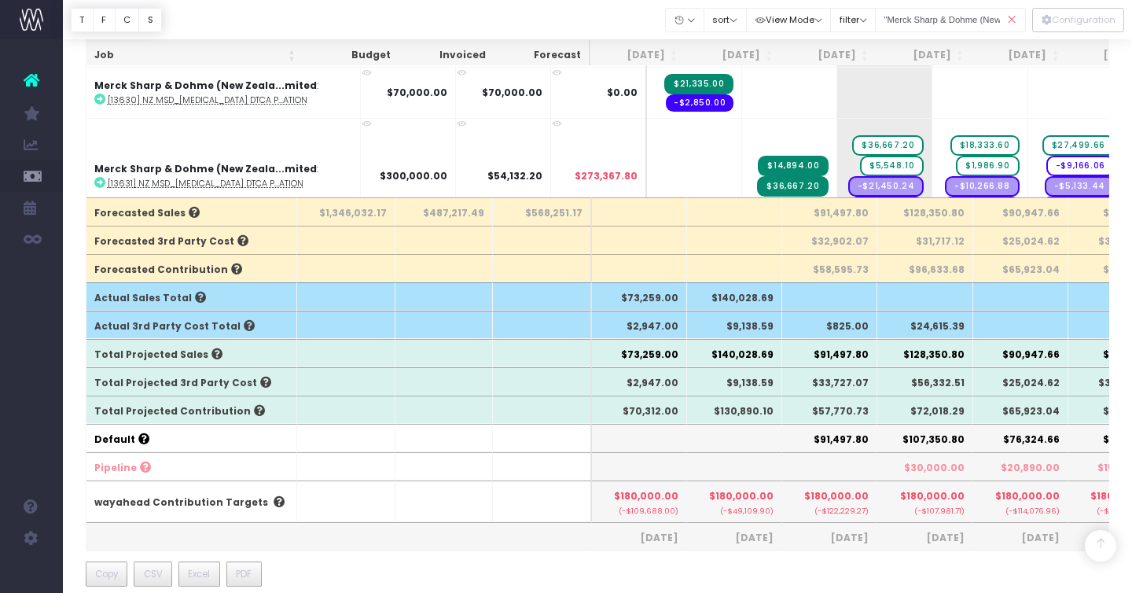
scroll to position [381, 0]
click at [1014, 17] on icon at bounding box center [1012, 20] width 28 height 32
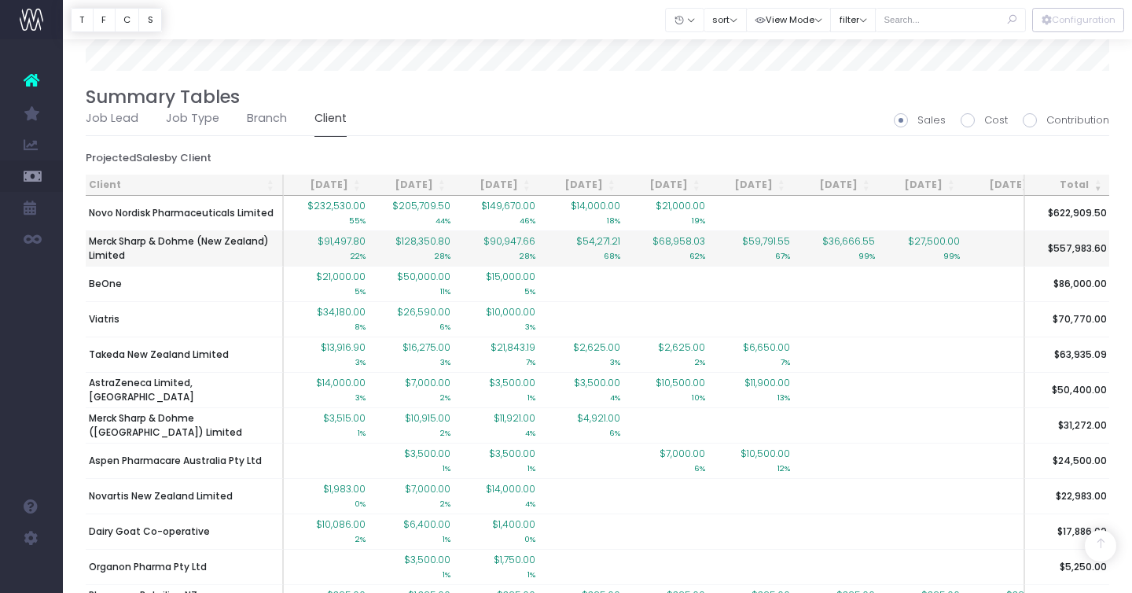
scroll to position [1219, 0]
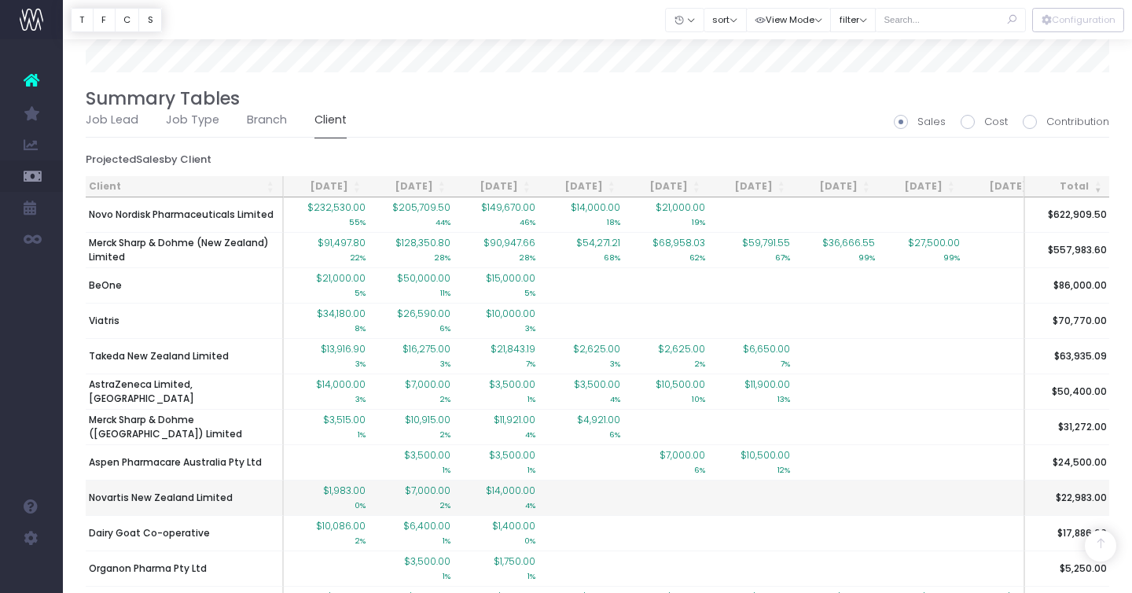
click at [355, 497] on small "0%" at bounding box center [359, 503] width 11 height 13
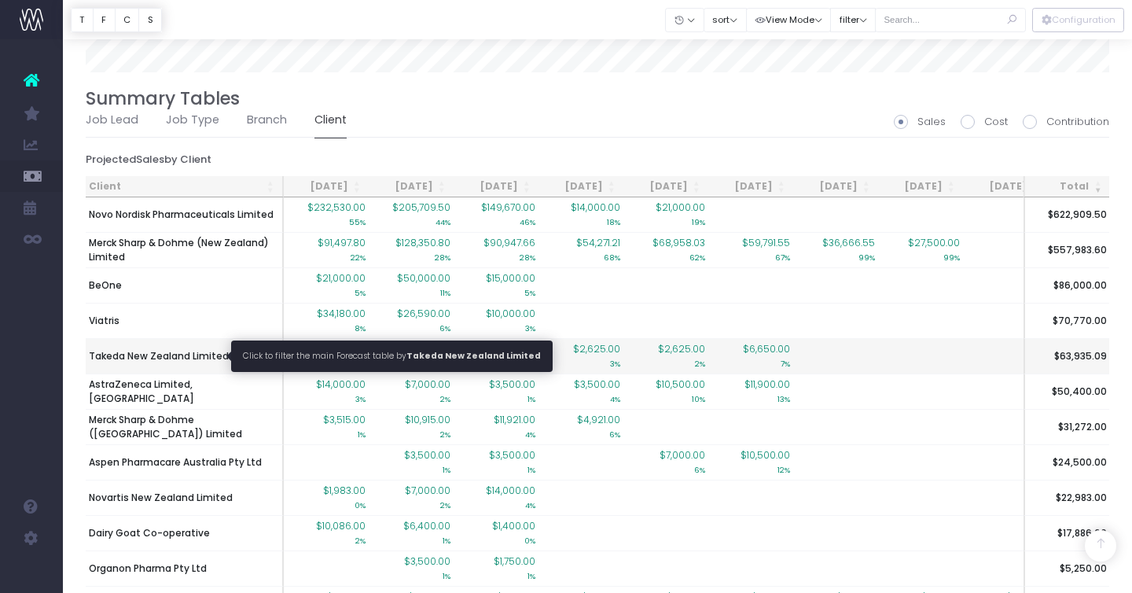
click at [148, 355] on span "Takeda New Zealand Limited" at bounding box center [159, 356] width 140 height 14
type input ""Takeda New Zealand Limited""
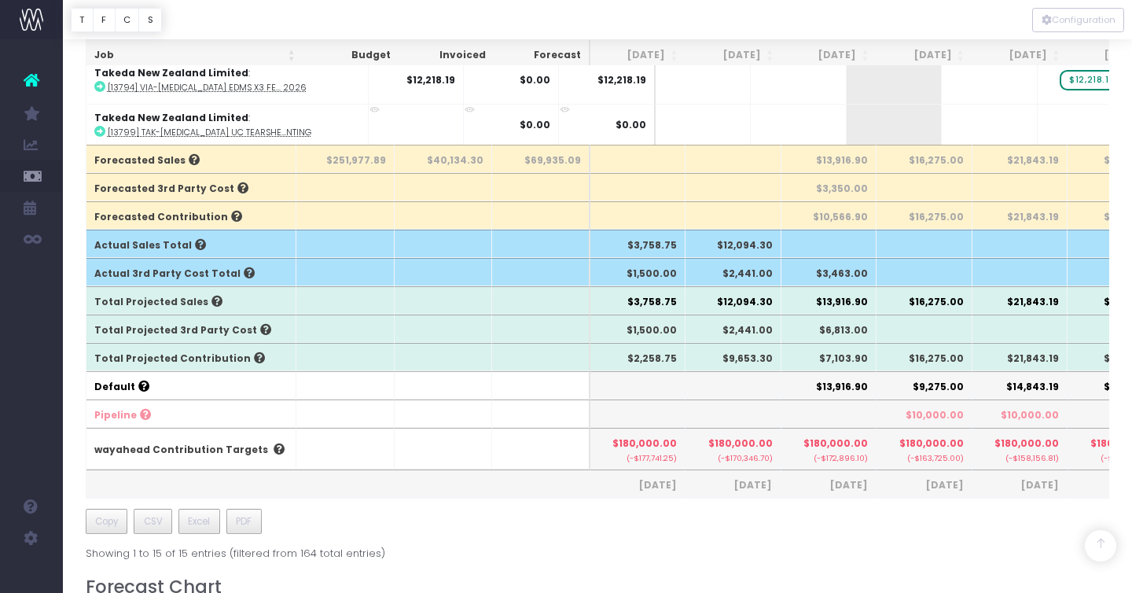
scroll to position [549, 0]
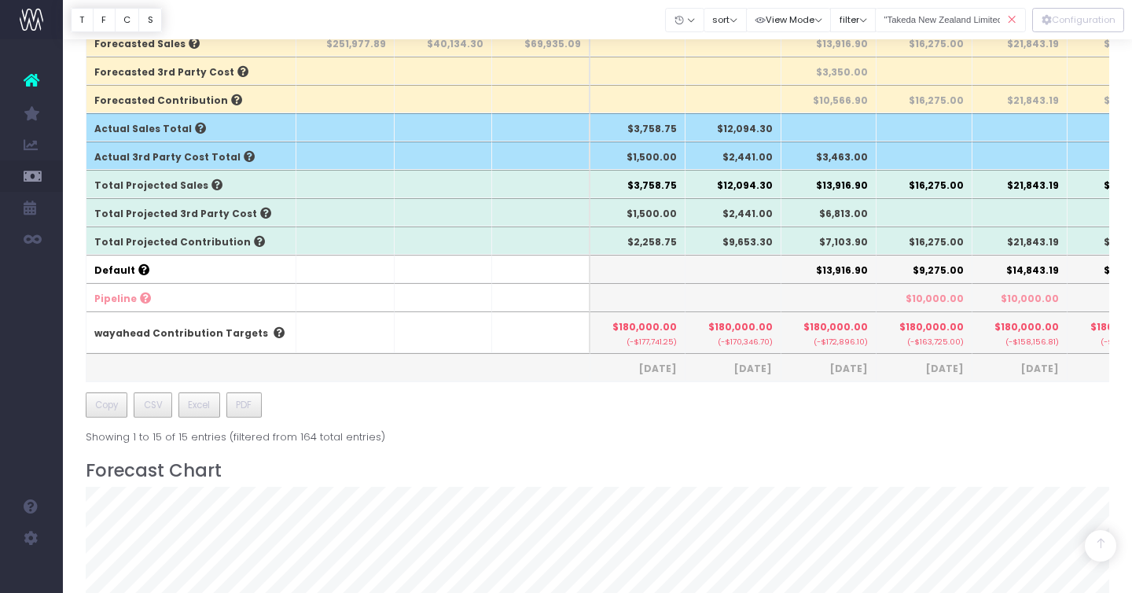
click at [1016, 15] on icon at bounding box center [1012, 20] width 28 height 32
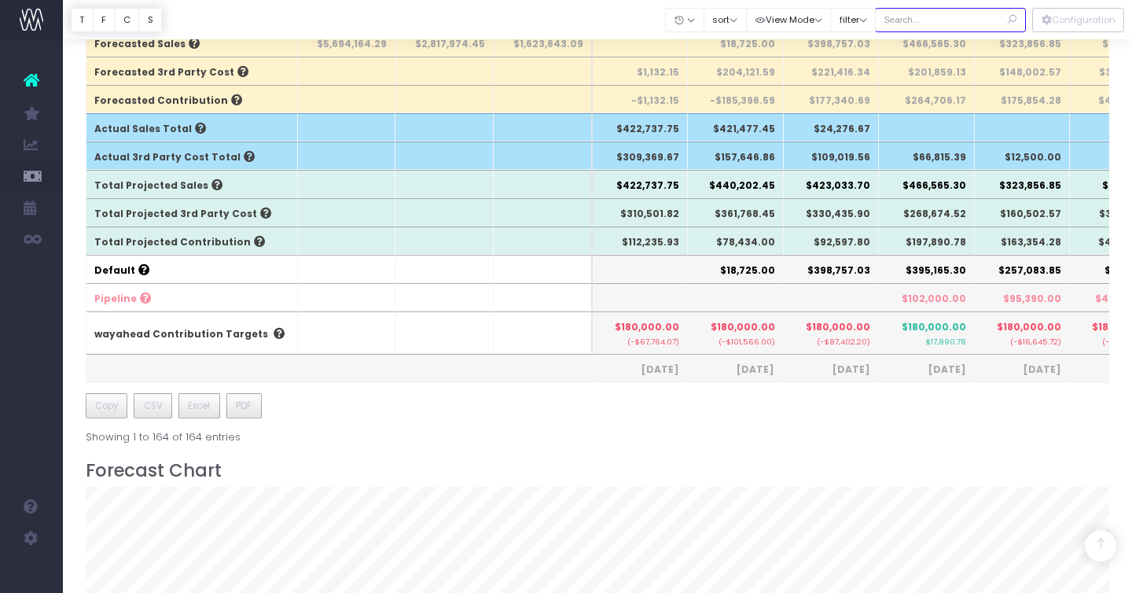
click at [970, 15] on input "text" at bounding box center [950, 20] width 151 height 24
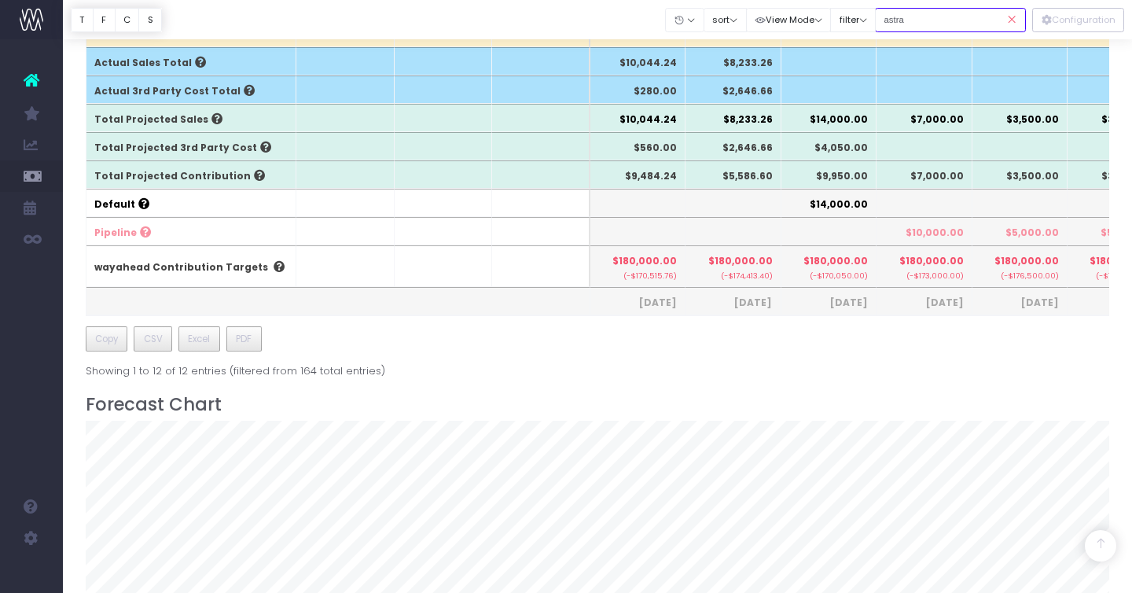
scroll to position [503, 0]
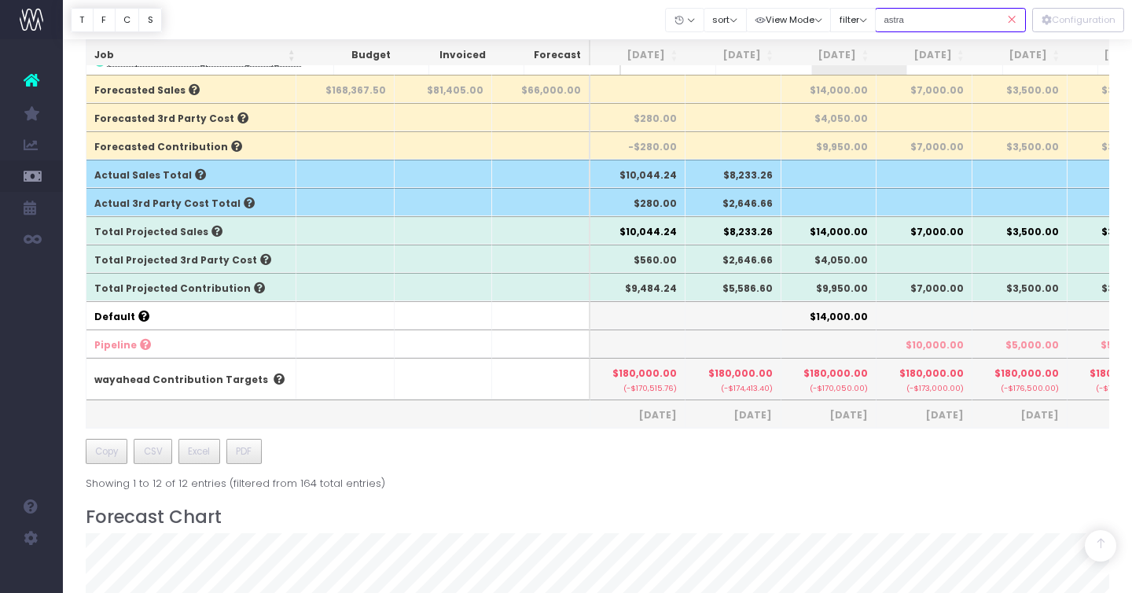
type input "astra"
click at [1010, 20] on icon at bounding box center [1012, 20] width 28 height 32
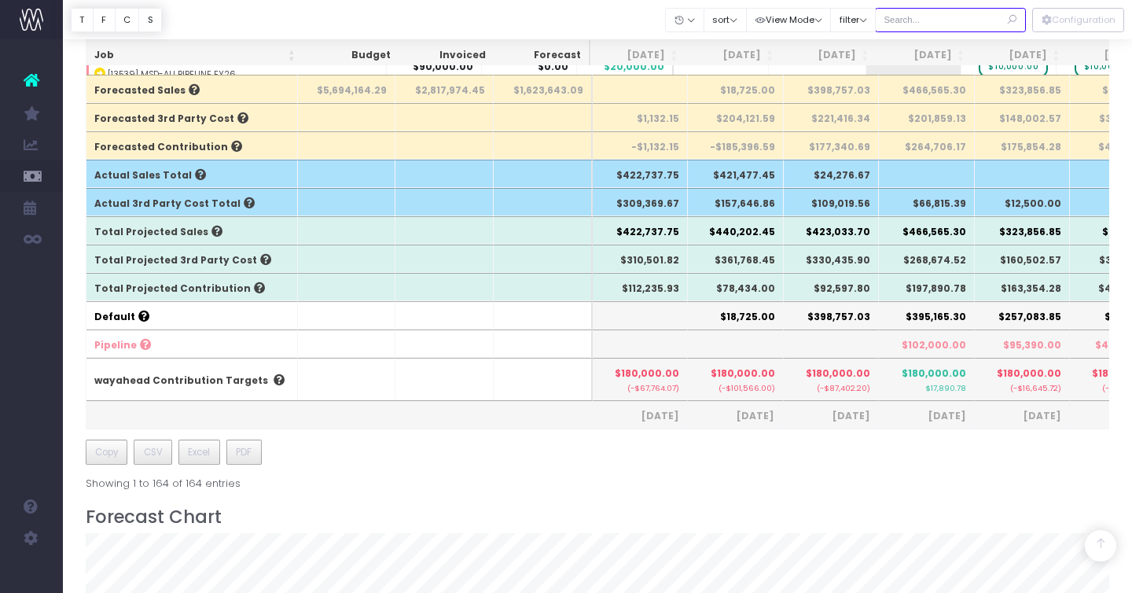
click at [930, 21] on input "text" at bounding box center [950, 20] width 151 height 24
type input "dairy"
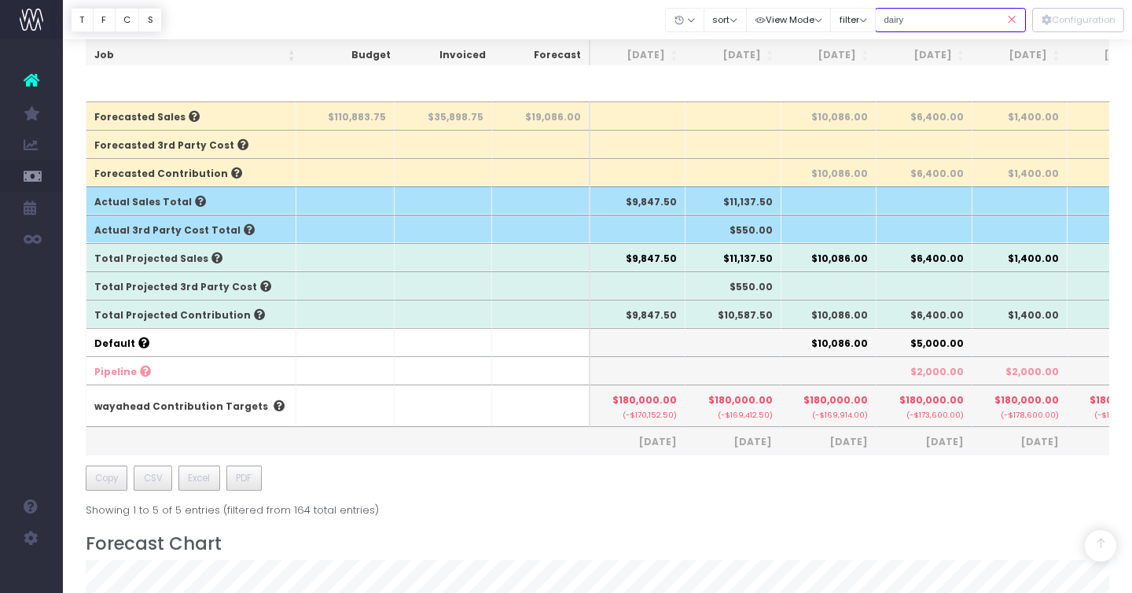
scroll to position [457, 0]
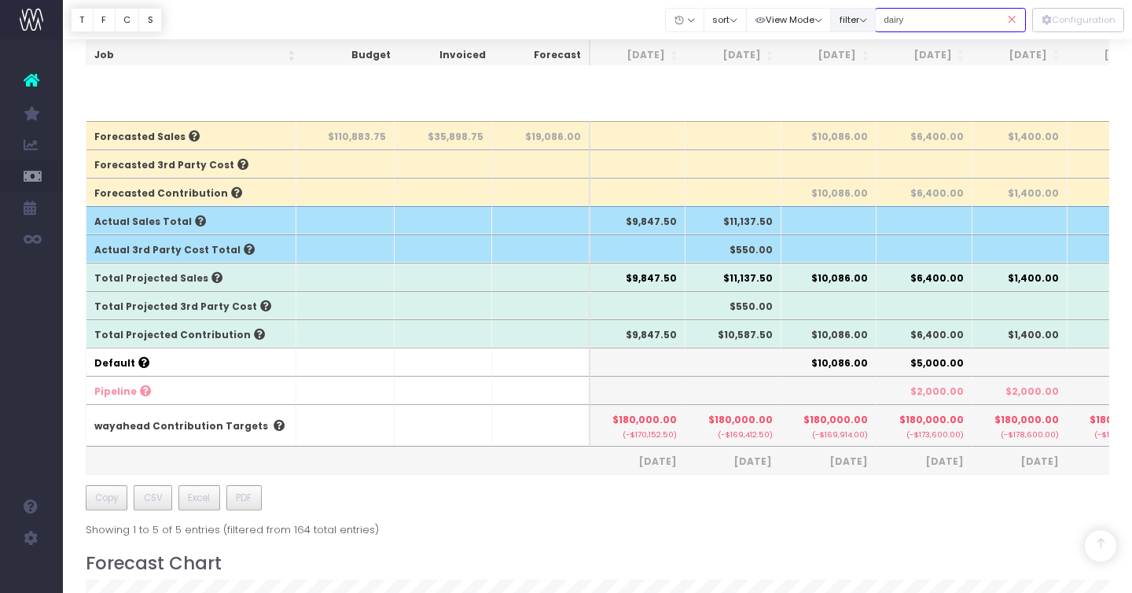
drag, startPoint x: 934, startPoint y: 24, endPoint x: 875, endPoint y: 24, distance: 58.9
click at [879, 24] on div "Clear Filters Hide Aug 2025 Sep 2025 Oct 2025 Nov 2025 Dec 2025 Jan 2026 Feb 20…" at bounding box center [846, 20] width 360 height 32
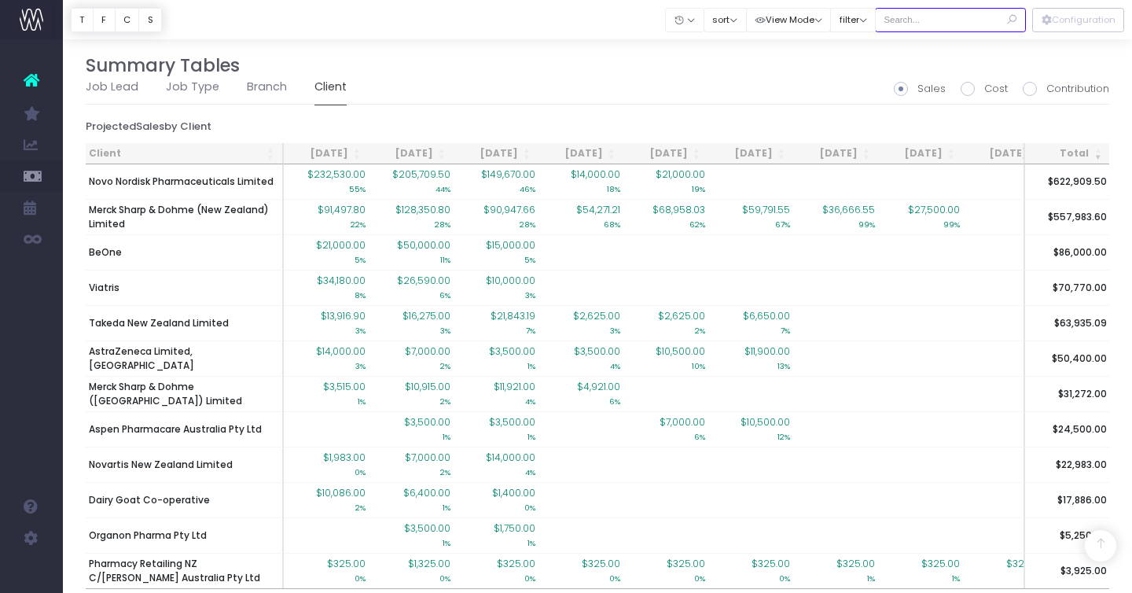
scroll to position [1253, 0]
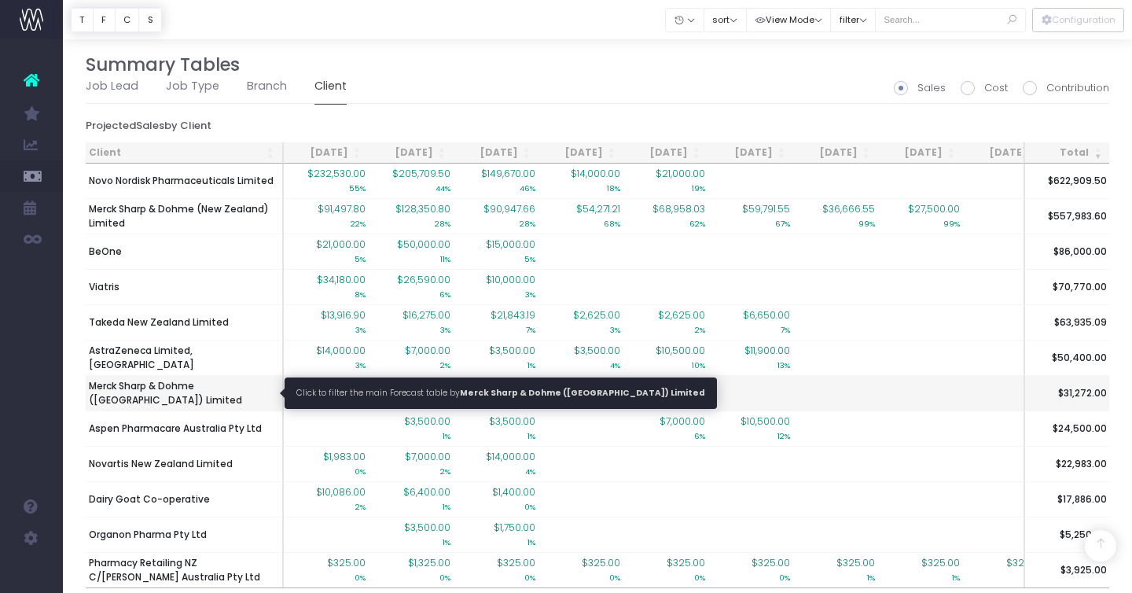
click at [210, 387] on span "Merck Sharp & Dohme ([GEOGRAPHIC_DATA]) Limited" at bounding box center [184, 393] width 190 height 28
type input ""Merck Sharp & Dohme ([GEOGRAPHIC_DATA]) Limited""
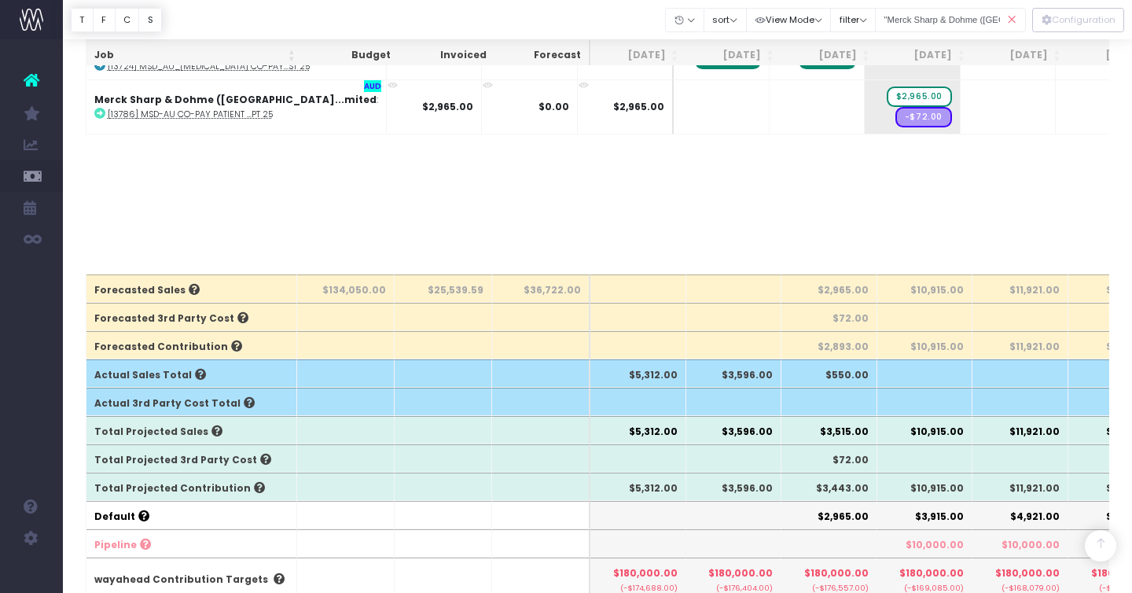
scroll to position [369, 0]
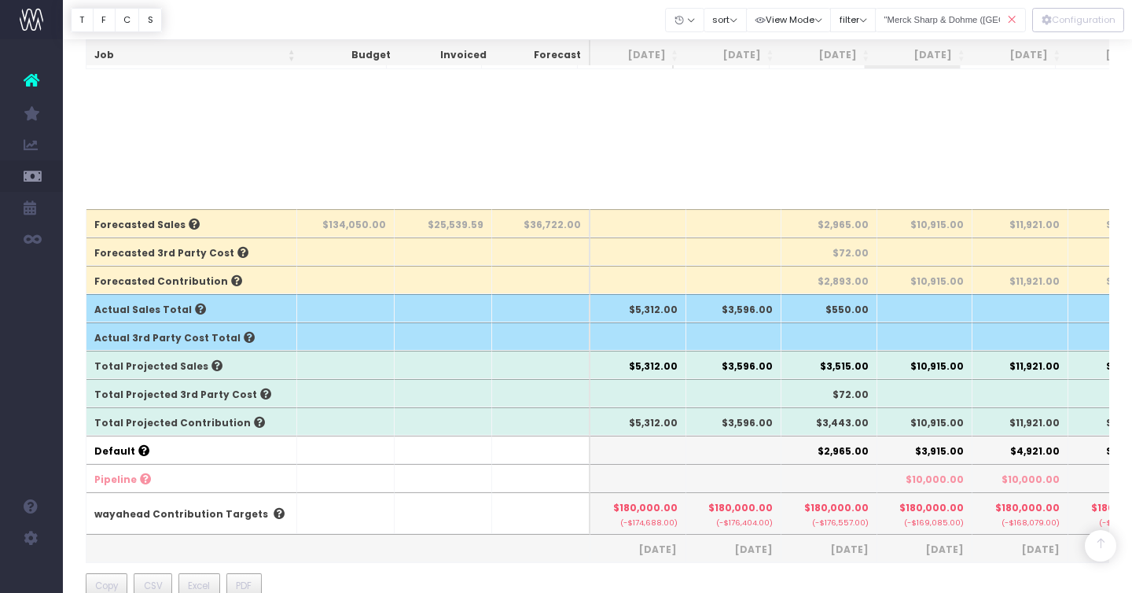
click at [1011, 17] on icon at bounding box center [1012, 20] width 28 height 32
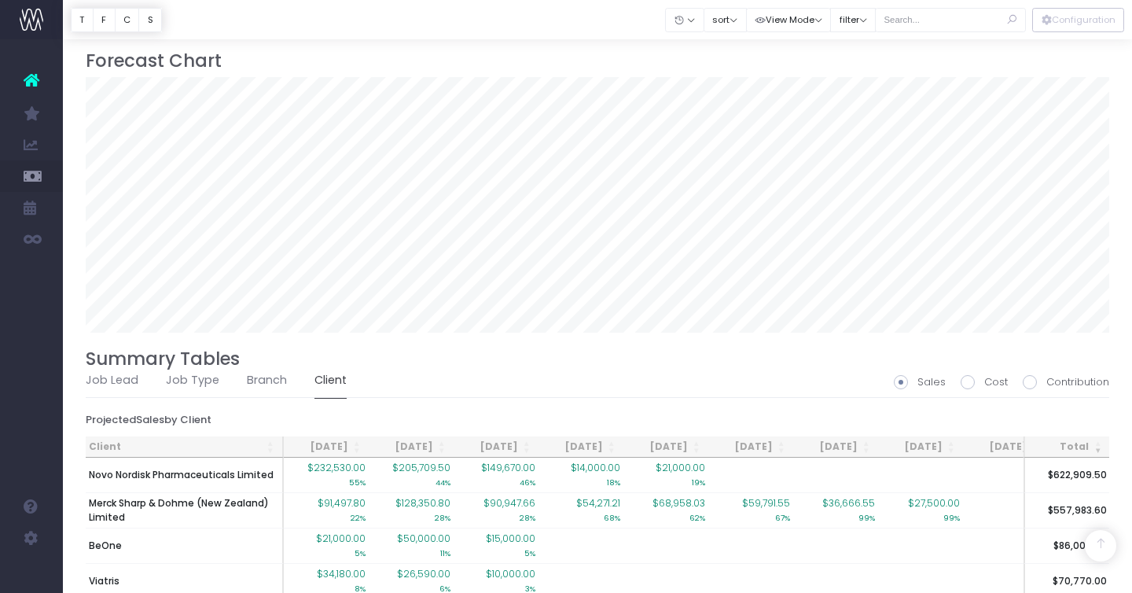
scroll to position [974, 0]
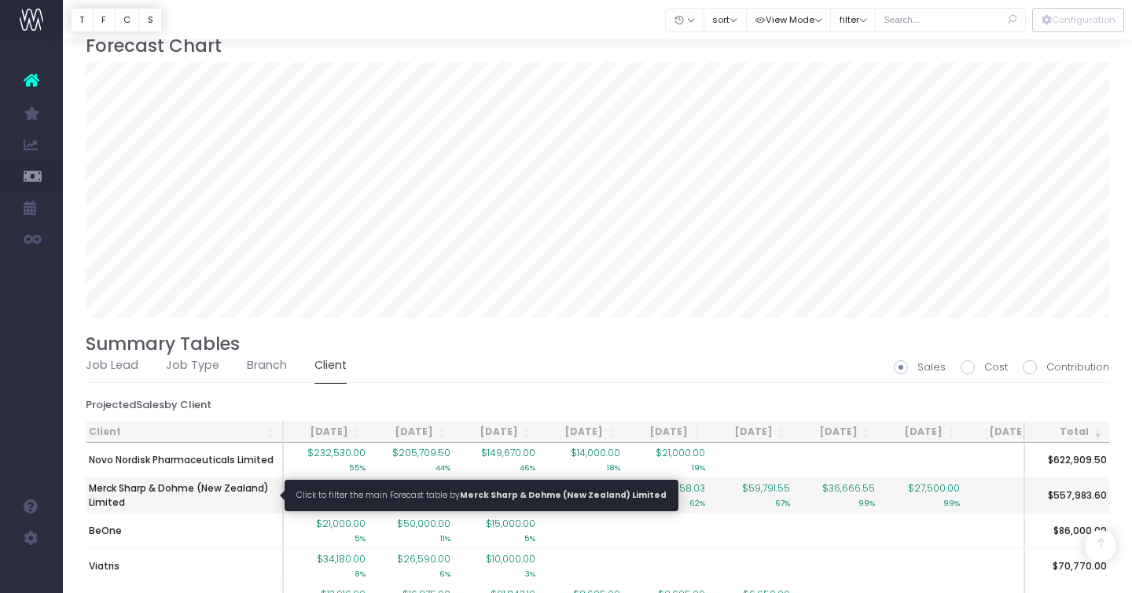
click at [196, 497] on span "Merck Sharp & Dohme (New Zealand) Limited" at bounding box center [184, 495] width 190 height 28
type input ""Merck Sharp & Dohme (New Zealand) Limited""
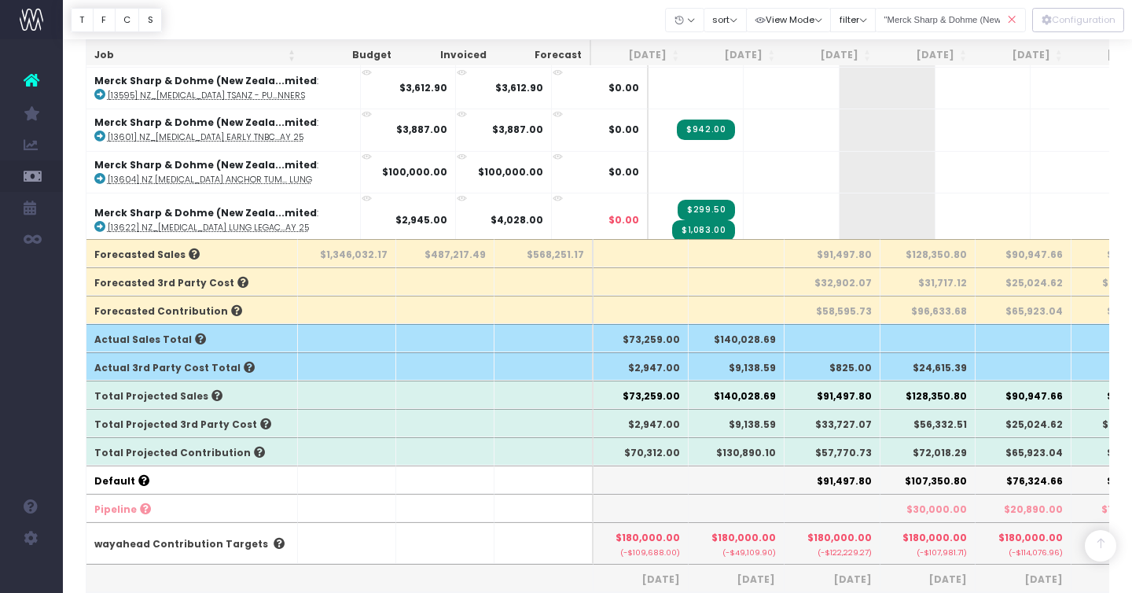
scroll to position [339, 0]
click at [1009, 17] on icon at bounding box center [1012, 20] width 28 height 32
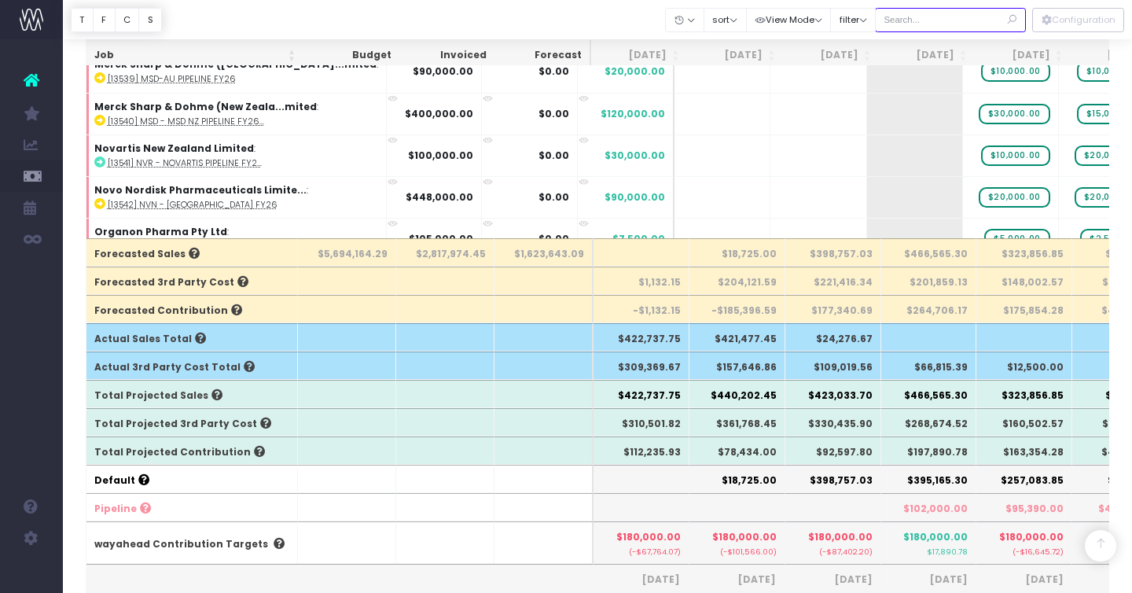
click at [936, 24] on input "text" at bounding box center [950, 20] width 151 height 24
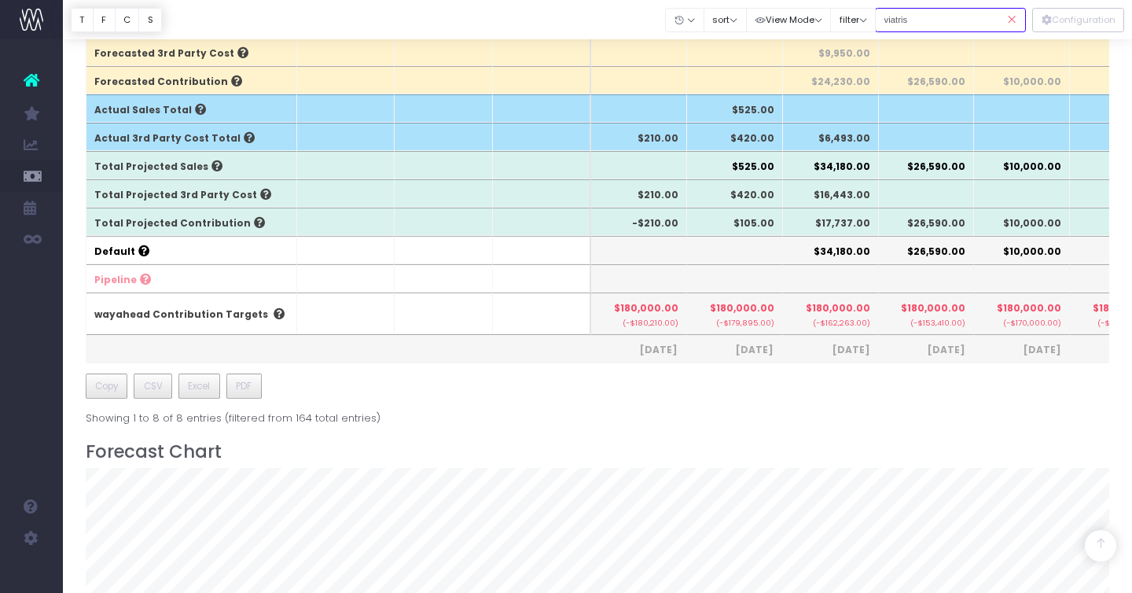
scroll to position [567, 0]
type input "viatris"
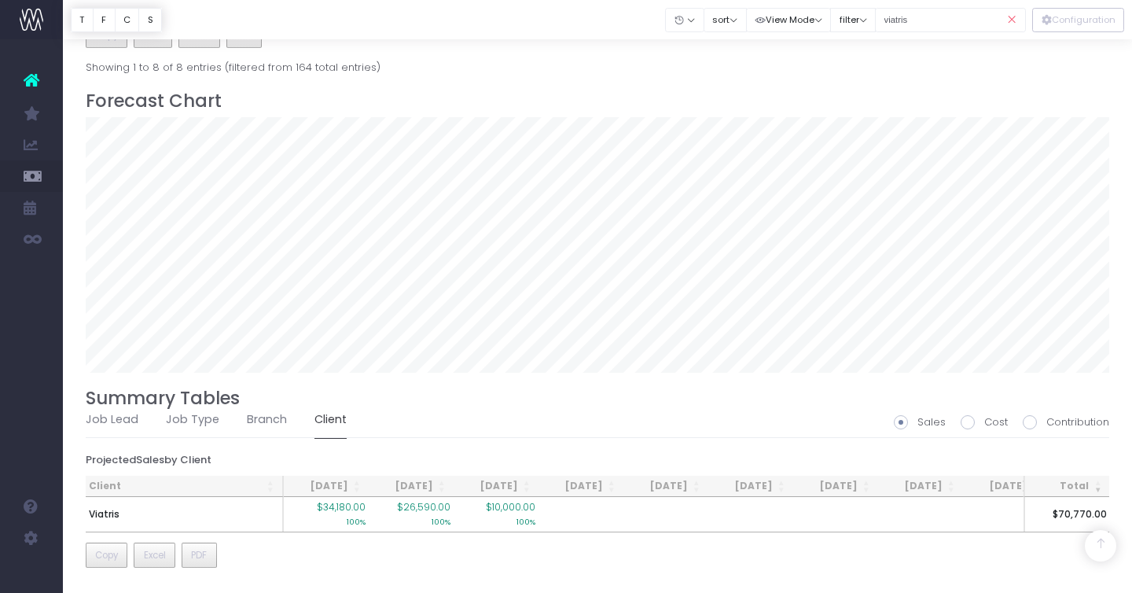
click at [1012, 19] on icon at bounding box center [1012, 20] width 28 height 32
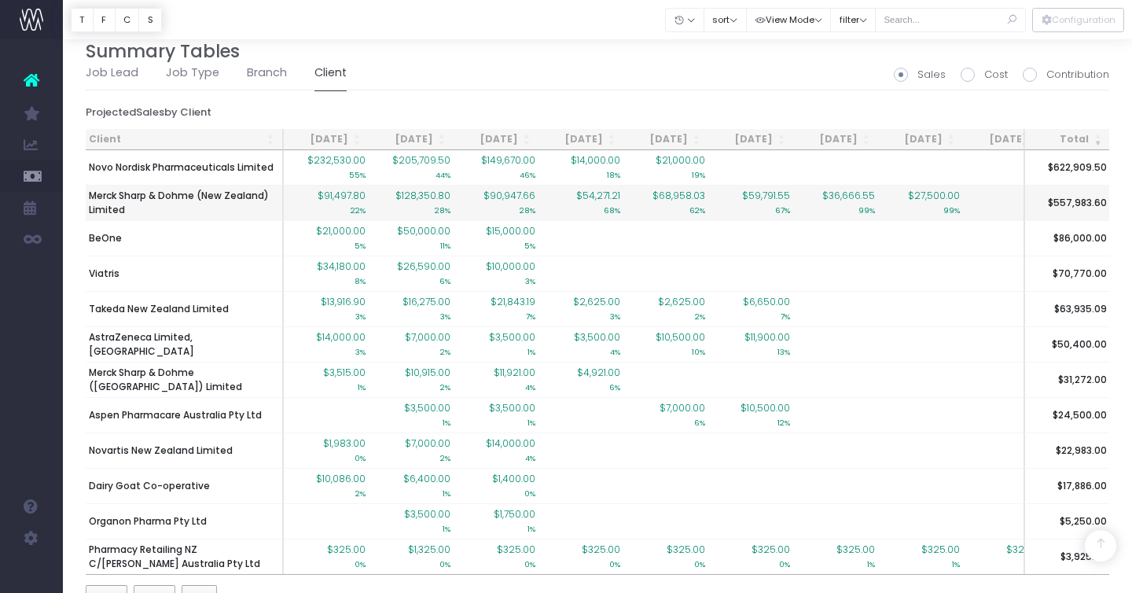
scroll to position [1264, 0]
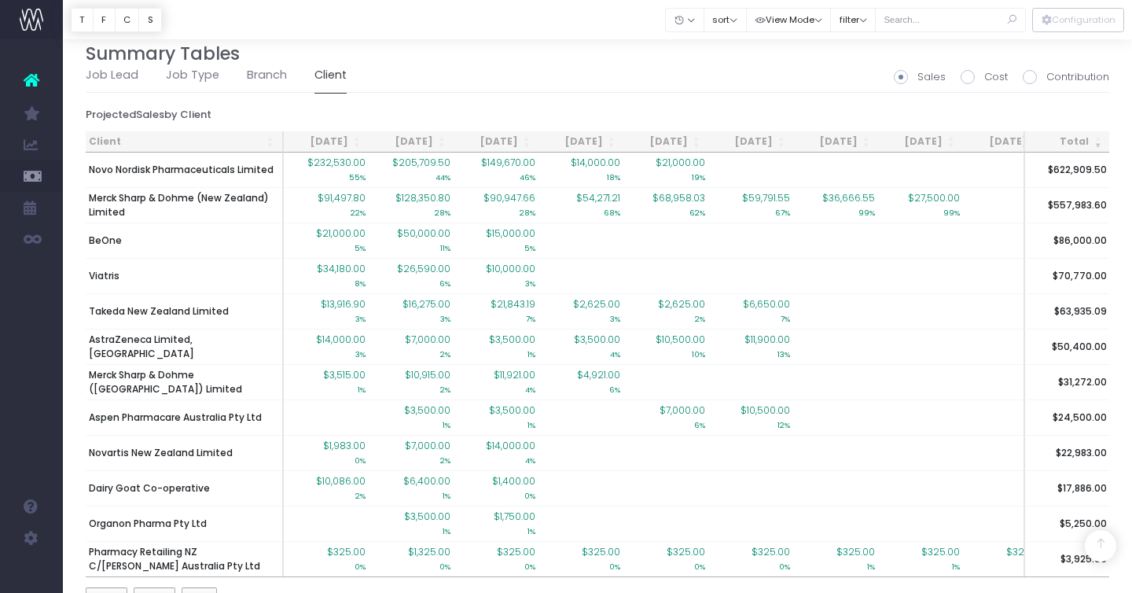
click at [904, 76] on span at bounding box center [901, 77] width 14 height 14
click at [917, 76] on input "Sales" at bounding box center [922, 74] width 10 height 10
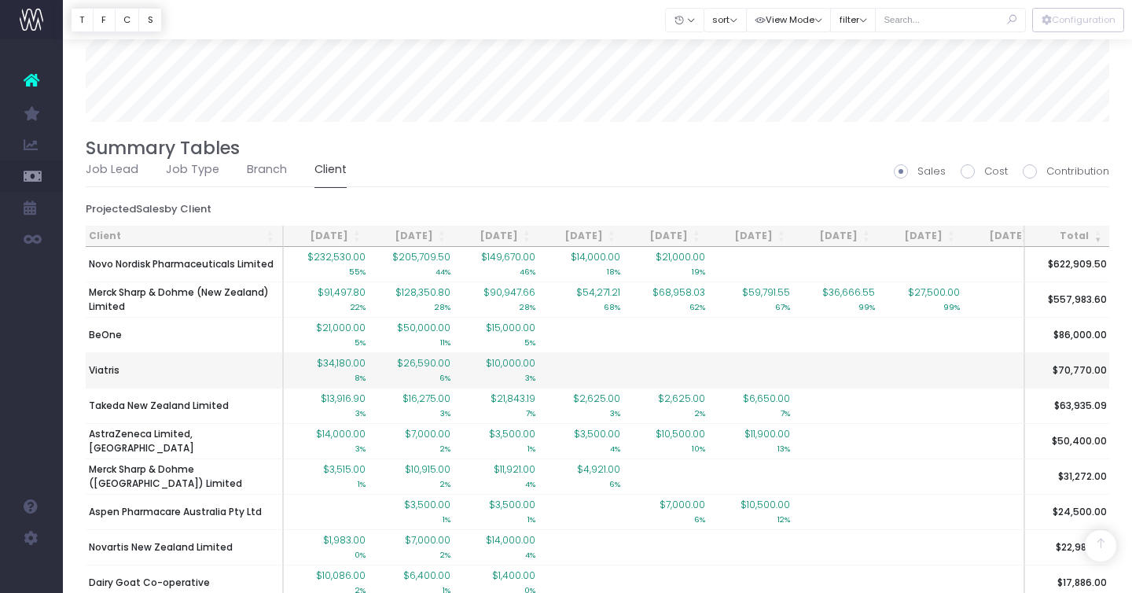
scroll to position [1169, 0]
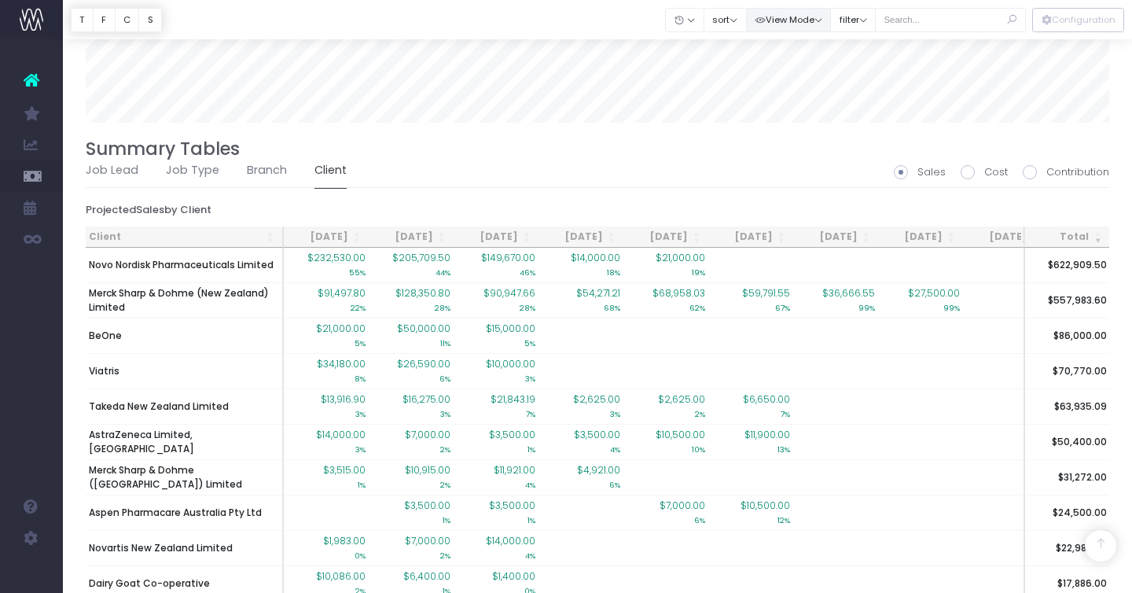
click at [817, 9] on button "View Mode" at bounding box center [789, 20] width 86 height 24
click at [813, 45] on link "Show [PERSON_NAME]" at bounding box center [825, 51] width 154 height 27
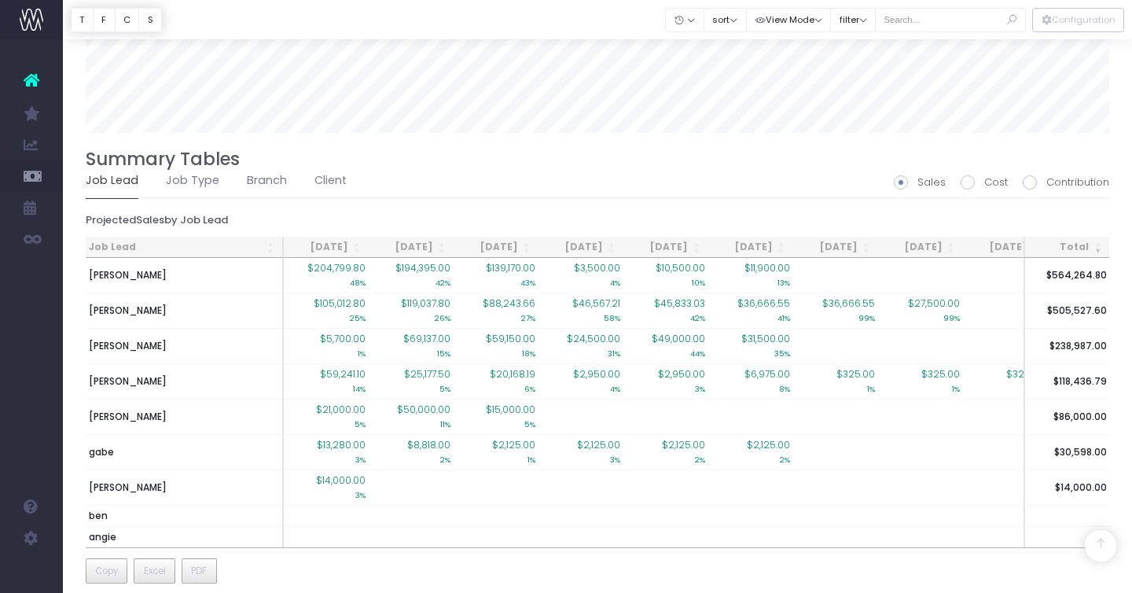
scroll to position [1174, 0]
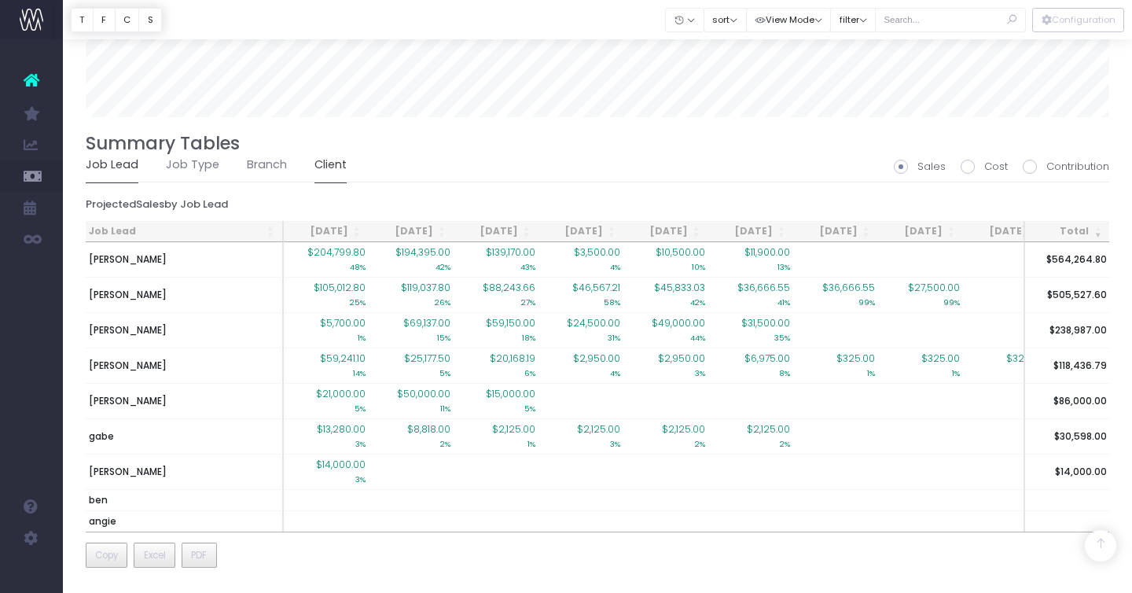
click at [334, 163] on link "Client" at bounding box center [330, 165] width 32 height 36
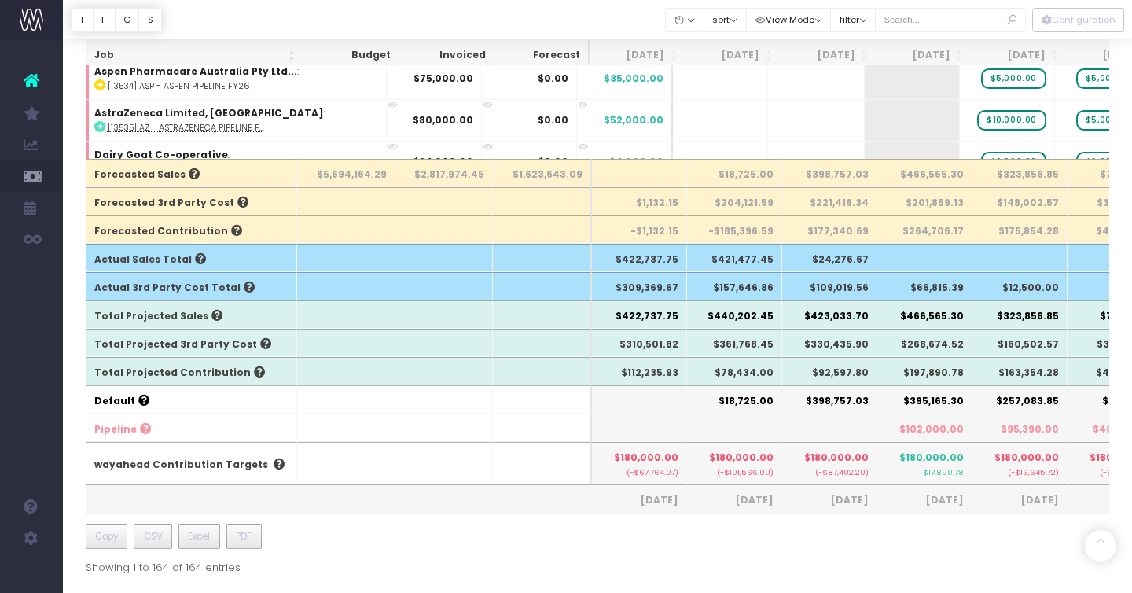
scroll to position [410, 0]
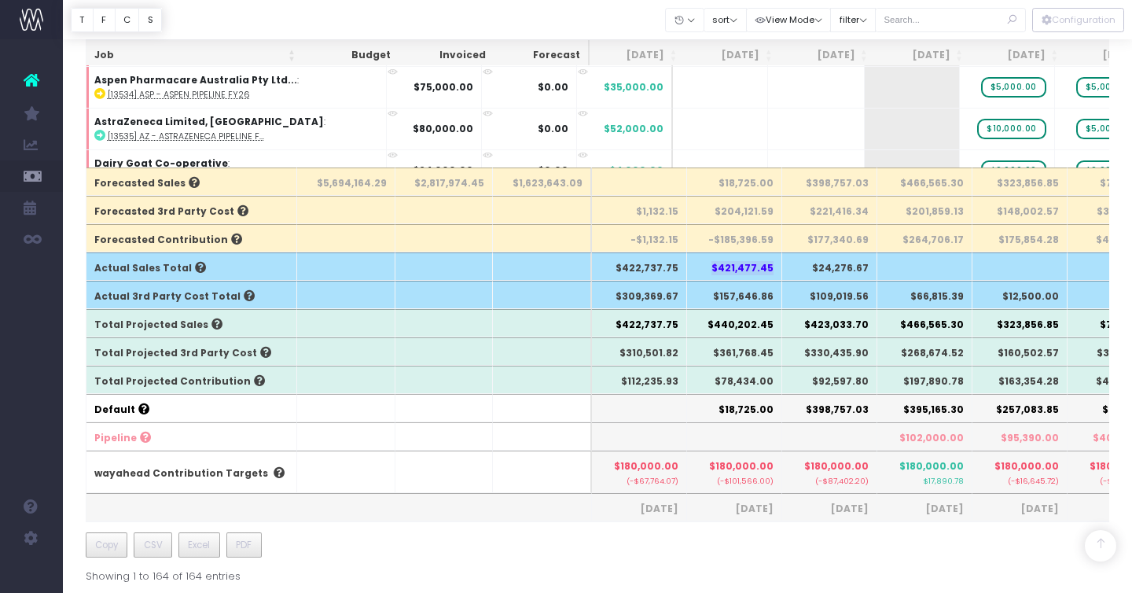
drag, startPoint x: 713, startPoint y: 266, endPoint x: 774, endPoint y: 270, distance: 61.4
click at [774, 270] on th "$421,477.45" at bounding box center [734, 266] width 95 height 28
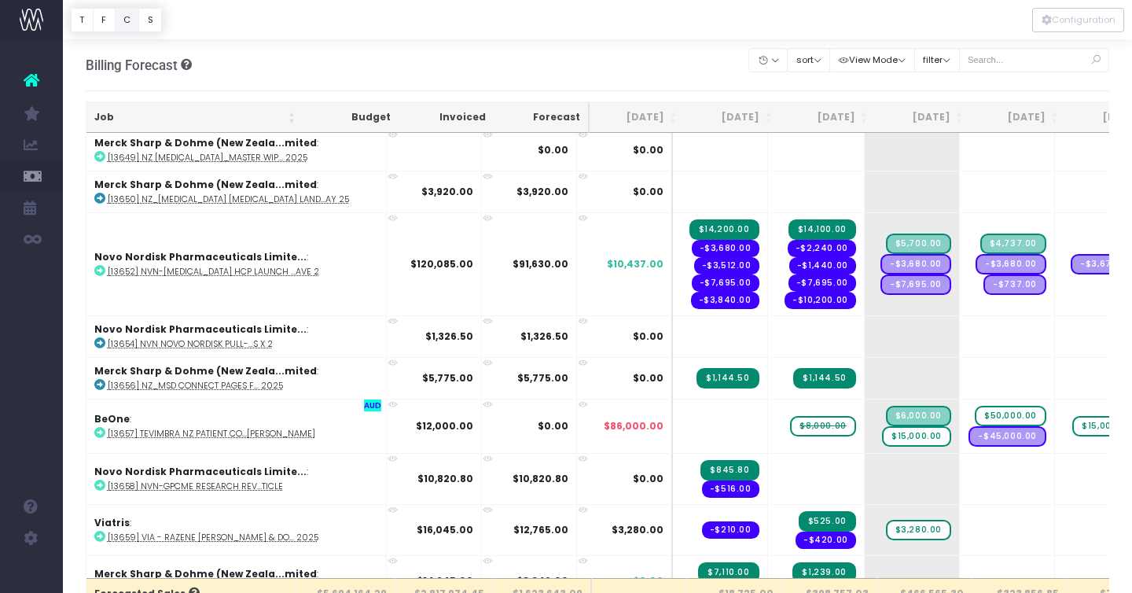
scroll to position [2666, 0]
